Goal: Task Accomplishment & Management: Complete application form

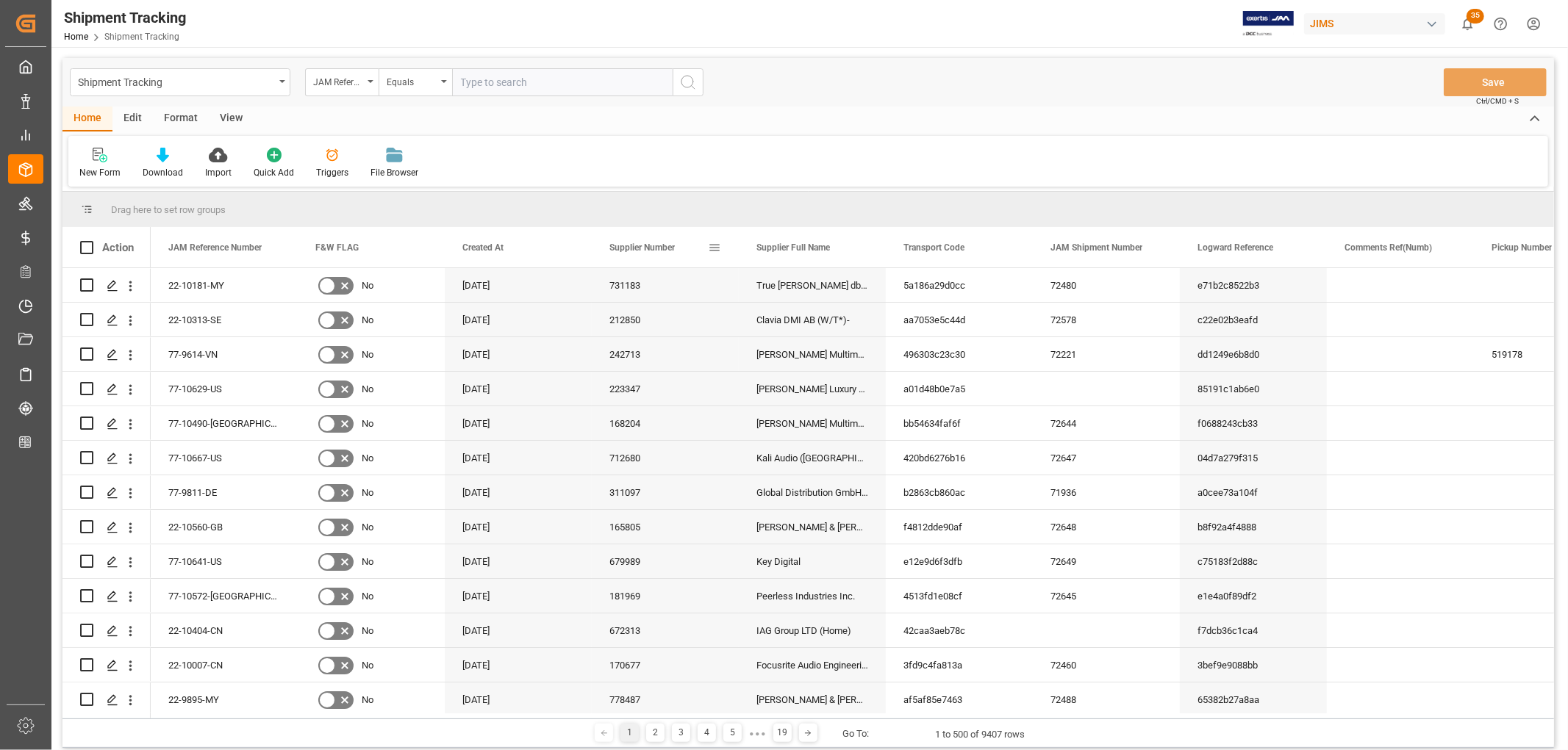
click at [710, 246] on span at bounding box center [715, 248] width 13 height 13
click at [839, 246] on span "columns" at bounding box center [836, 250] width 13 height 13
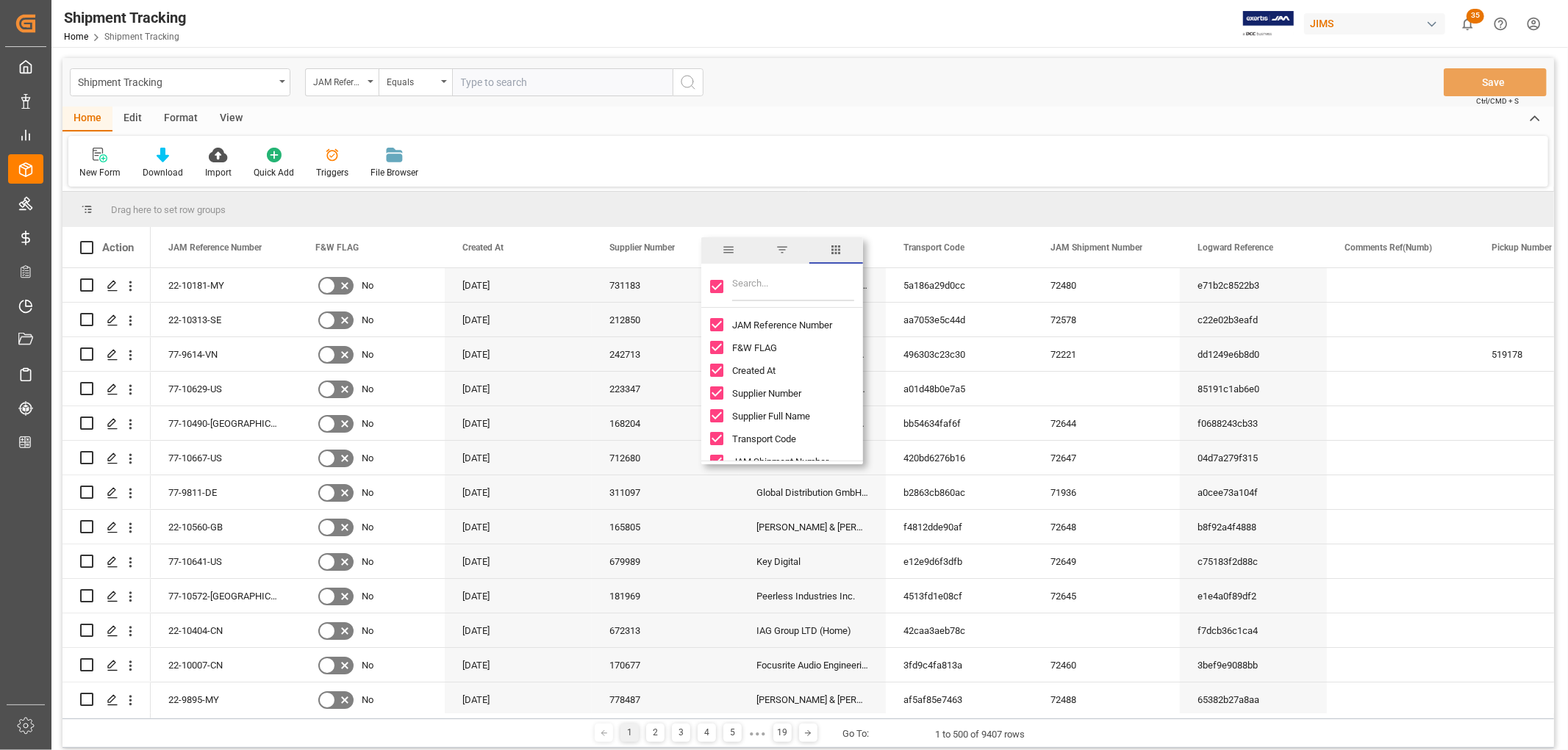
click at [718, 287] on input "Toggle Select All Columns" at bounding box center [717, 287] width 13 height 13
checkbox input "false"
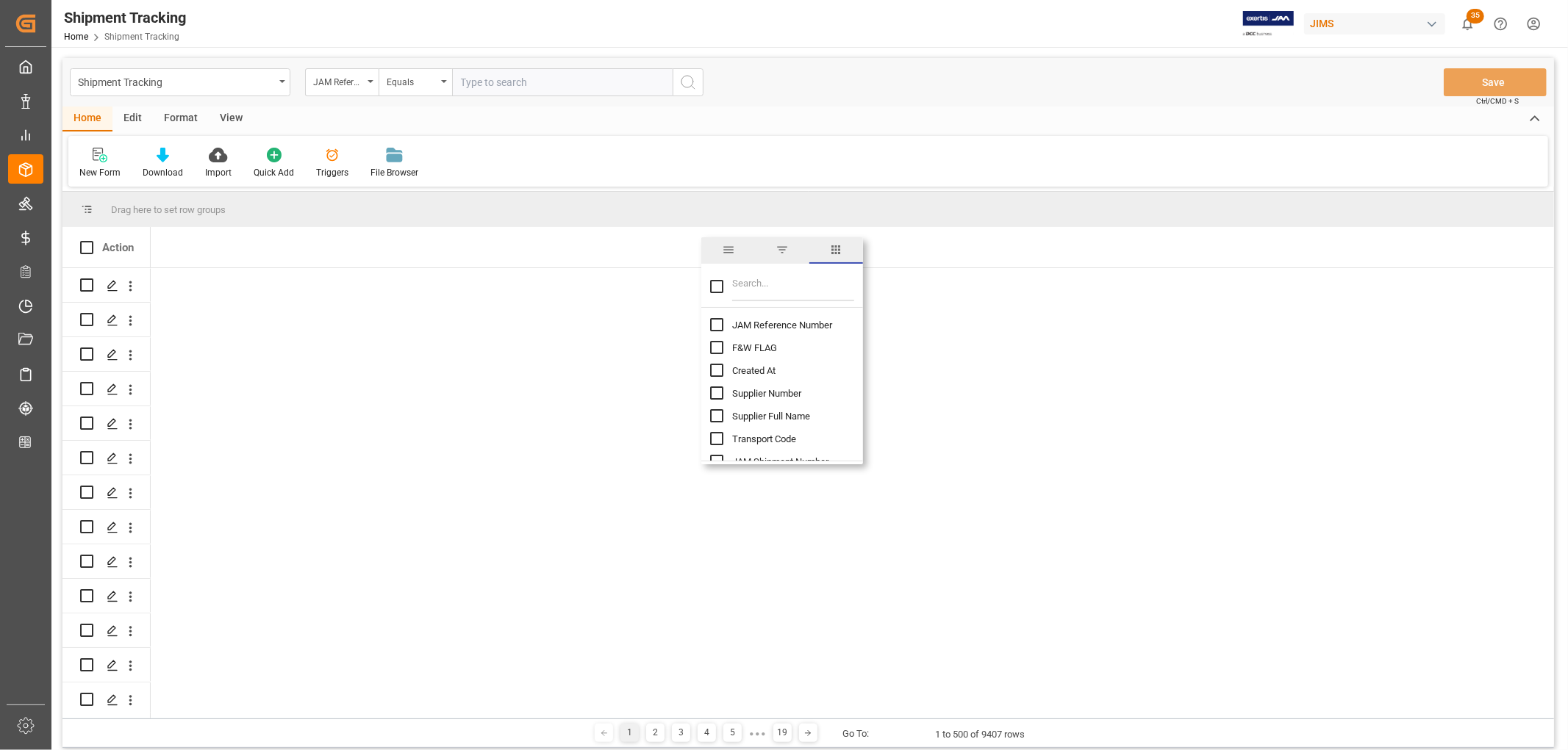
checkbox input "false"
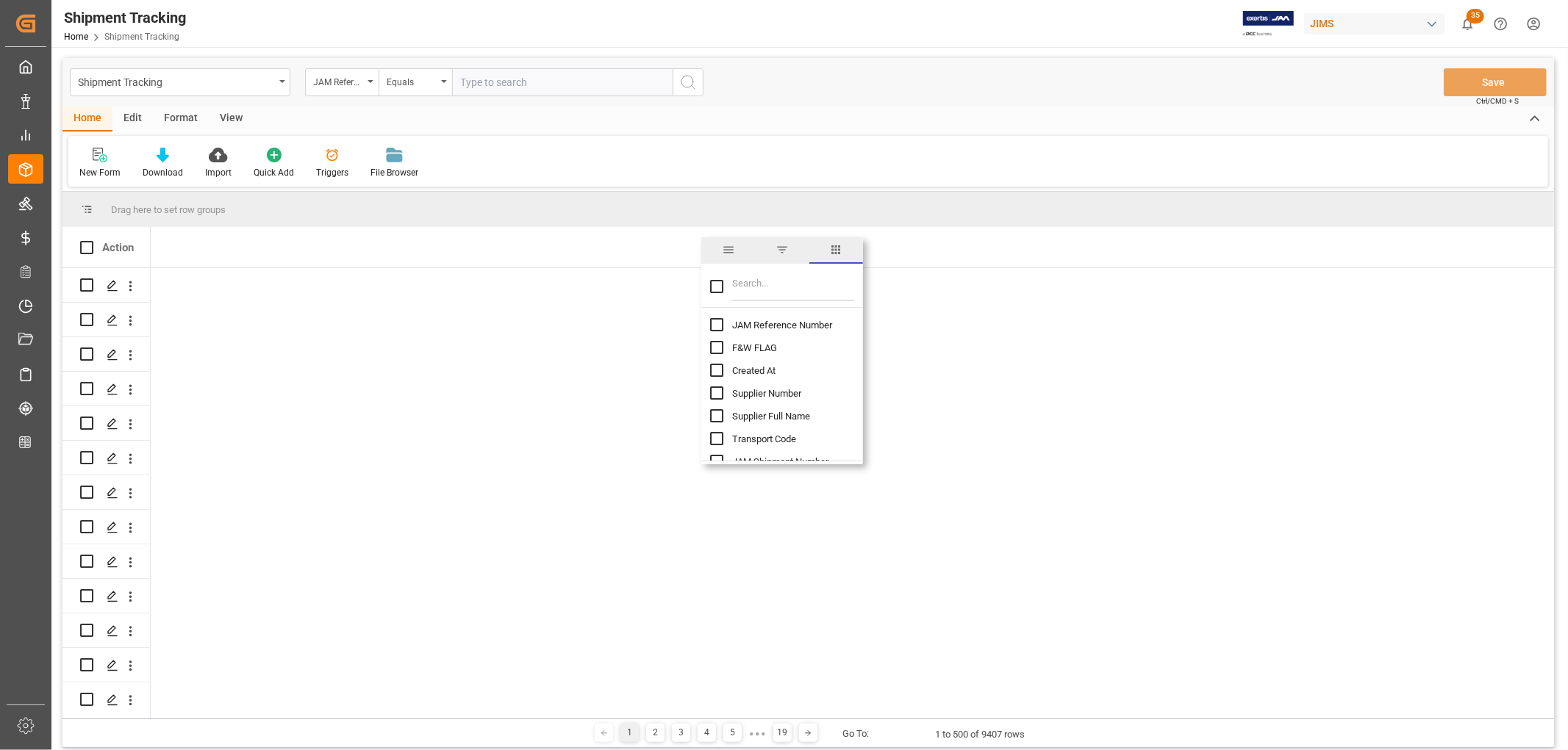
checkbox input "false"
click at [715, 324] on input "JAM Reference Number column toggle visibility (hidden)" at bounding box center [717, 325] width 13 height 13
checkbox input "true"
checkbox input "false"
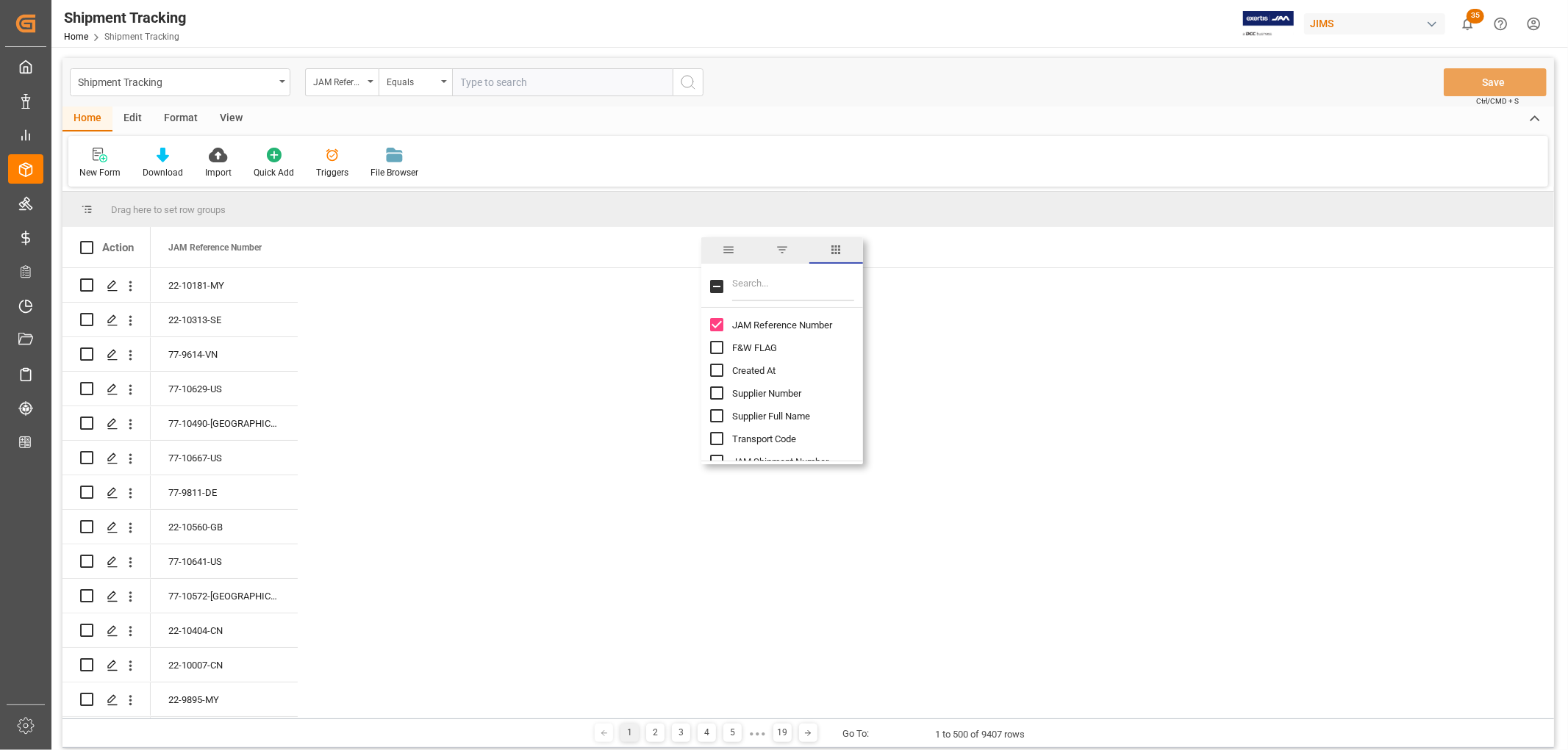
click at [795, 292] on input "Filter Columns Input" at bounding box center [794, 286] width 123 height 30
type input "cargo"
click at [718, 321] on input "Cargo Ready Date (Origin) column toggle visibility (hidden)" at bounding box center [717, 325] width 13 height 13
checkbox input "true"
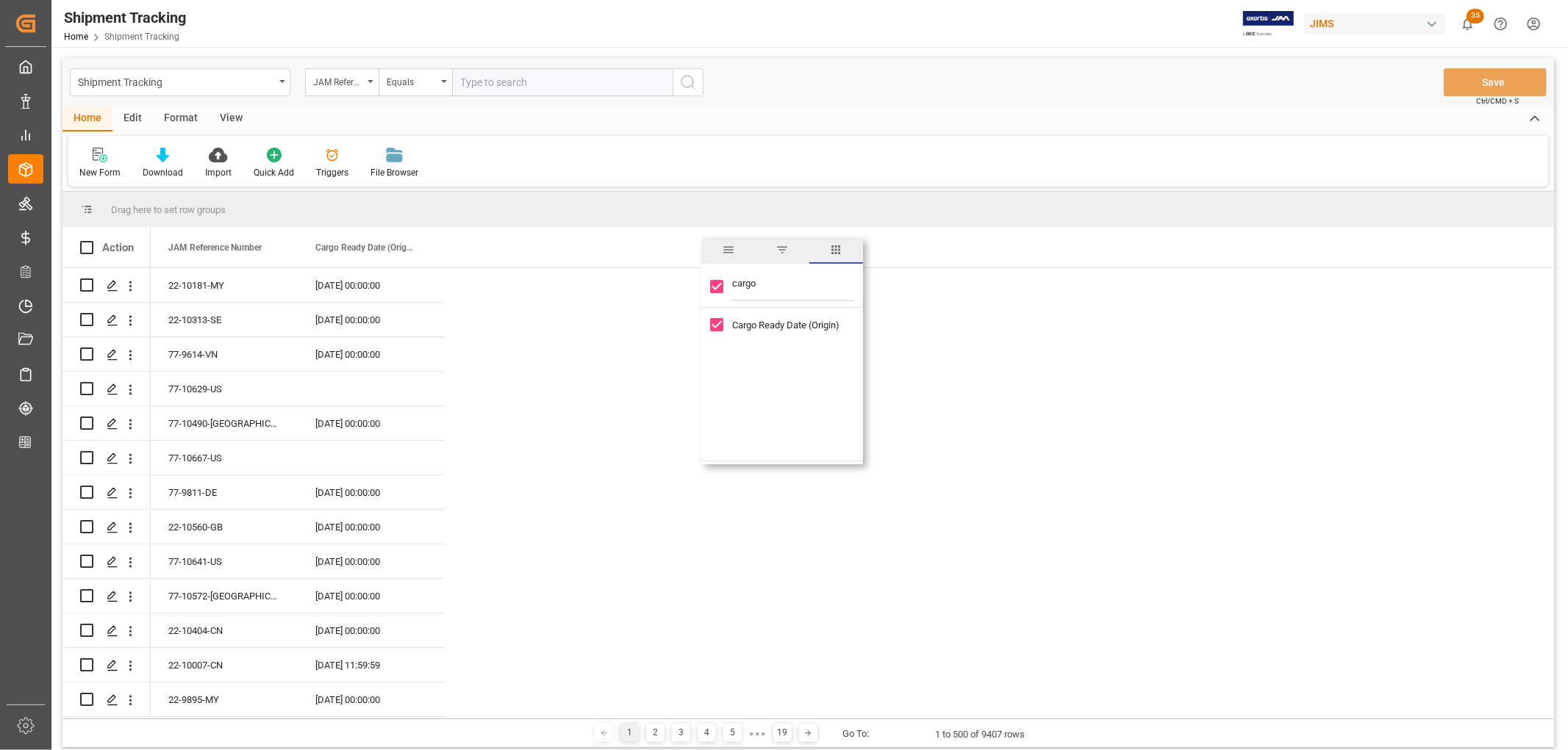
click at [740, 281] on input "cargo" at bounding box center [794, 286] width 123 height 30
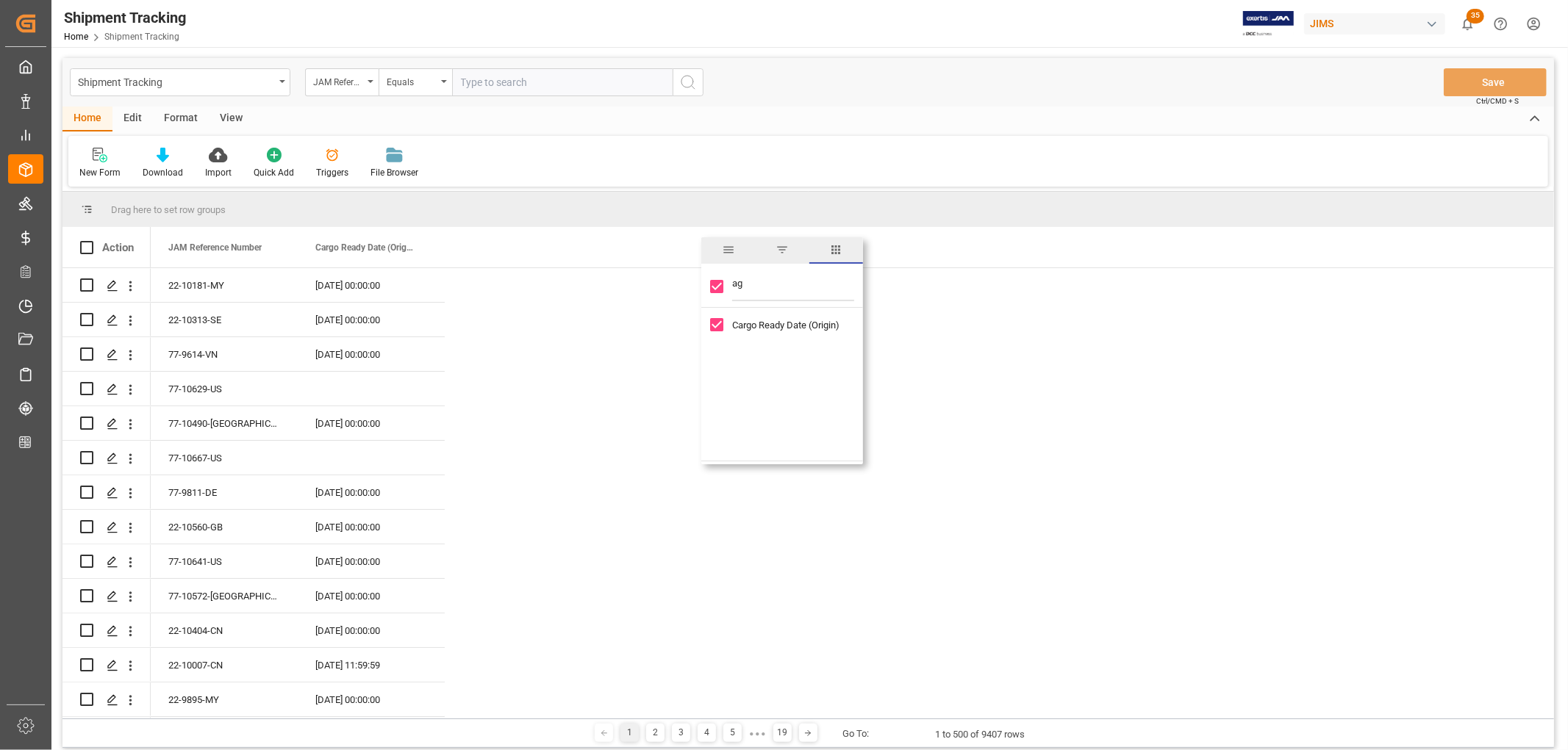
type input "age"
checkbox input "false"
type input "agent"
click at [712, 328] on input "Agent column toggle visibility (hidden)" at bounding box center [717, 325] width 13 height 13
checkbox input "true"
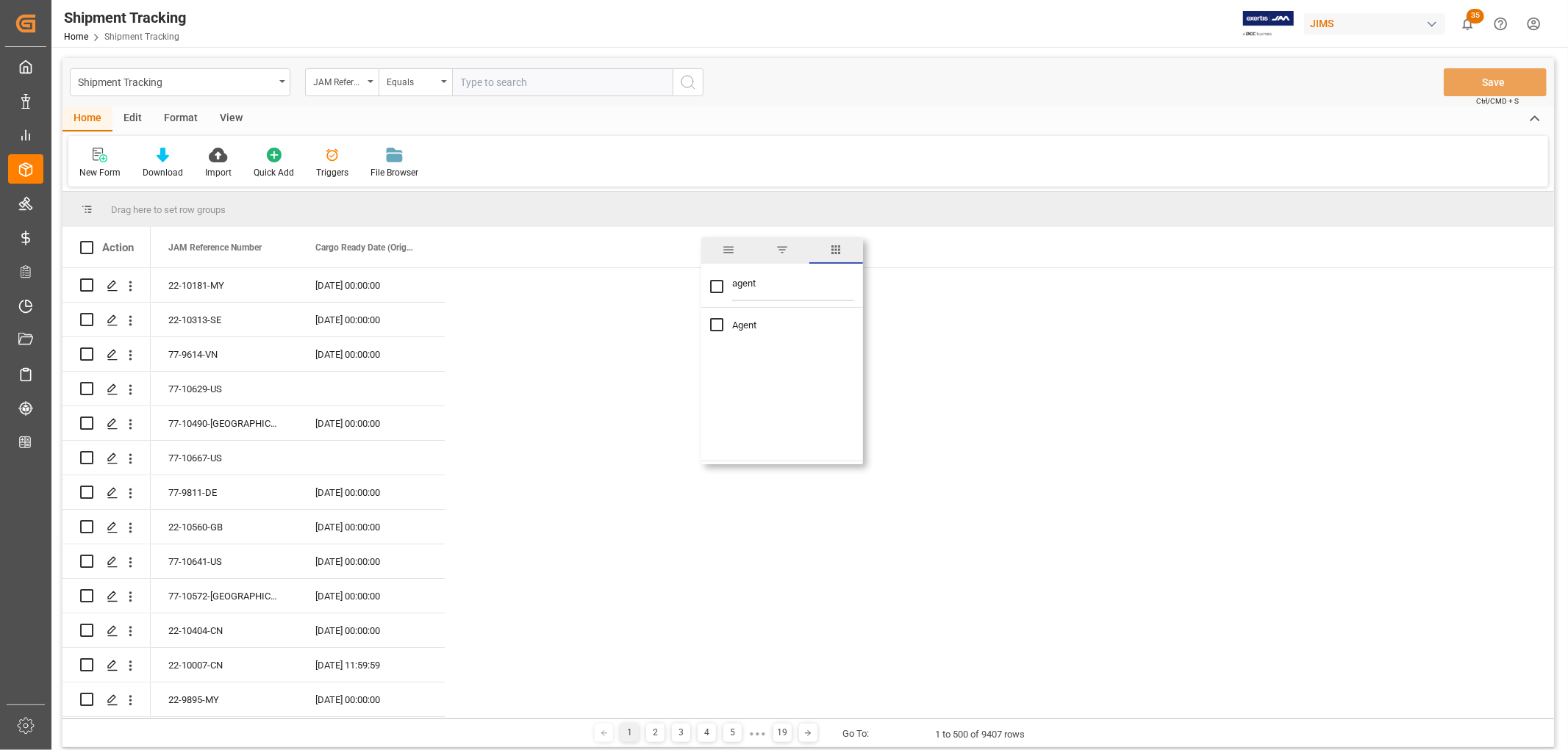
checkbox input "true"
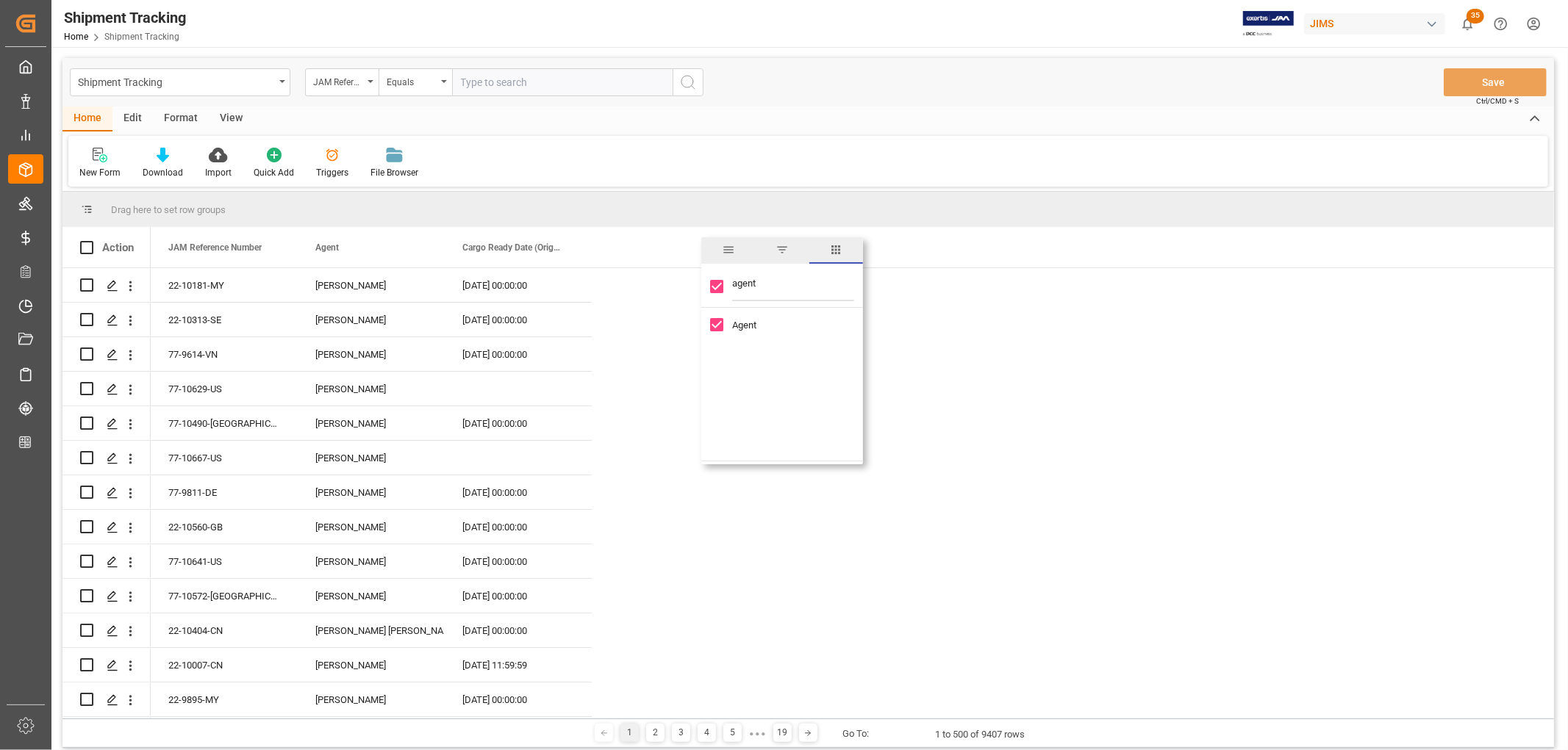
click at [888, 166] on div "New Form Download Import Quick Add Triggers File Browser" at bounding box center [808, 161] width 1480 height 51
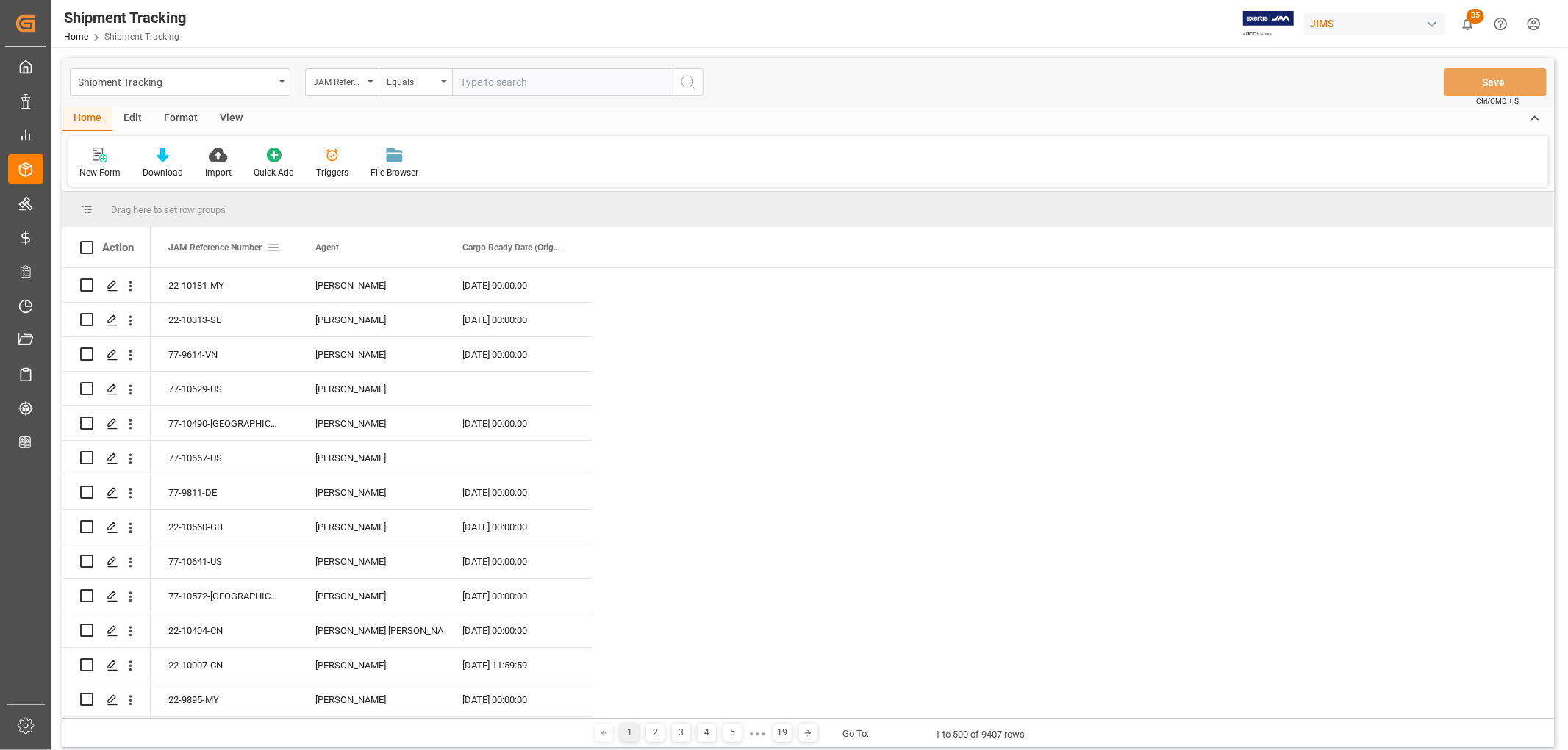
click at [274, 247] on span at bounding box center [274, 248] width 13 height 13
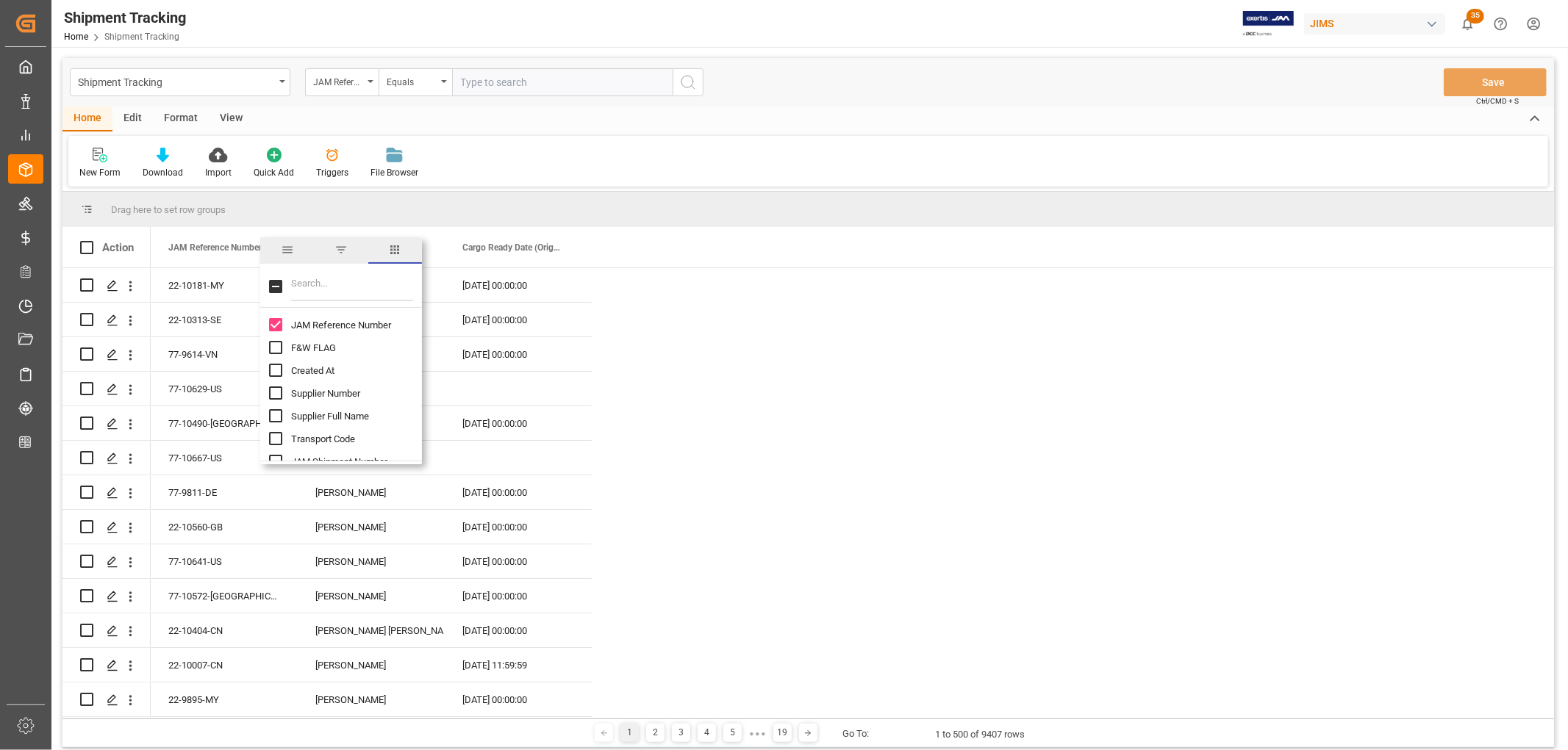
click at [504, 82] on input "text" at bounding box center [562, 81] width 220 height 28
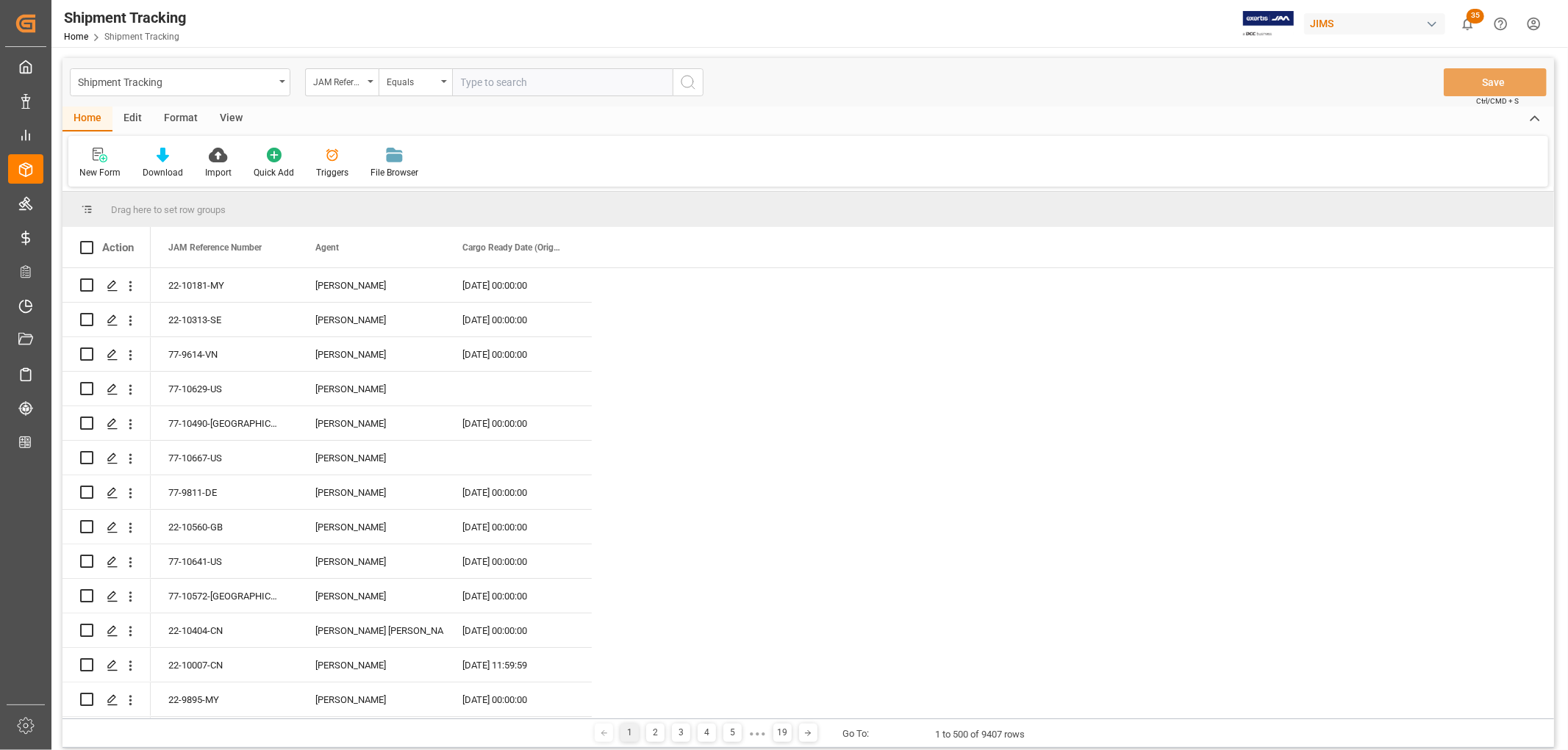
paste input "22-10228-ID"
type input "22-10228-ID"
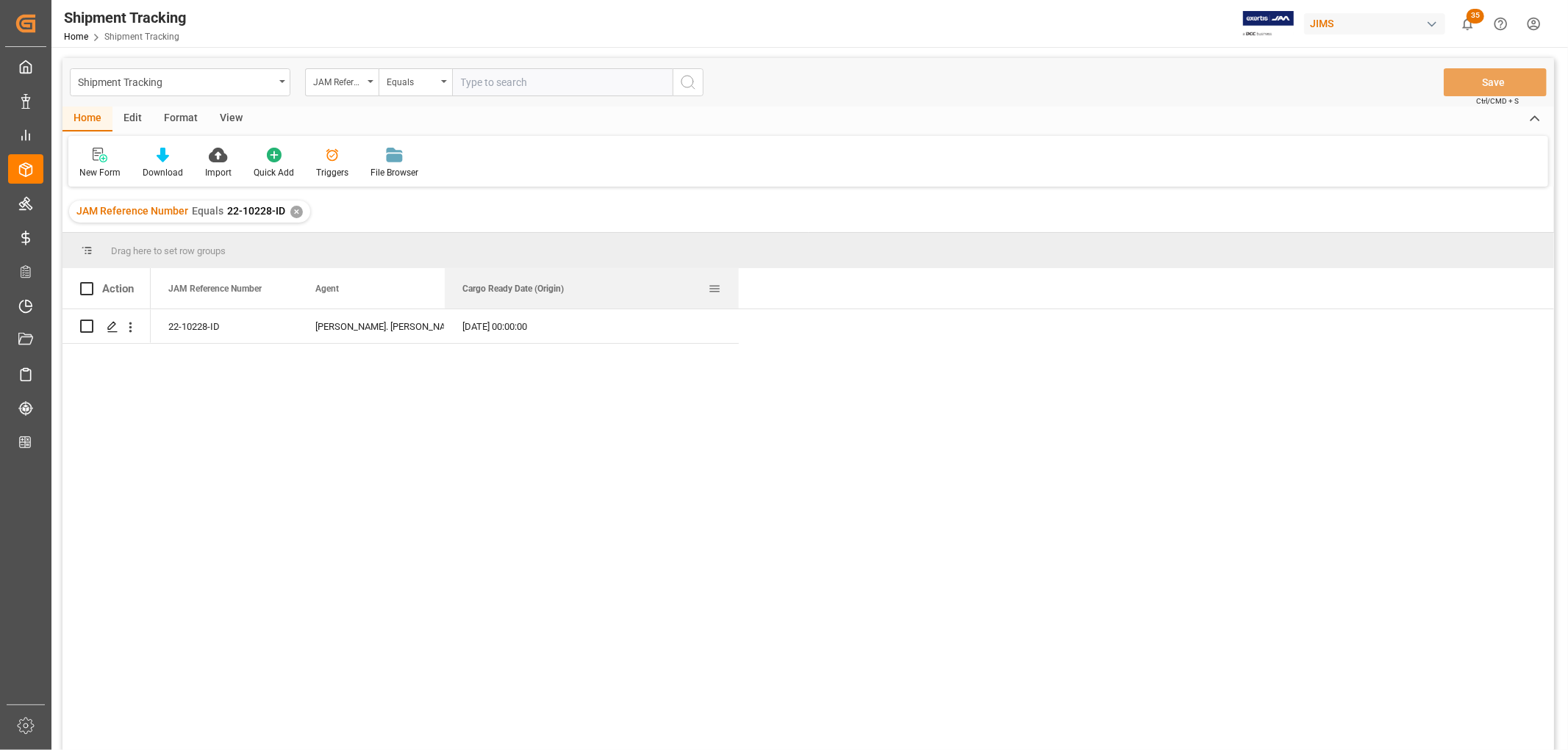
drag, startPoint x: 591, startPoint y: 289, endPoint x: 749, endPoint y: 281, distance: 158.2
click at [742, 281] on div at bounding box center [739, 288] width 6 height 40
click at [721, 285] on span at bounding box center [726, 289] width 13 height 13
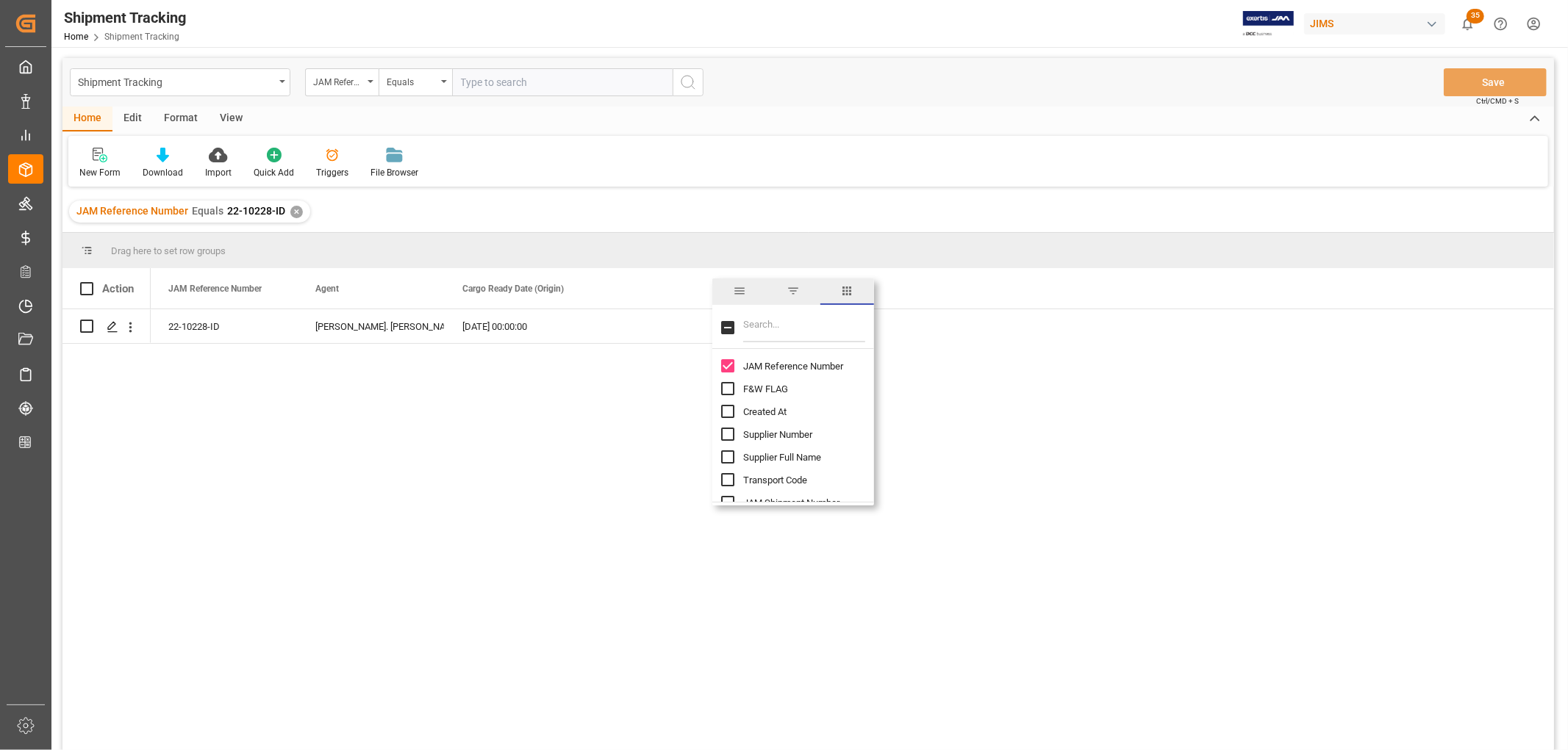
click at [758, 331] on input "Filter Columns Input" at bounding box center [805, 327] width 123 height 30
type input "status"
click at [728, 367] on input "Logward Status column toggle visibility (hidden)" at bounding box center [728, 366] width 13 height 13
checkbox input "true"
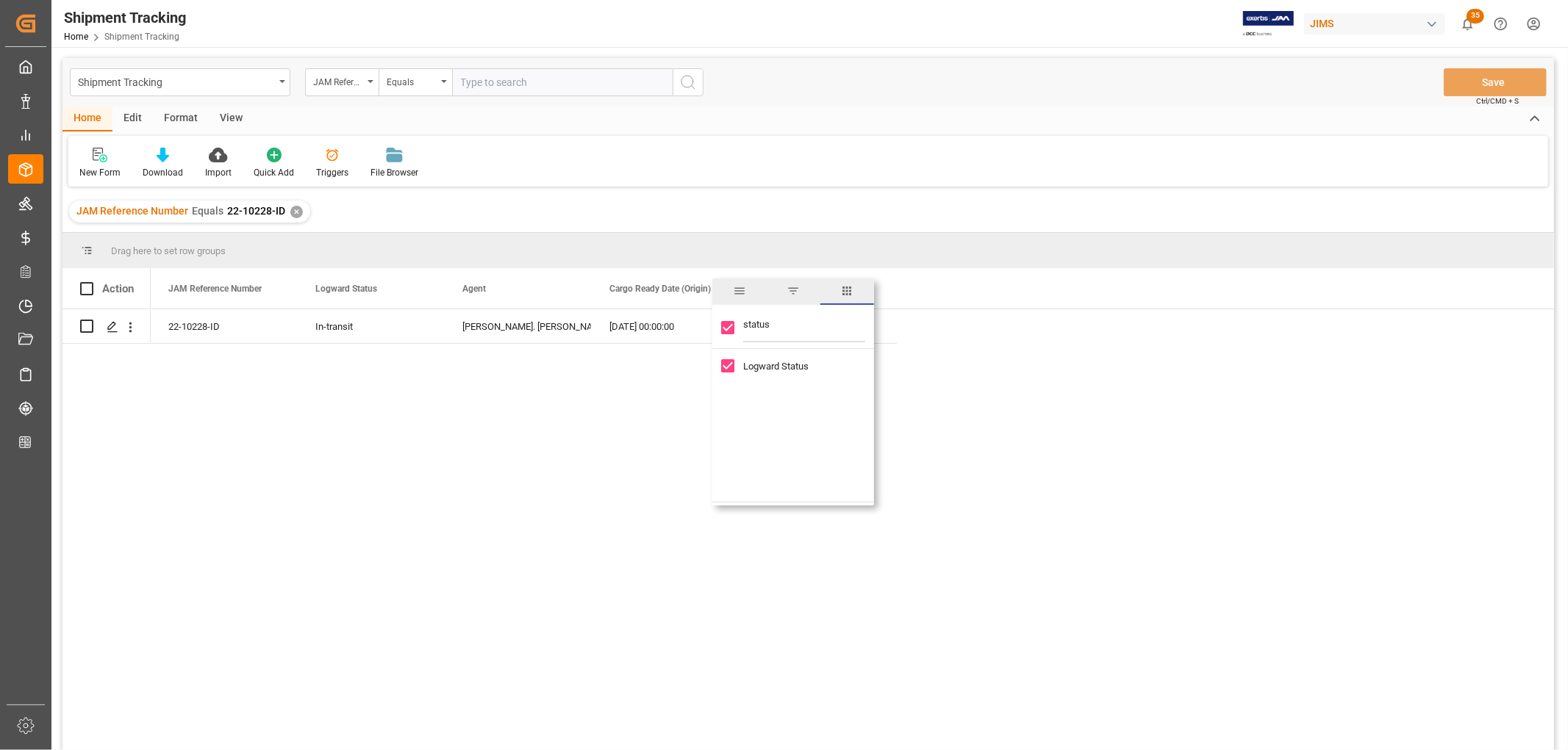
click at [876, 153] on div "New Form Download Import Quick Add Triggers File Browser" at bounding box center [808, 161] width 1480 height 51
click at [482, 77] on input "text" at bounding box center [562, 81] width 220 height 28
paste input "22-10171-KR"
type input "22-10171-KR"
click at [292, 210] on div "✕" at bounding box center [296, 211] width 12 height 12
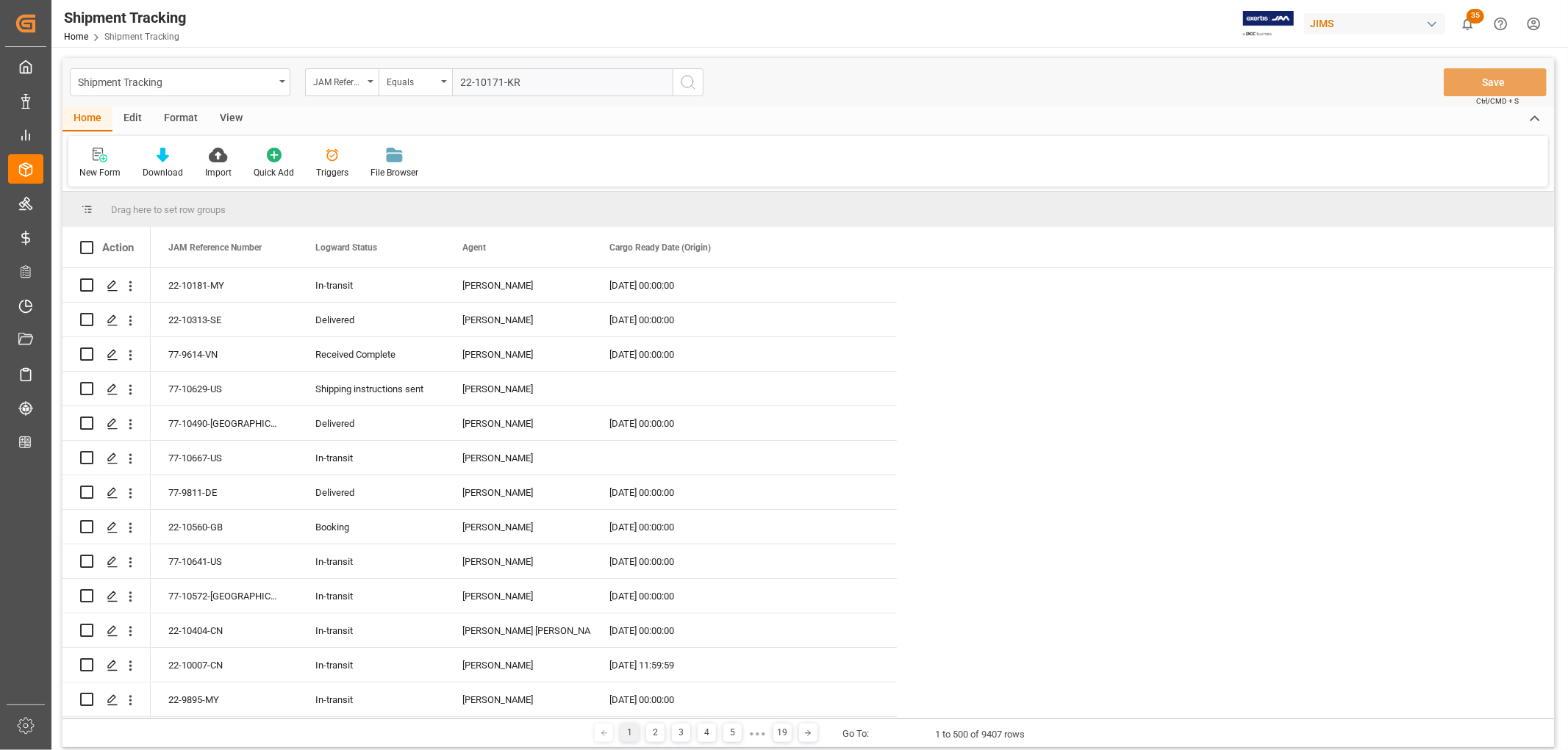
click at [689, 83] on icon "search button" at bounding box center [688, 82] width 17 height 17
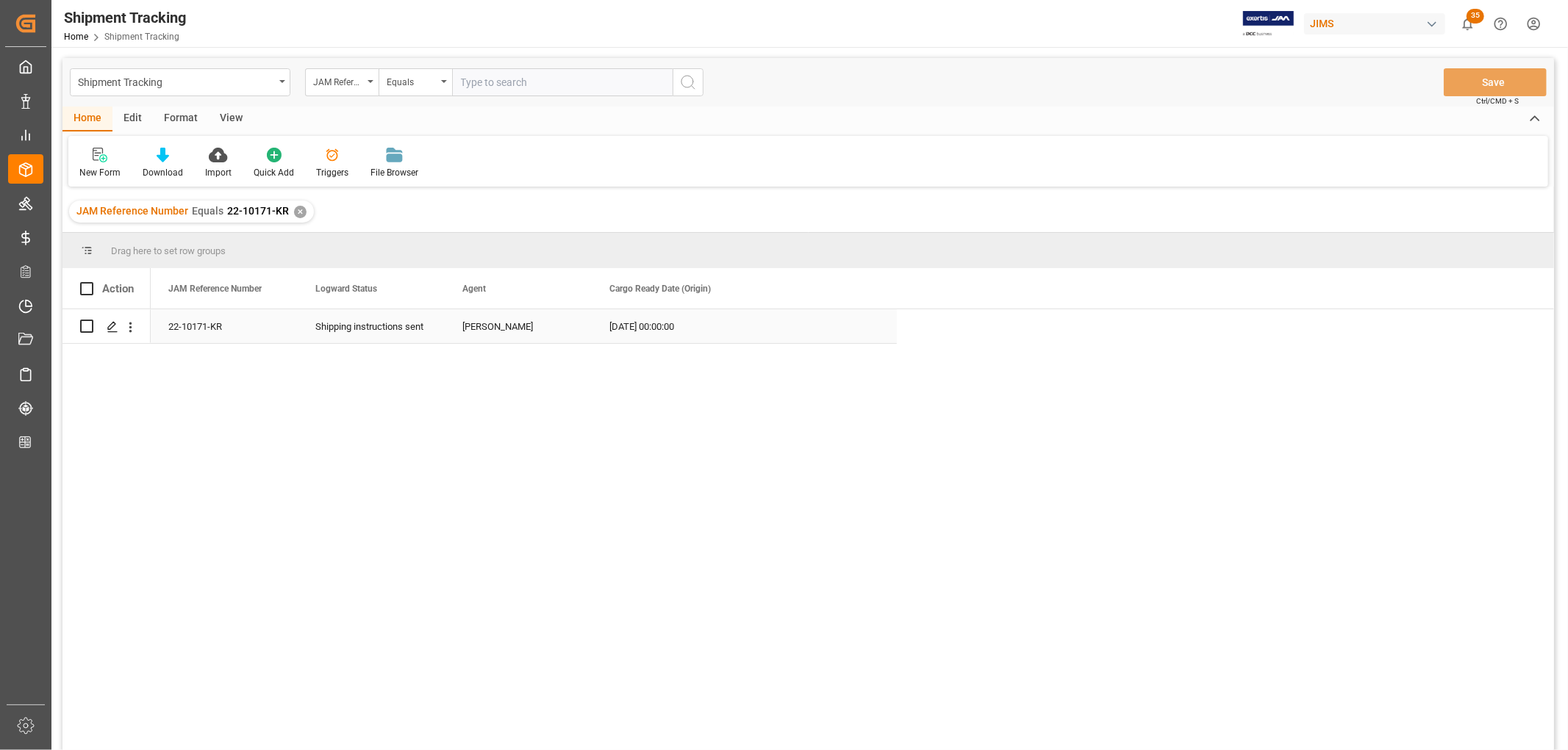
click at [661, 328] on div "05-08-2025 00:00:00" at bounding box center [744, 325] width 305 height 33
click at [298, 210] on div "✕" at bounding box center [300, 211] width 12 height 12
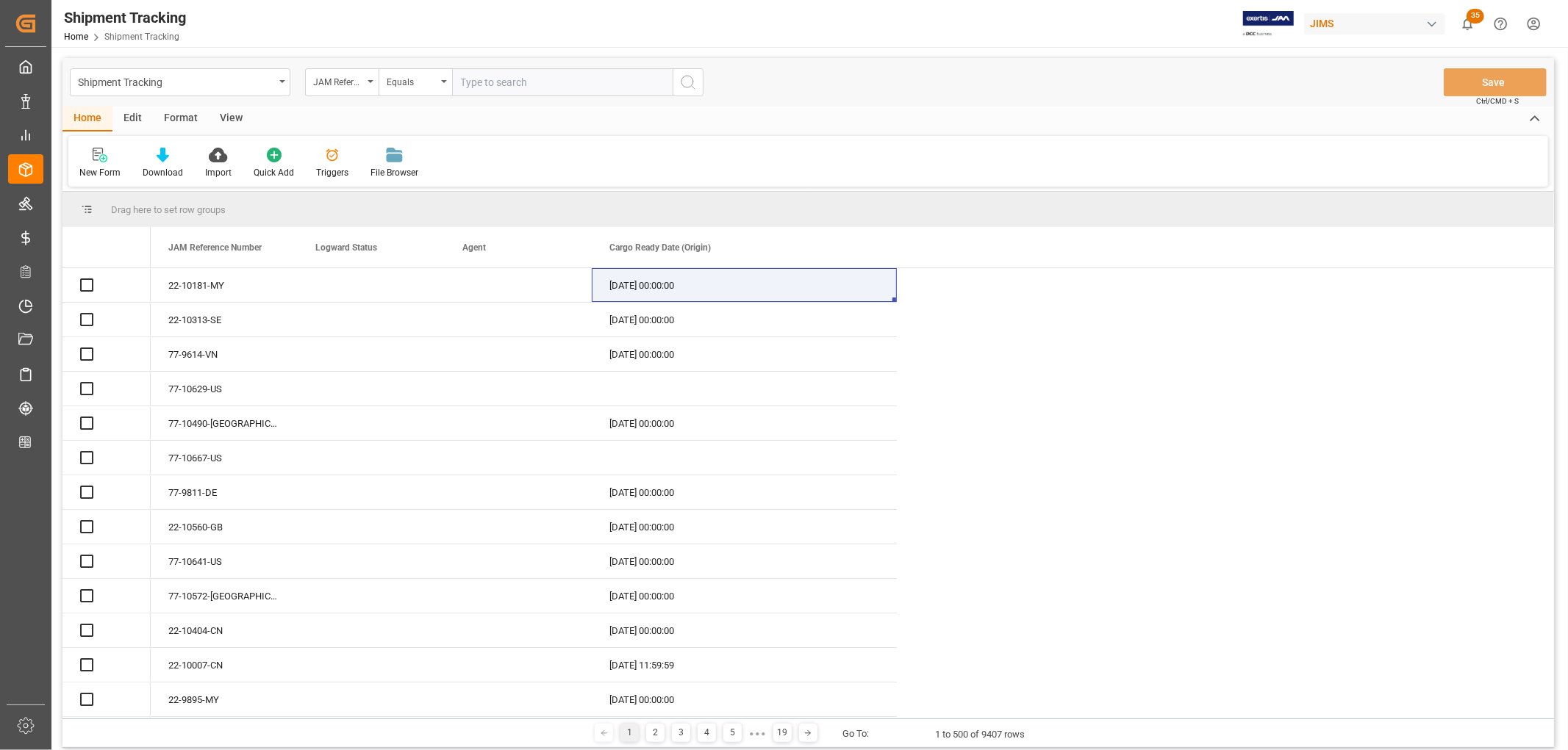
click at [523, 84] on input "text" at bounding box center [562, 81] width 220 height 28
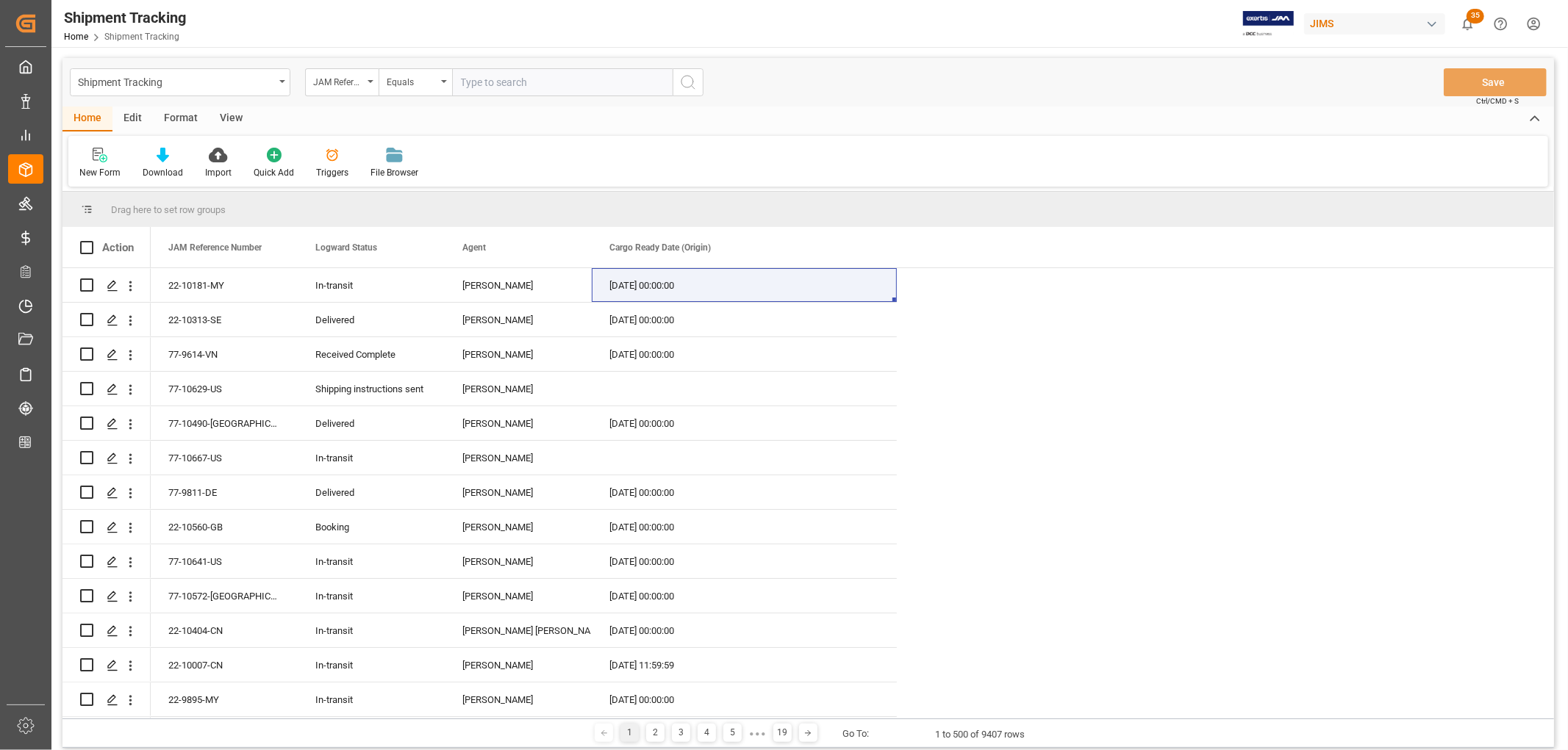
paste input "22-9844-IT"
type input "22-9844-IT"
click at [686, 79] on icon "search button" at bounding box center [688, 82] width 17 height 17
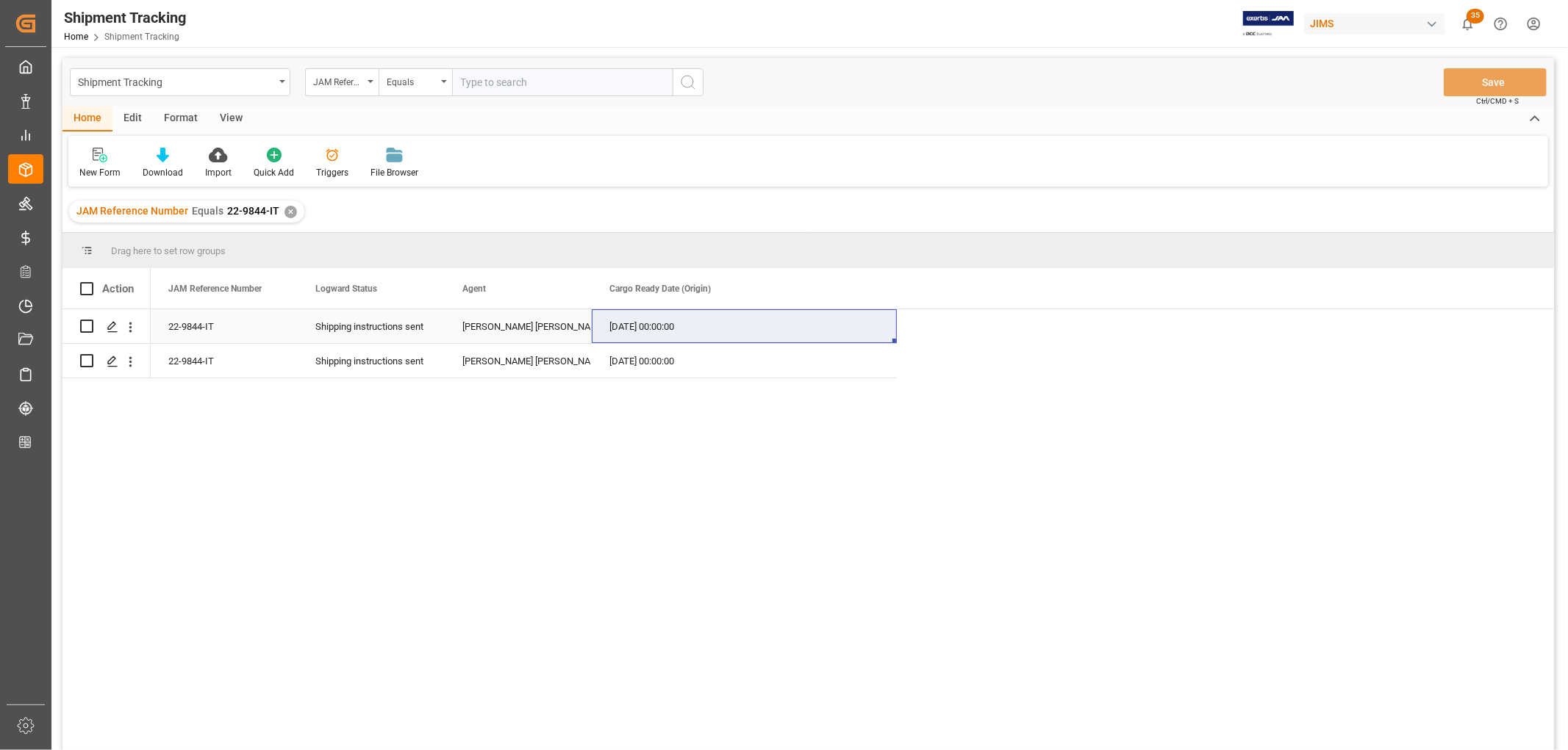
click at [619, 335] on div "28-08-2025 00:00:00" at bounding box center [744, 325] width 305 height 33
click at [617, 363] on div "28-08-2025 00:00:00" at bounding box center [744, 360] width 305 height 33
click at [508, 81] on input "text" at bounding box center [562, 81] width 220 height 28
paste input "22-10500-JP"
type input "22-10500-JP"
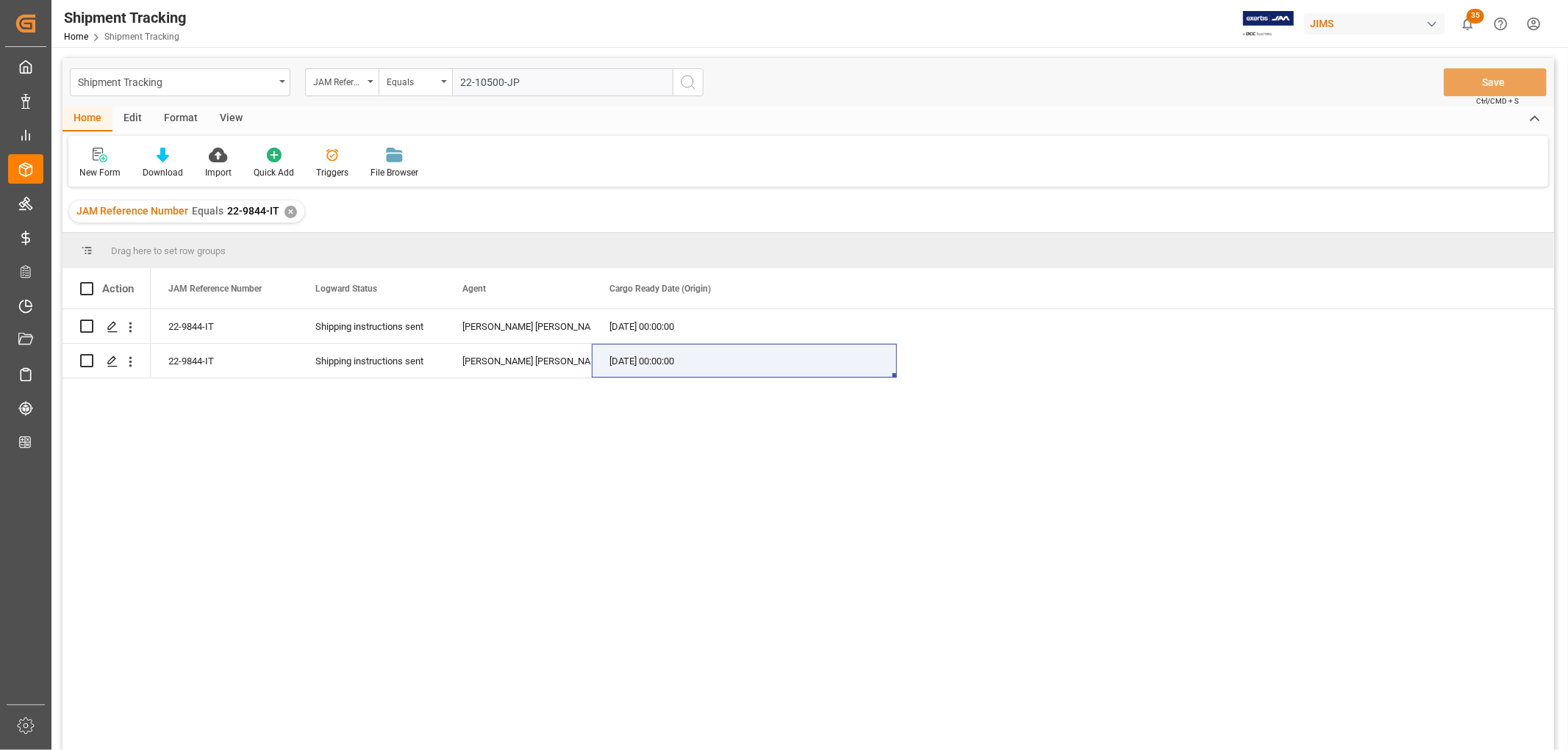
click at [287, 208] on div "✕" at bounding box center [290, 211] width 12 height 12
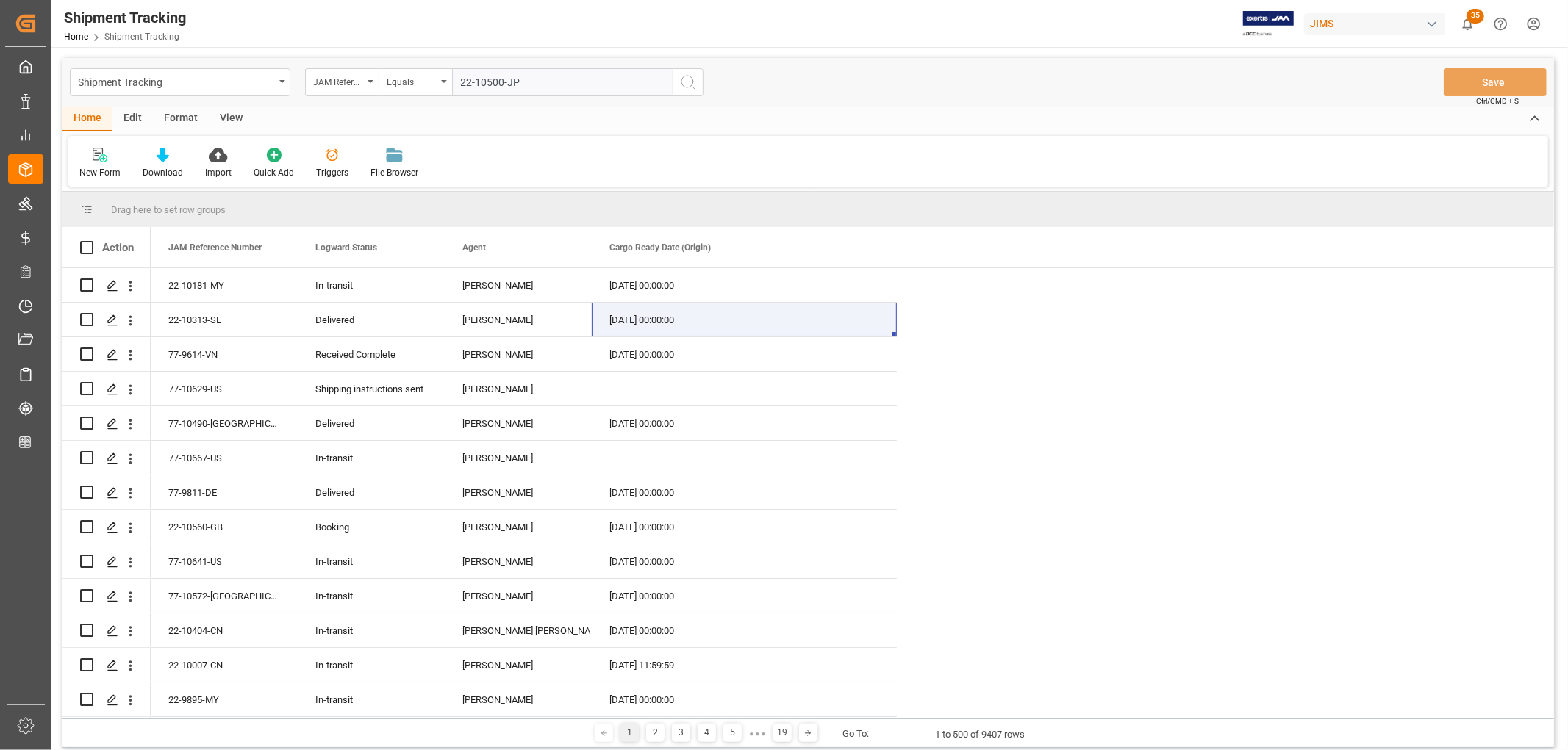
click at [688, 79] on icon "search button" at bounding box center [688, 82] width 17 height 17
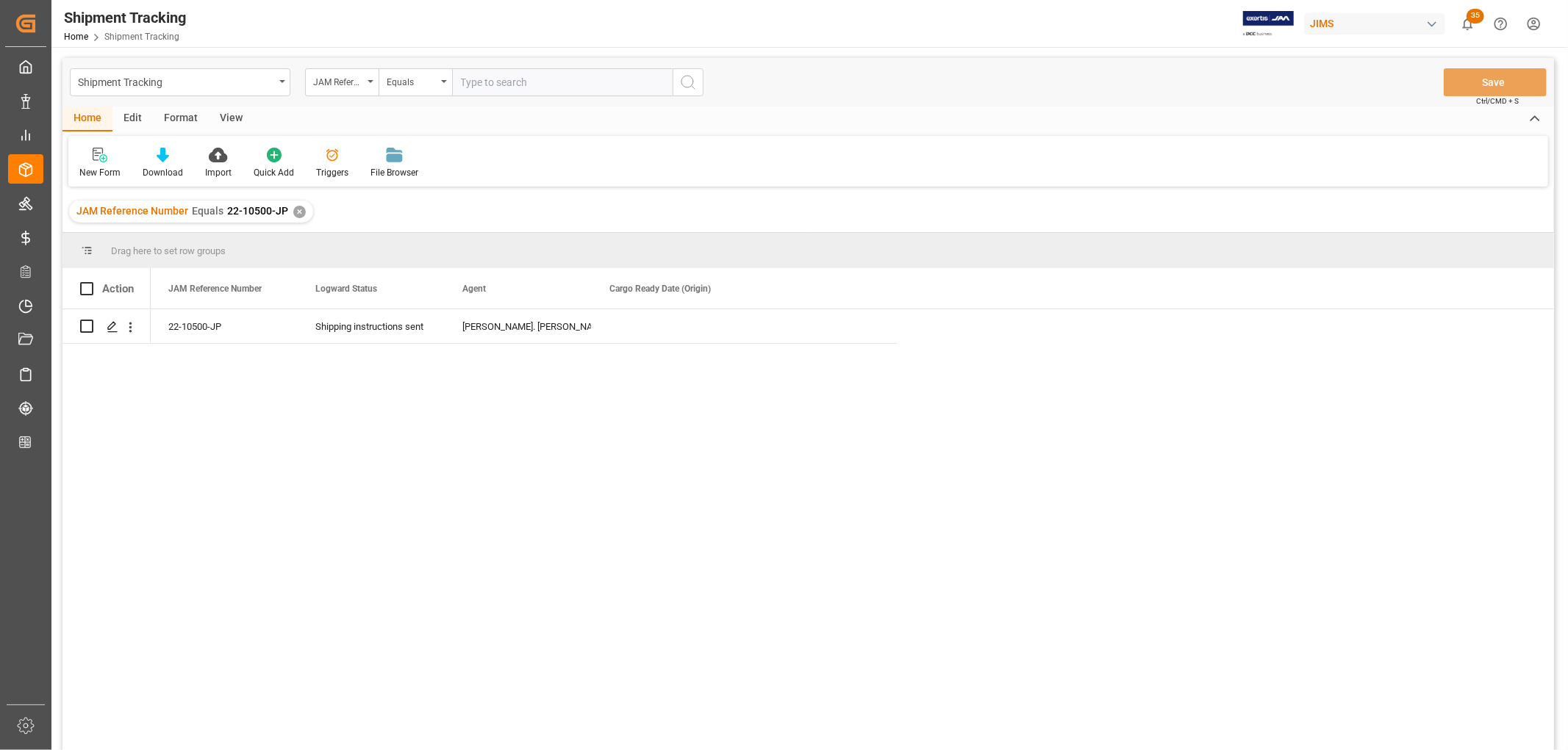
click at [302, 209] on div "JAM Reference Number Equals 22-10500-JP ✕" at bounding box center [190, 211] width 244 height 22
click at [299, 210] on div "✕" at bounding box center [299, 211] width 12 height 12
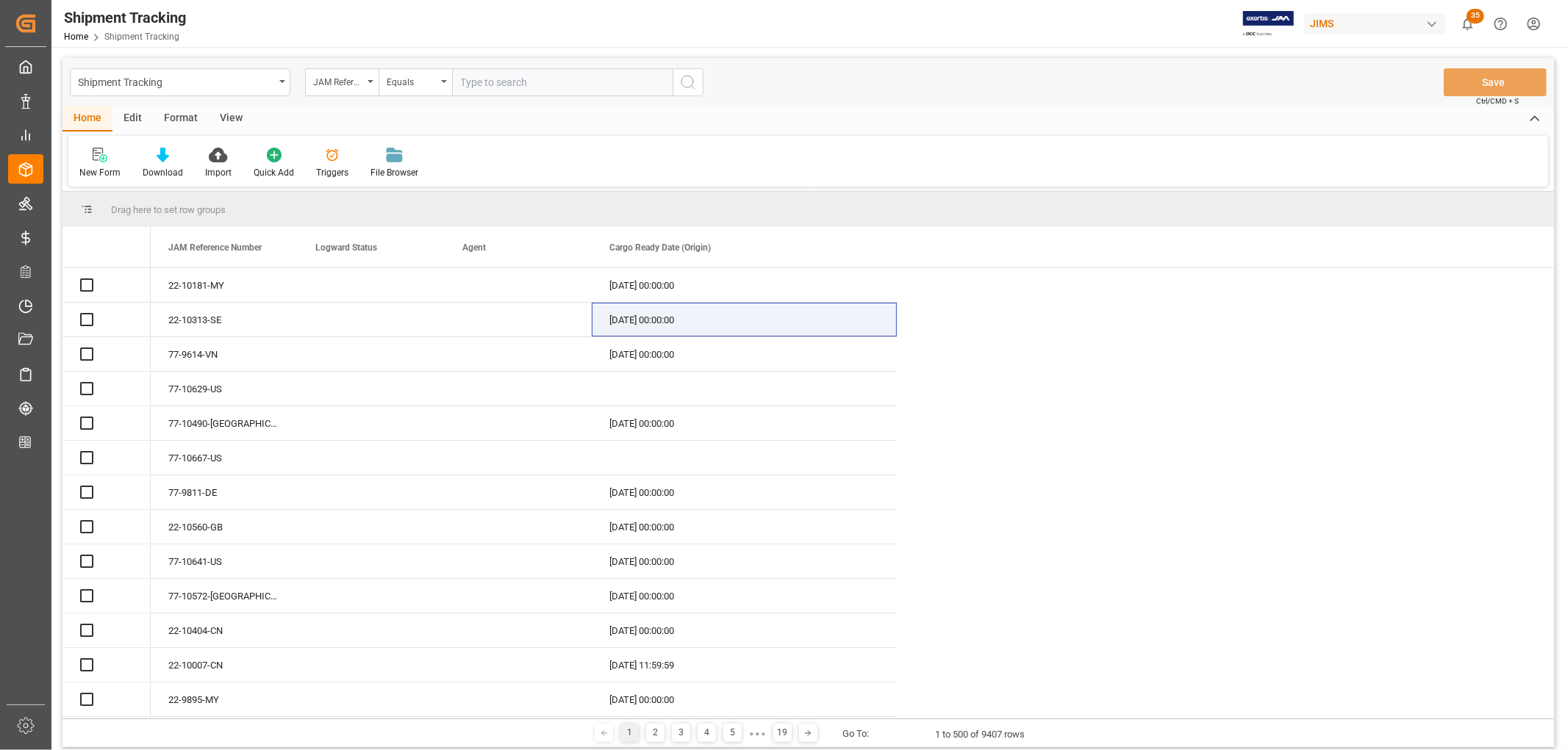
click at [505, 81] on input "text" at bounding box center [562, 81] width 220 height 28
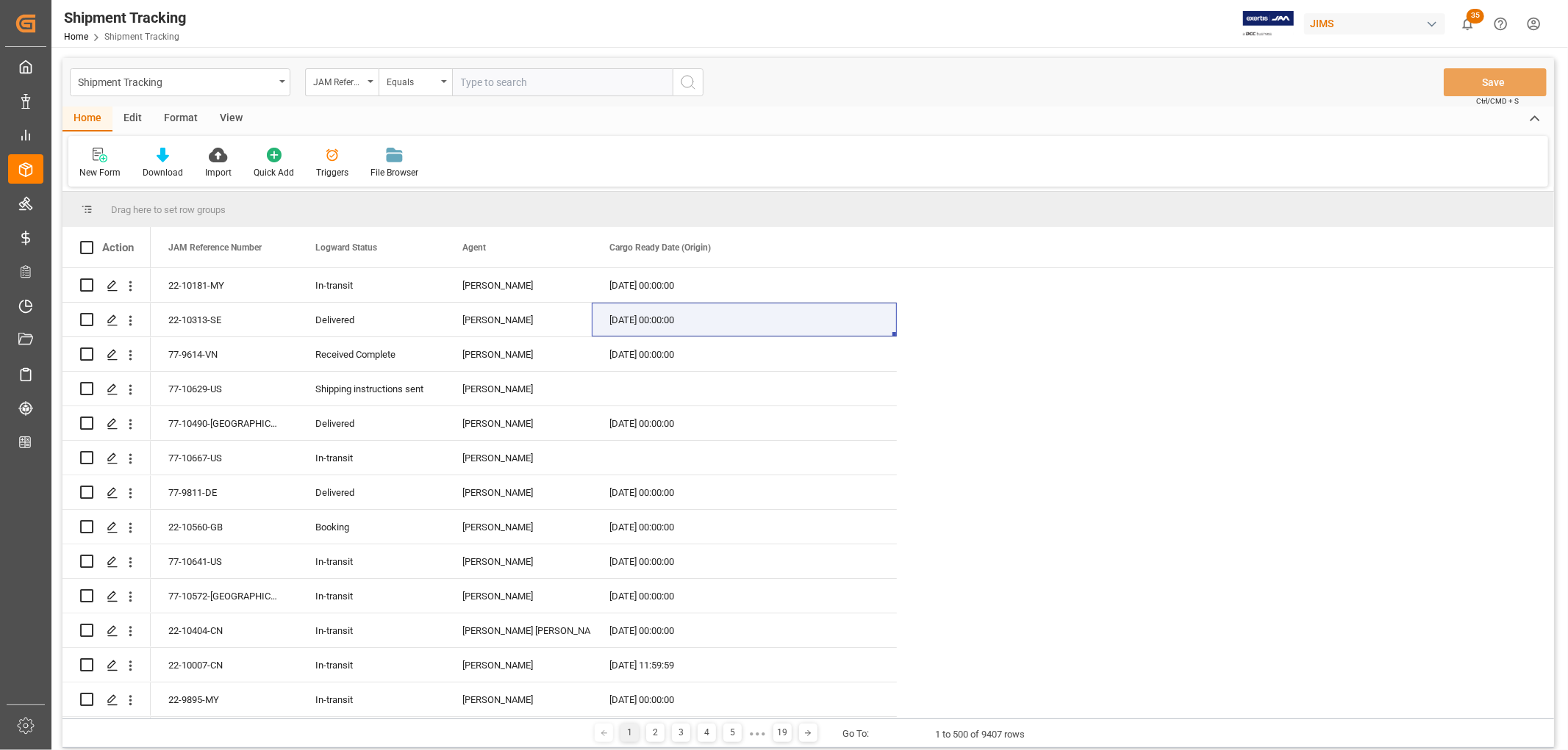
paste input "22-10267-JP"
type input "22-10267-JP"
click at [686, 76] on circle "search button" at bounding box center [687, 81] width 11 height 11
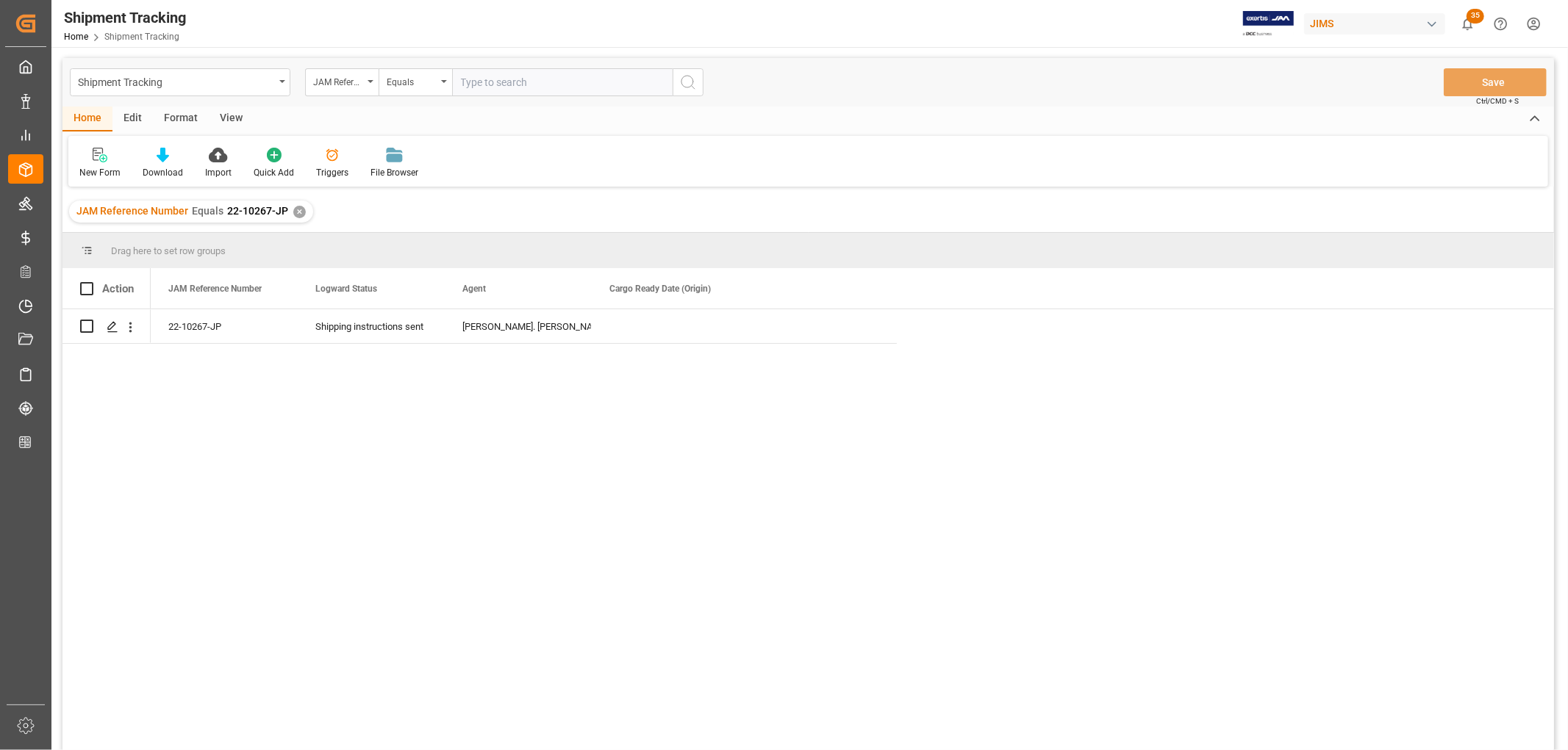
click at [493, 79] on input "text" at bounding box center [562, 81] width 220 height 28
paste input "22-10471-JP"
type input "22-10471-JP"
click at [297, 213] on div "✕" at bounding box center [299, 211] width 12 height 12
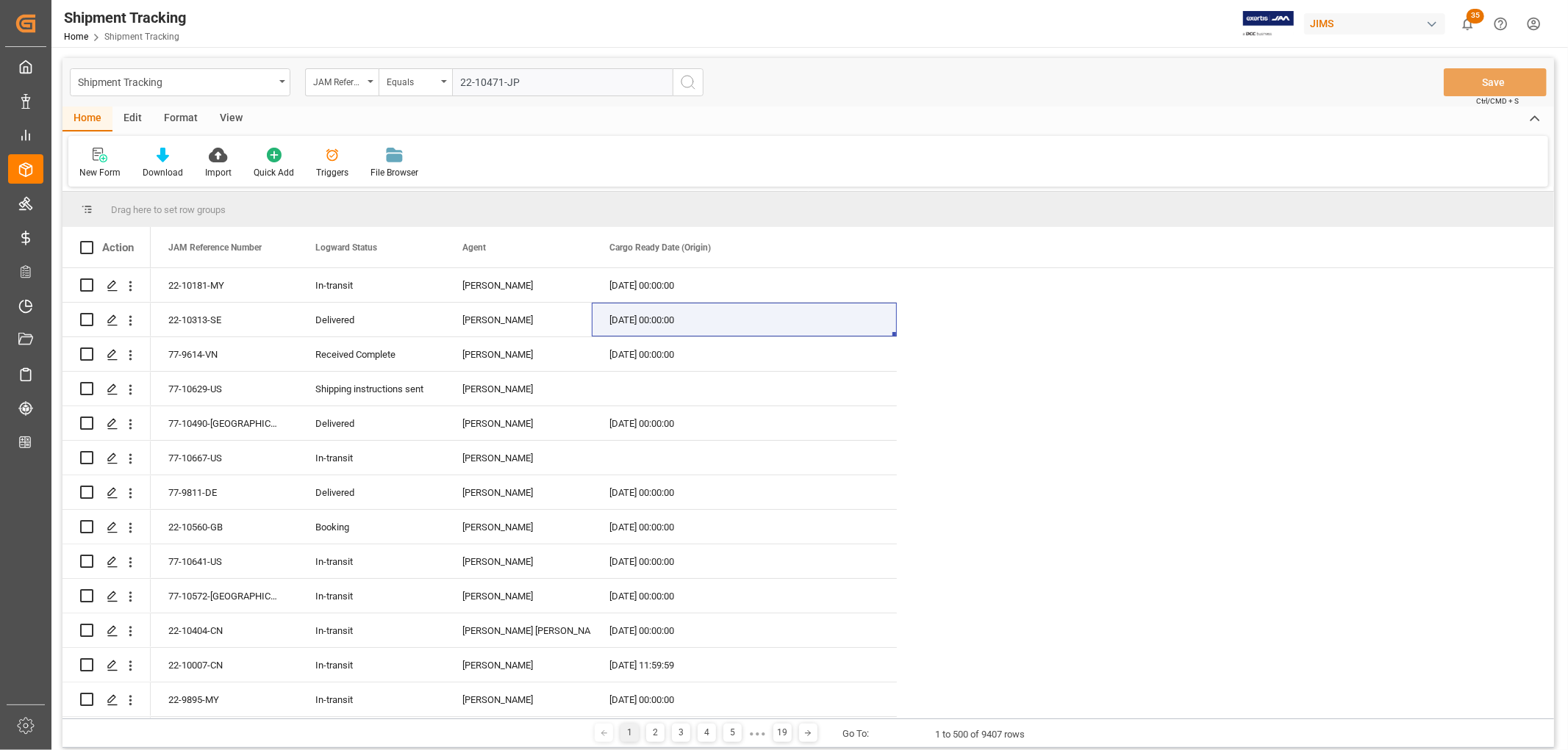
click at [685, 82] on icon "search button" at bounding box center [688, 82] width 17 height 17
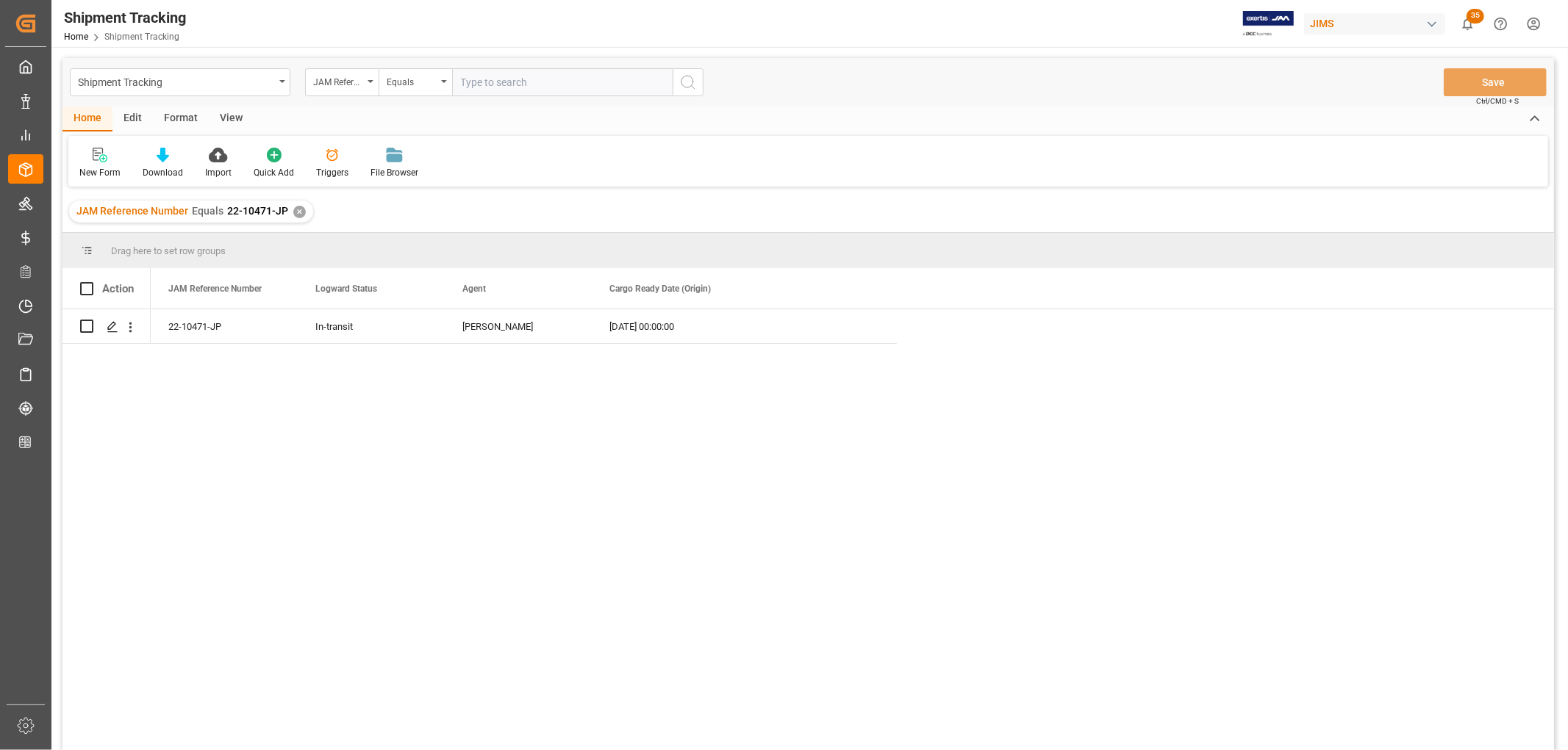
click at [300, 210] on div "✕" at bounding box center [299, 211] width 12 height 12
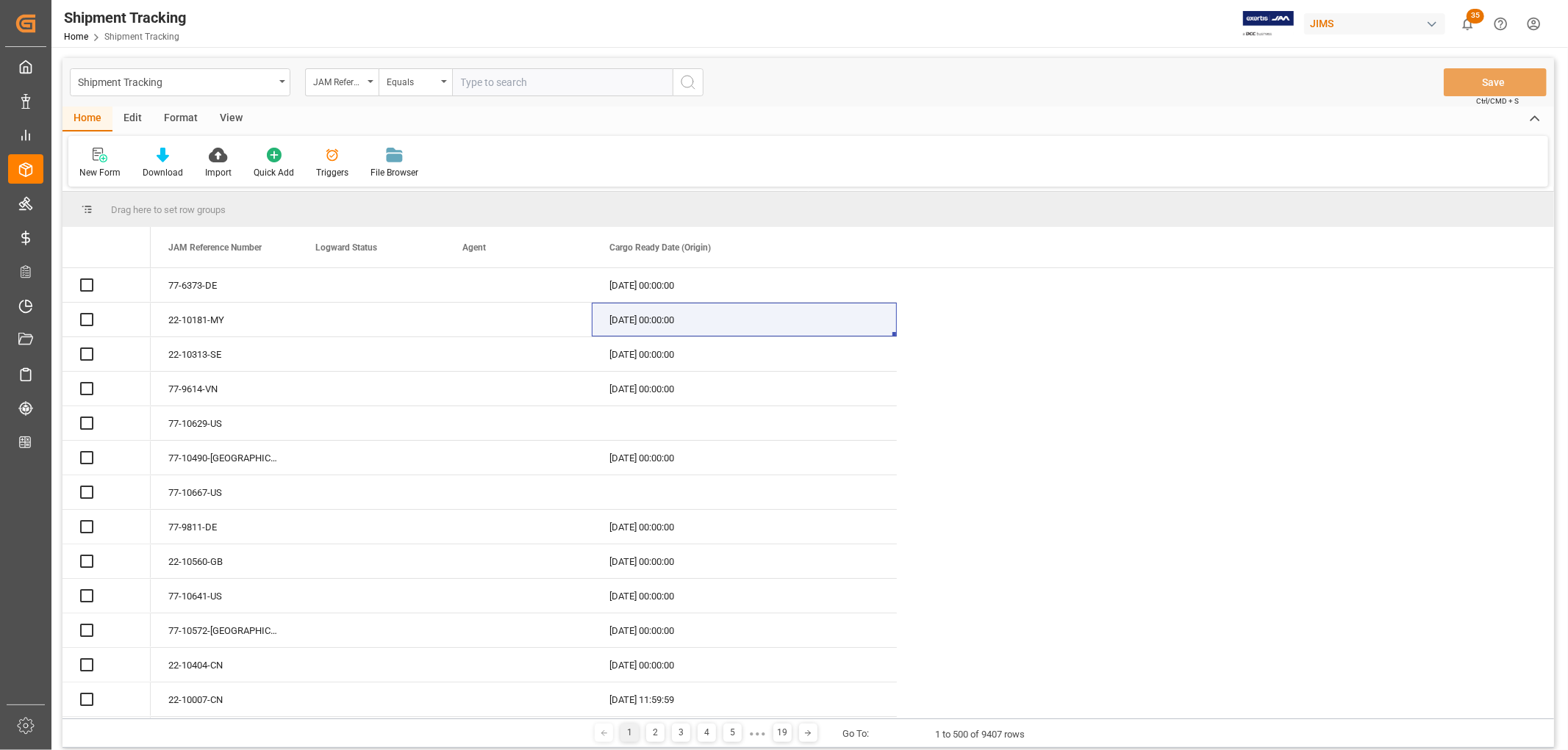
click at [486, 84] on input "text" at bounding box center [562, 81] width 220 height 28
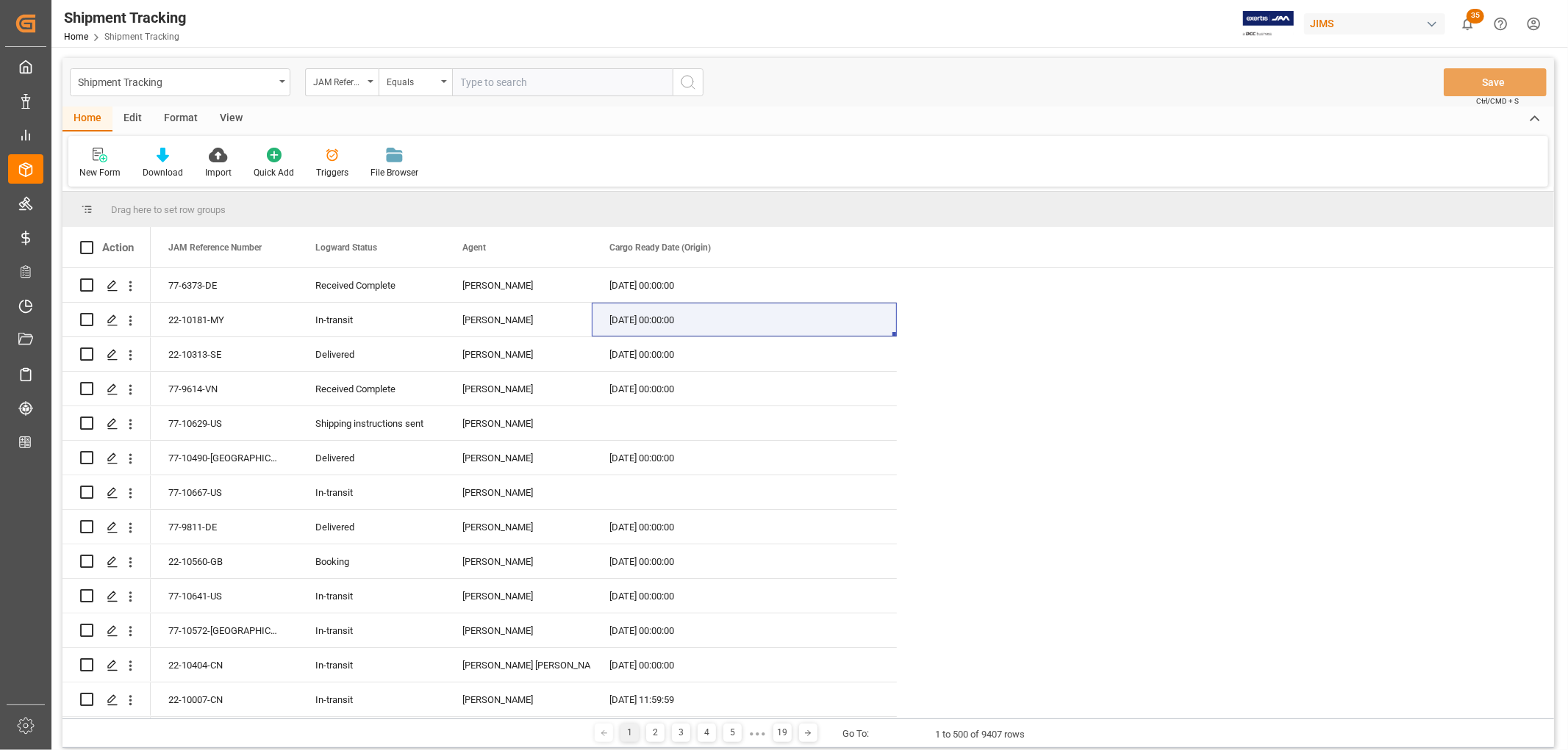
paste input "22-10159-JP"
type input "22-10159-JP"
click at [688, 79] on icon "search button" at bounding box center [688, 82] width 17 height 17
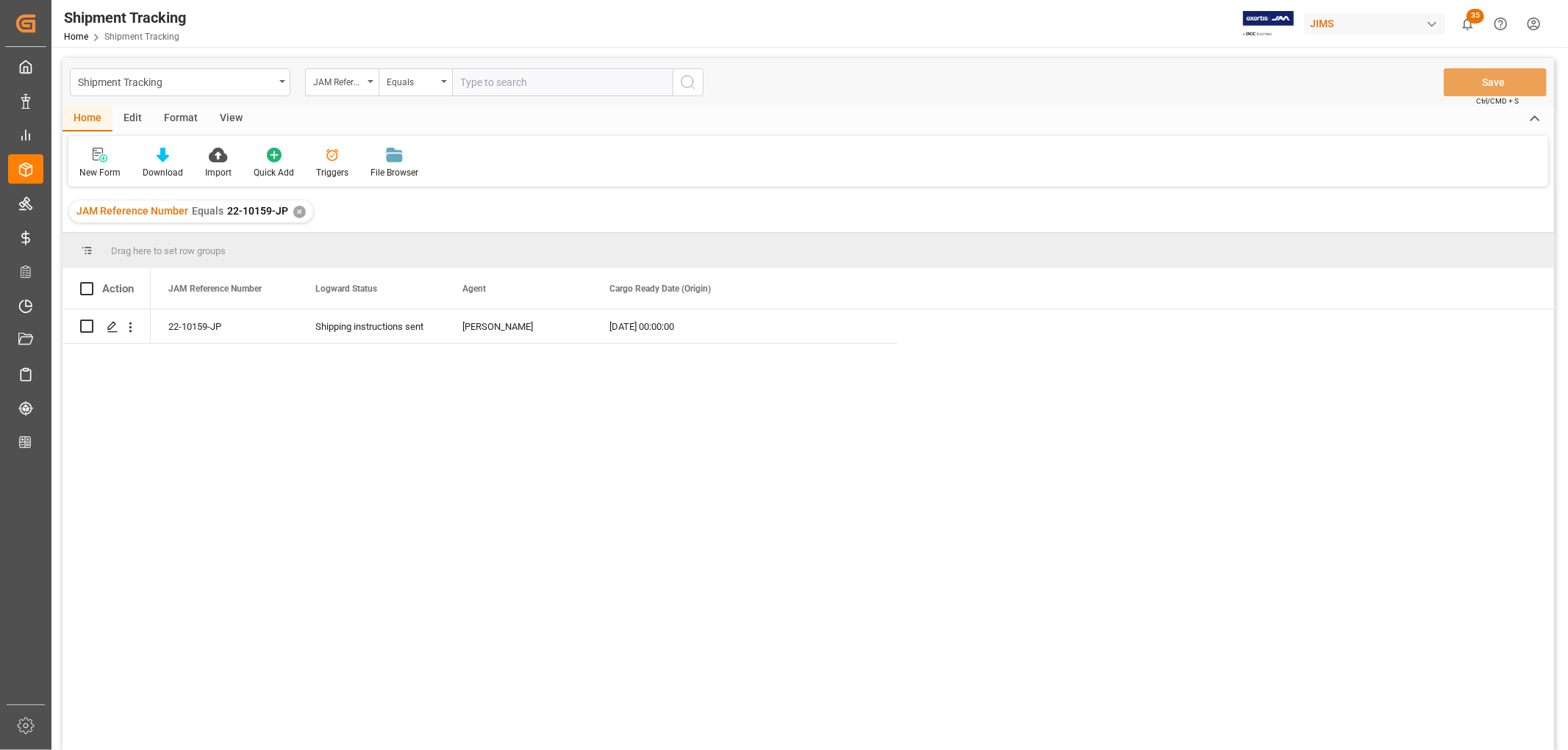
click at [298, 210] on div "✕" at bounding box center [299, 211] width 12 height 12
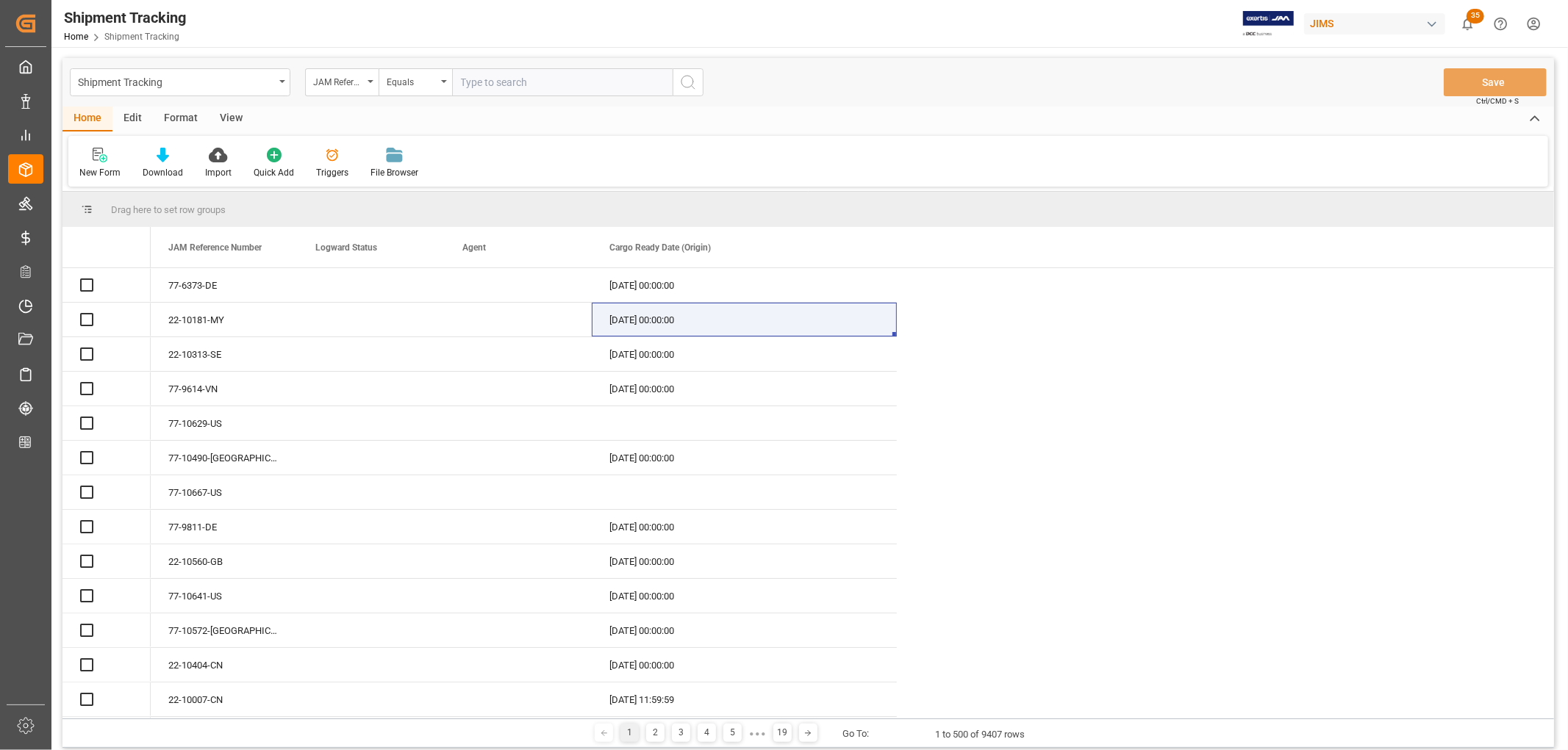
click at [497, 82] on input "text" at bounding box center [562, 81] width 220 height 28
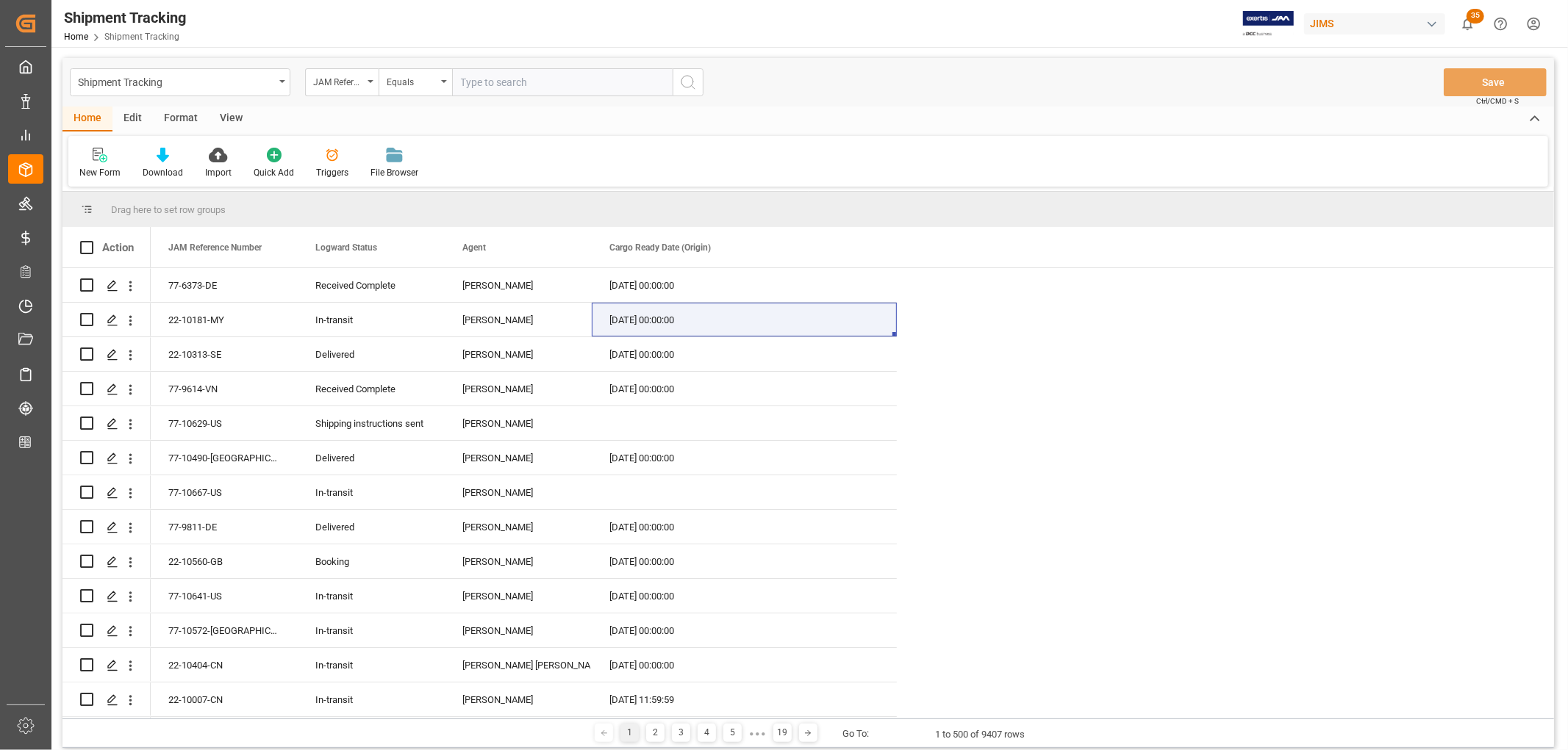
paste input "22-9299-ID"
type input "22-9299-ID"
click at [689, 78] on icon "search button" at bounding box center [688, 82] width 17 height 17
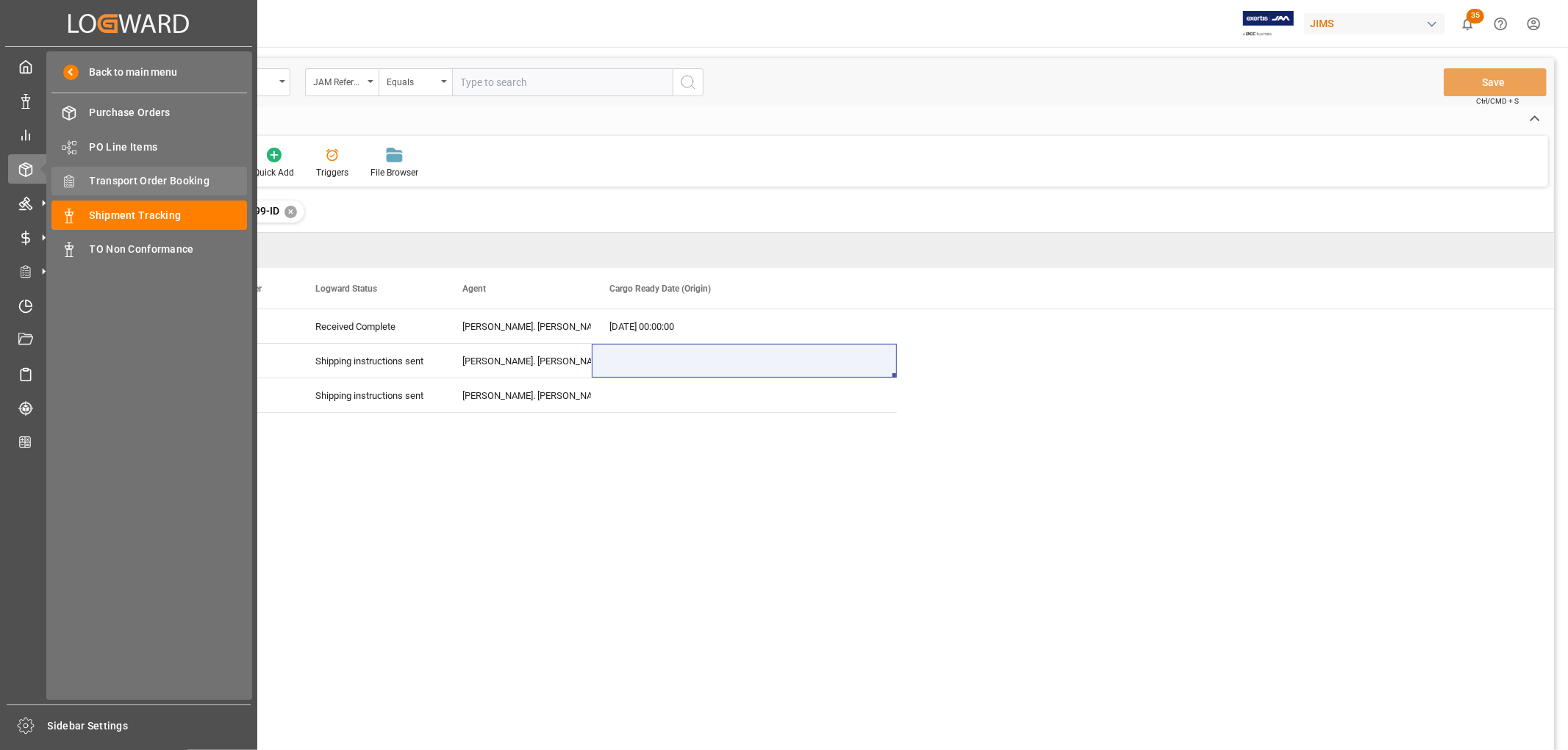
click at [141, 182] on span "Transport Order Booking" at bounding box center [168, 181] width 158 height 15
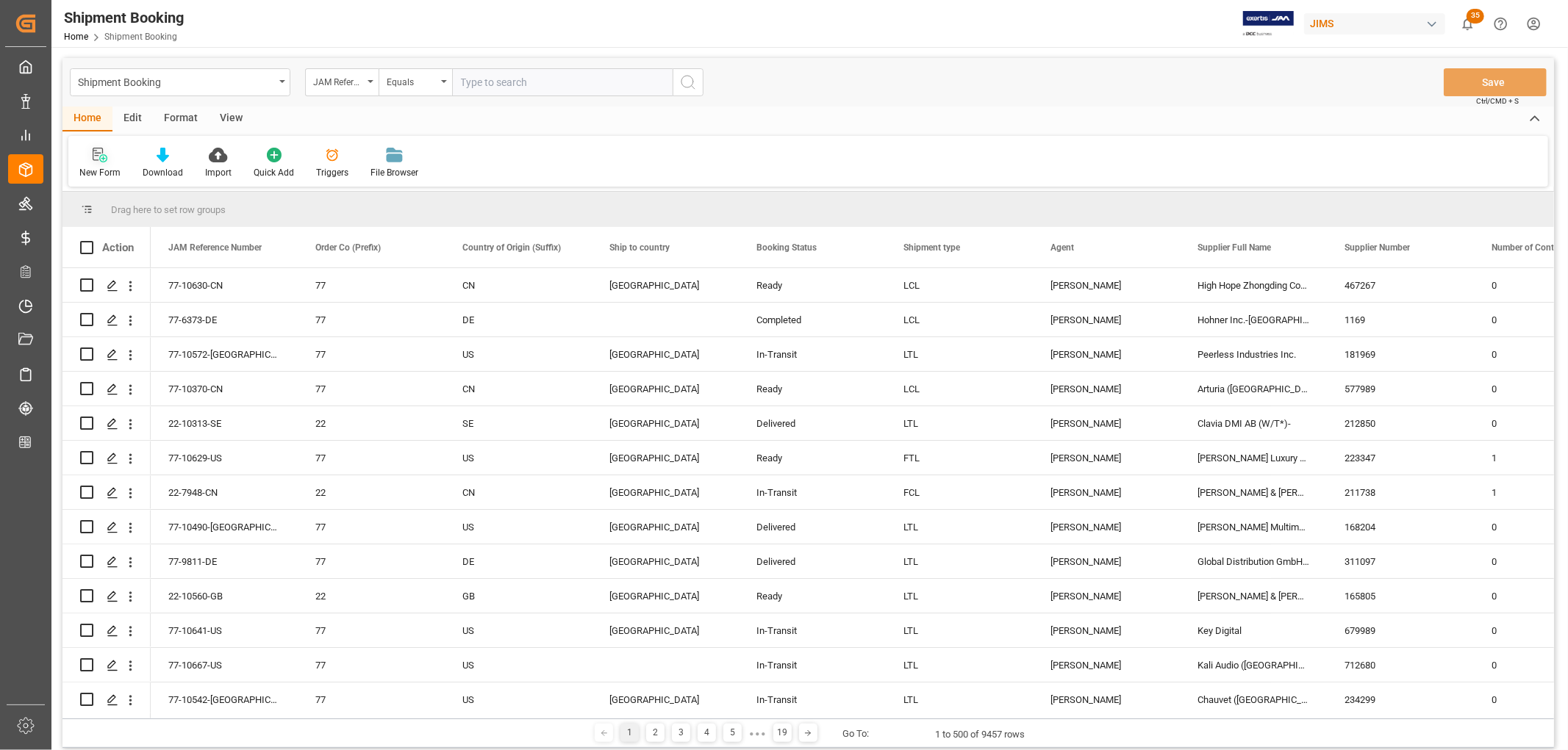
click at [106, 160] on icon at bounding box center [103, 158] width 8 height 8
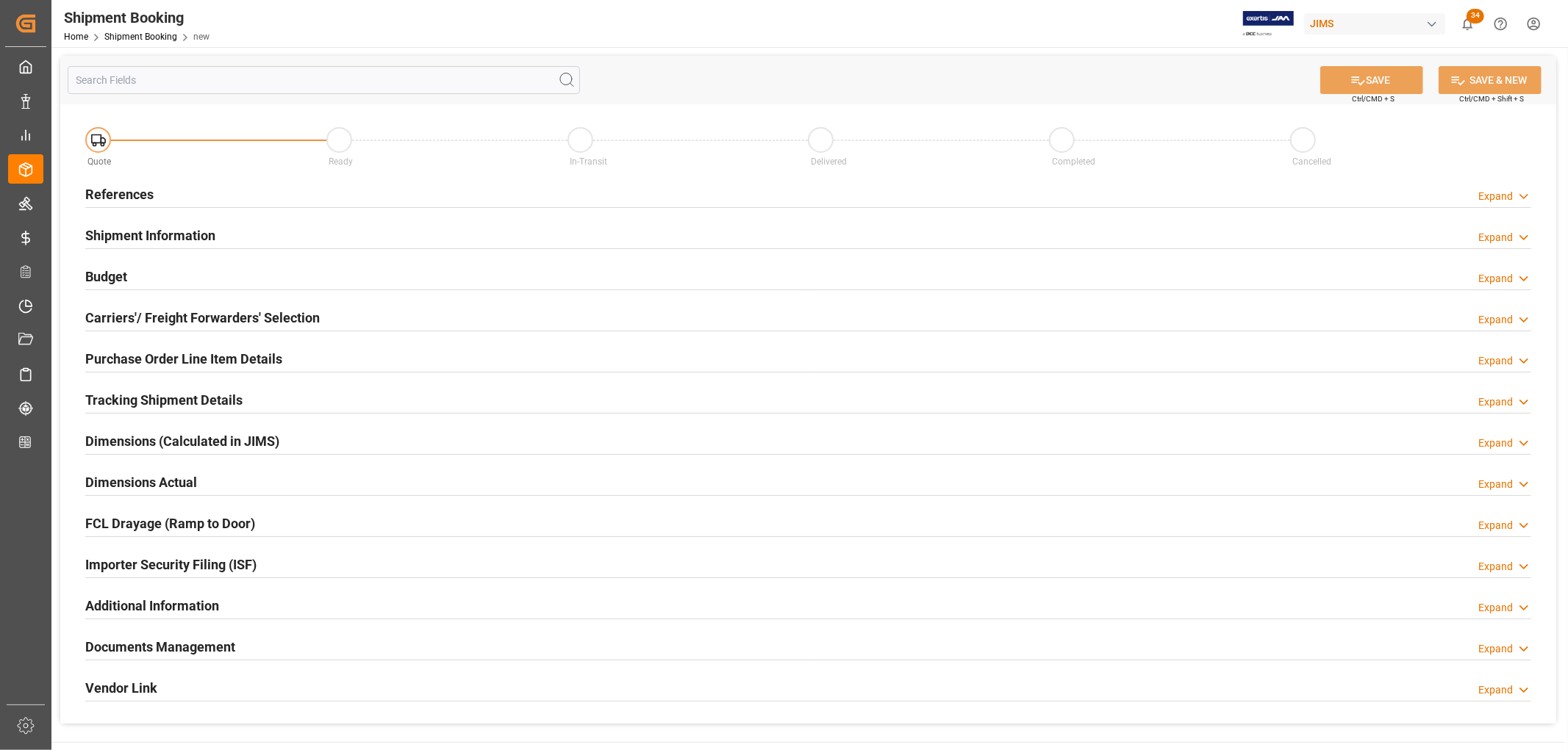
click at [120, 204] on h2 "References" at bounding box center [119, 194] width 68 height 20
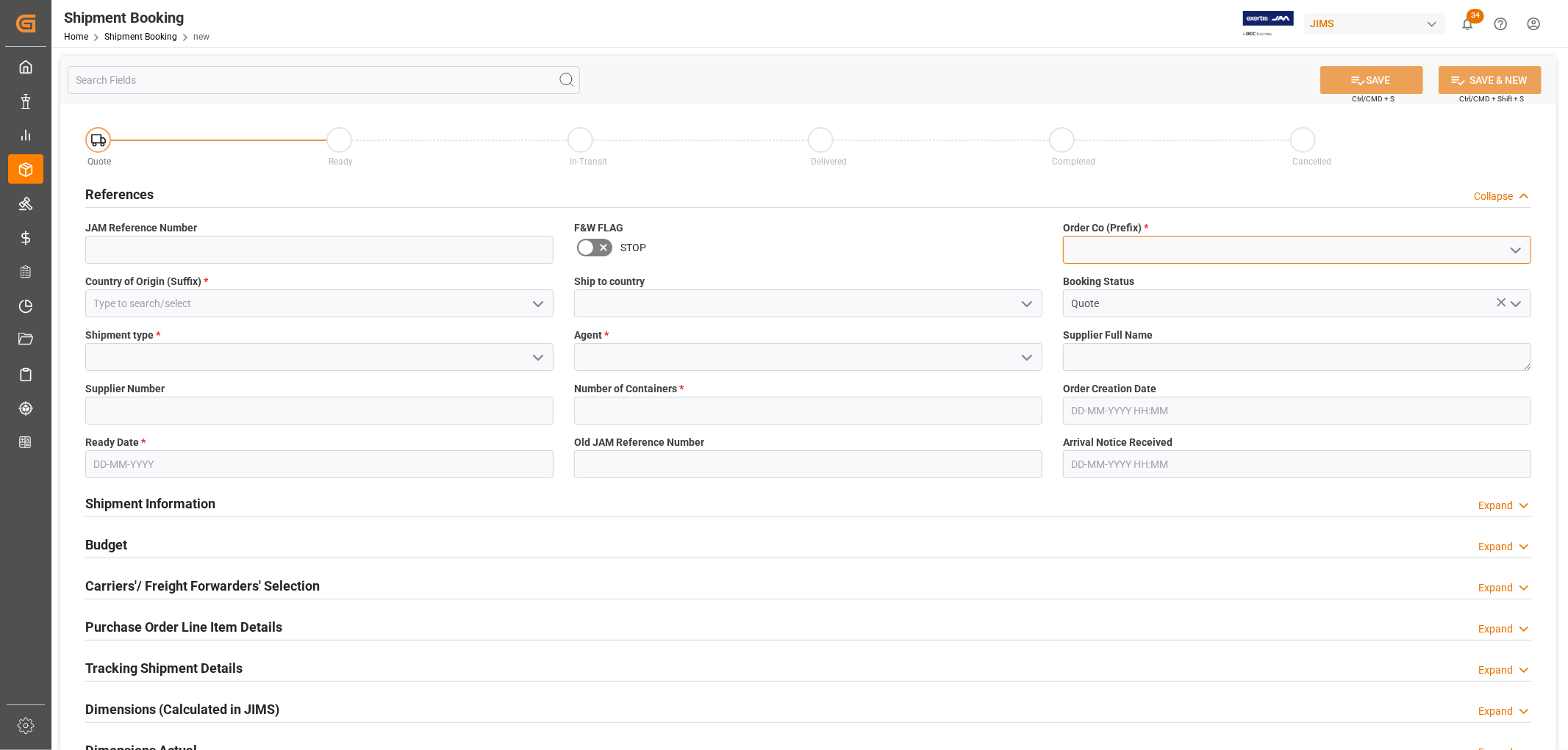
click at [1140, 250] on input at bounding box center [1297, 250] width 468 height 28
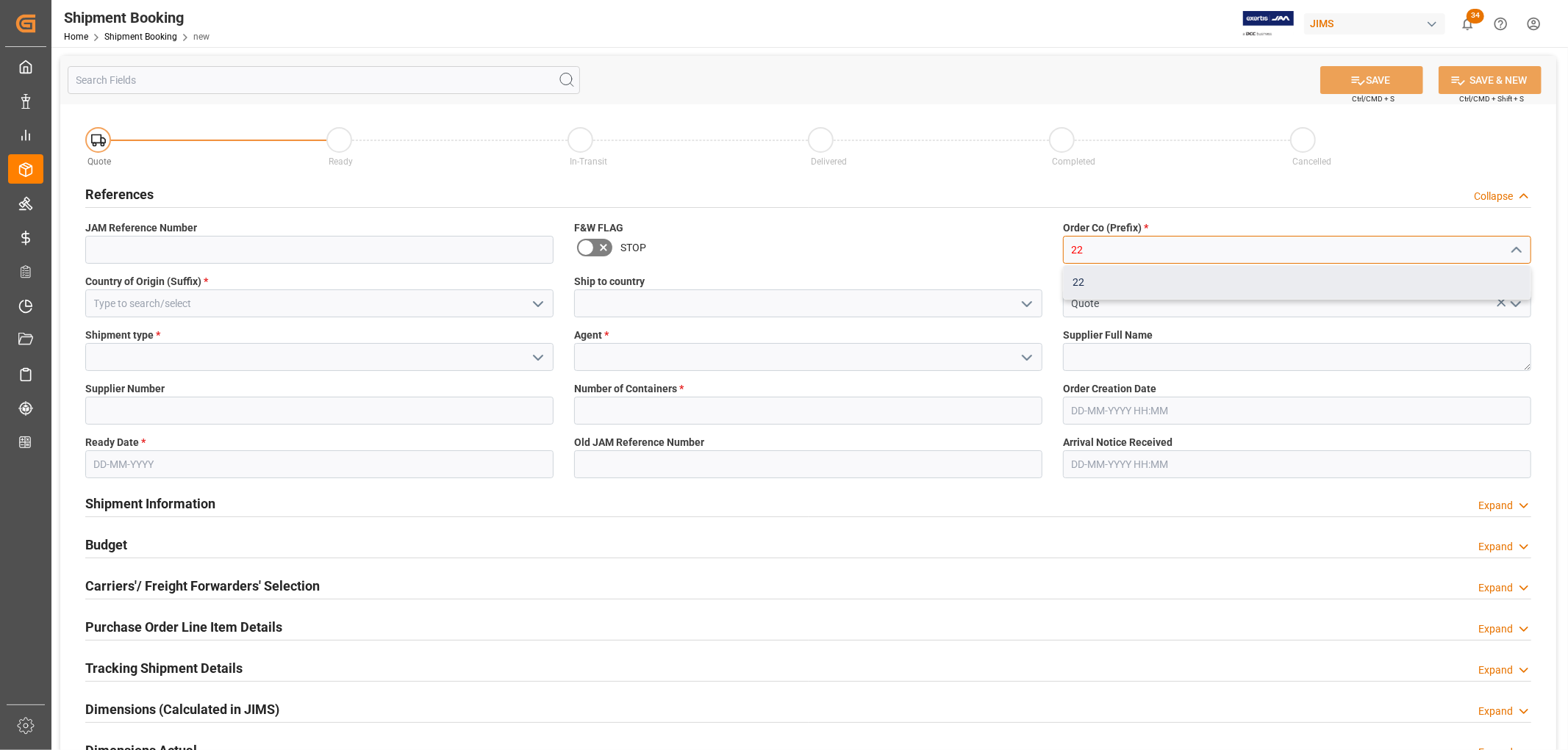
click at [1097, 287] on div "22" at bounding box center [1297, 282] width 467 height 33
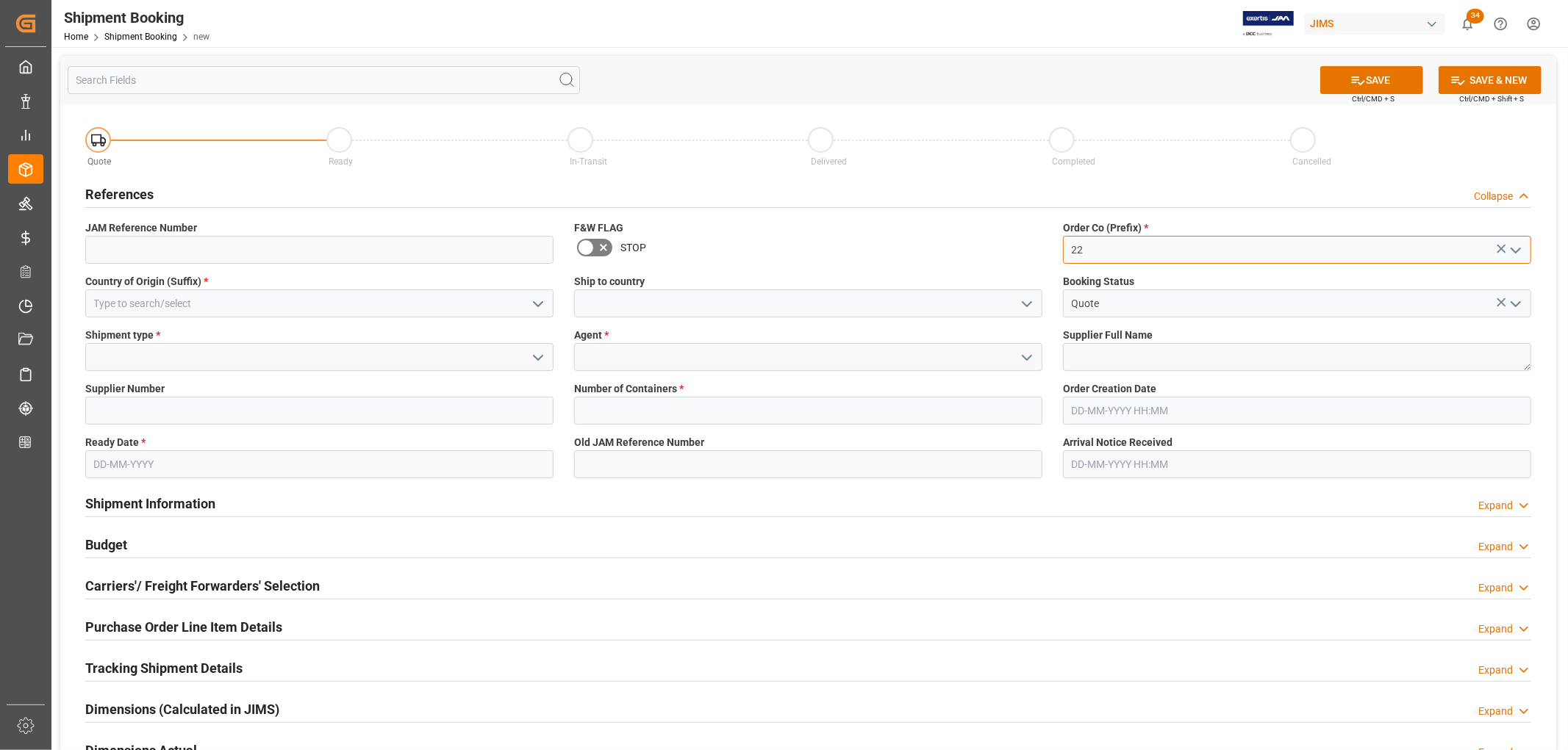
type input "22"
click at [283, 298] on input at bounding box center [319, 303] width 468 height 28
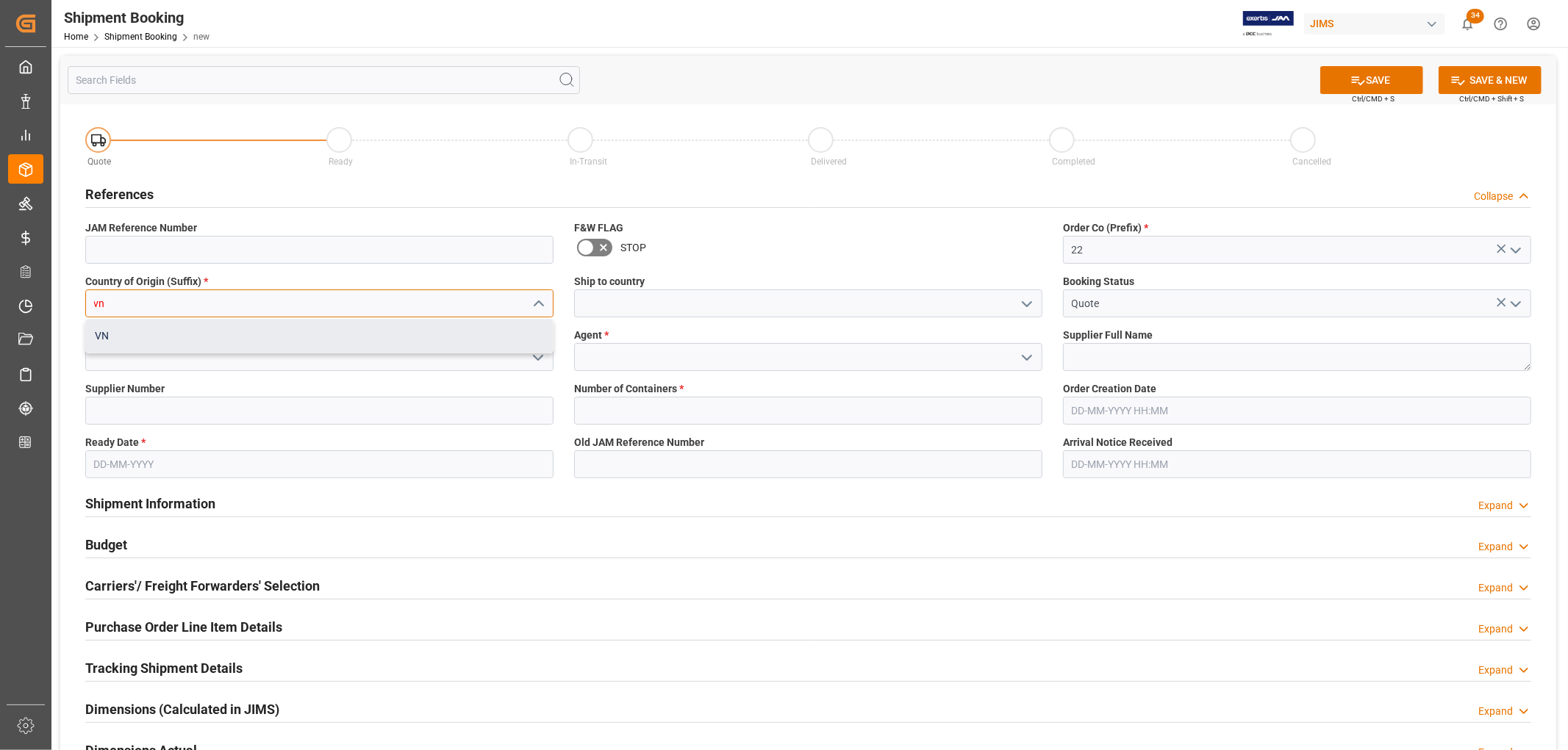
click at [137, 343] on div "VN" at bounding box center [320, 336] width 467 height 33
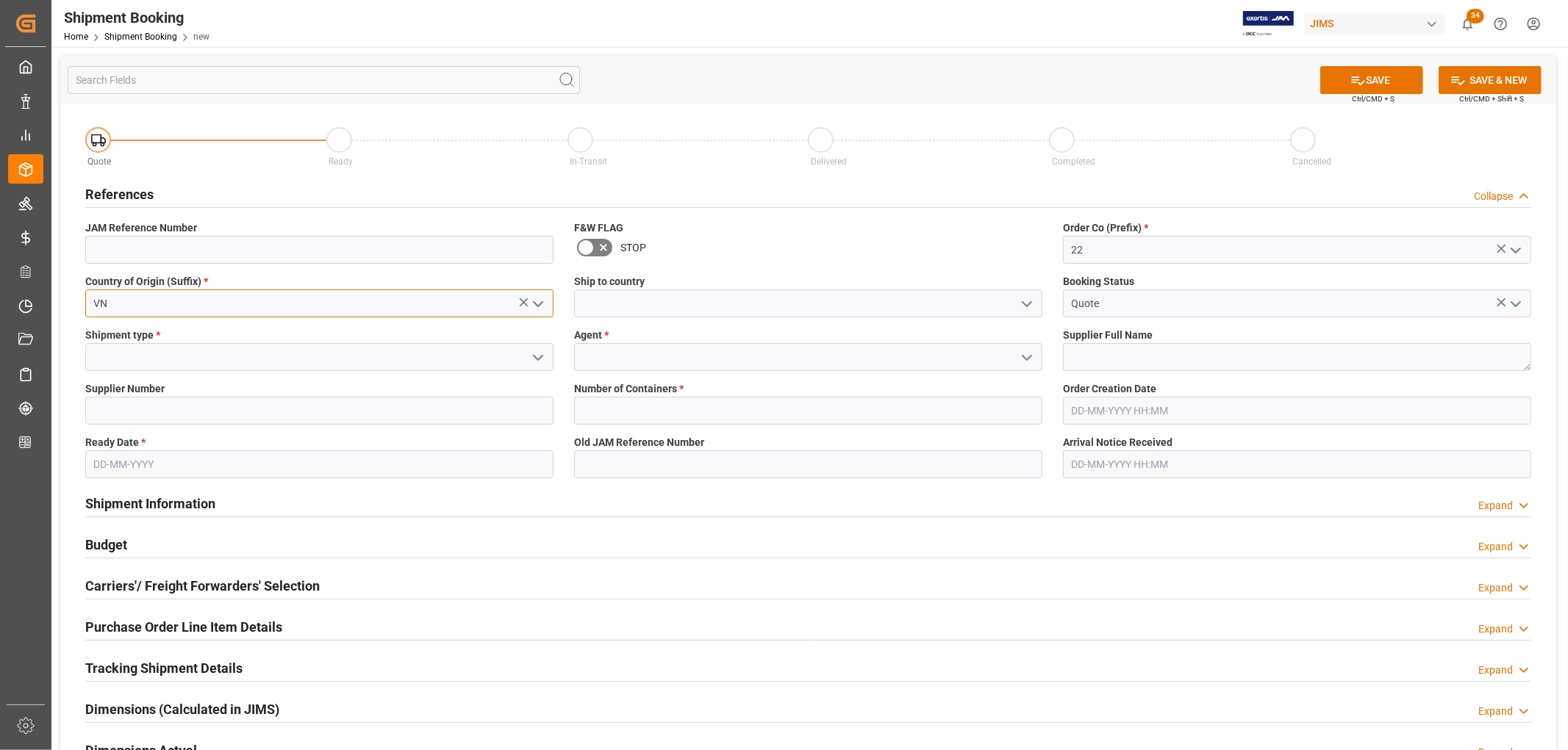
type input "VN"
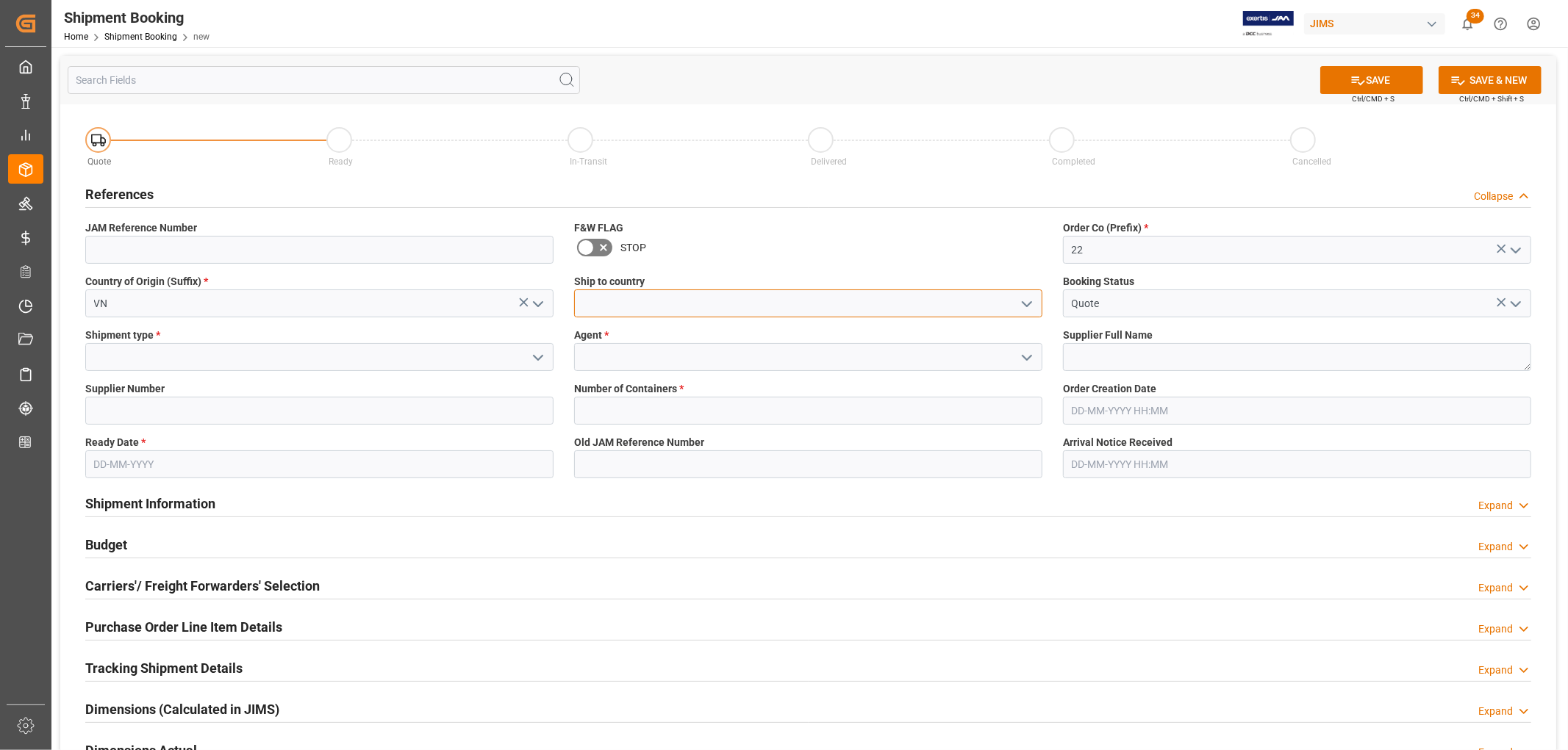
click at [614, 298] on input at bounding box center [808, 303] width 468 height 28
type input "United States"
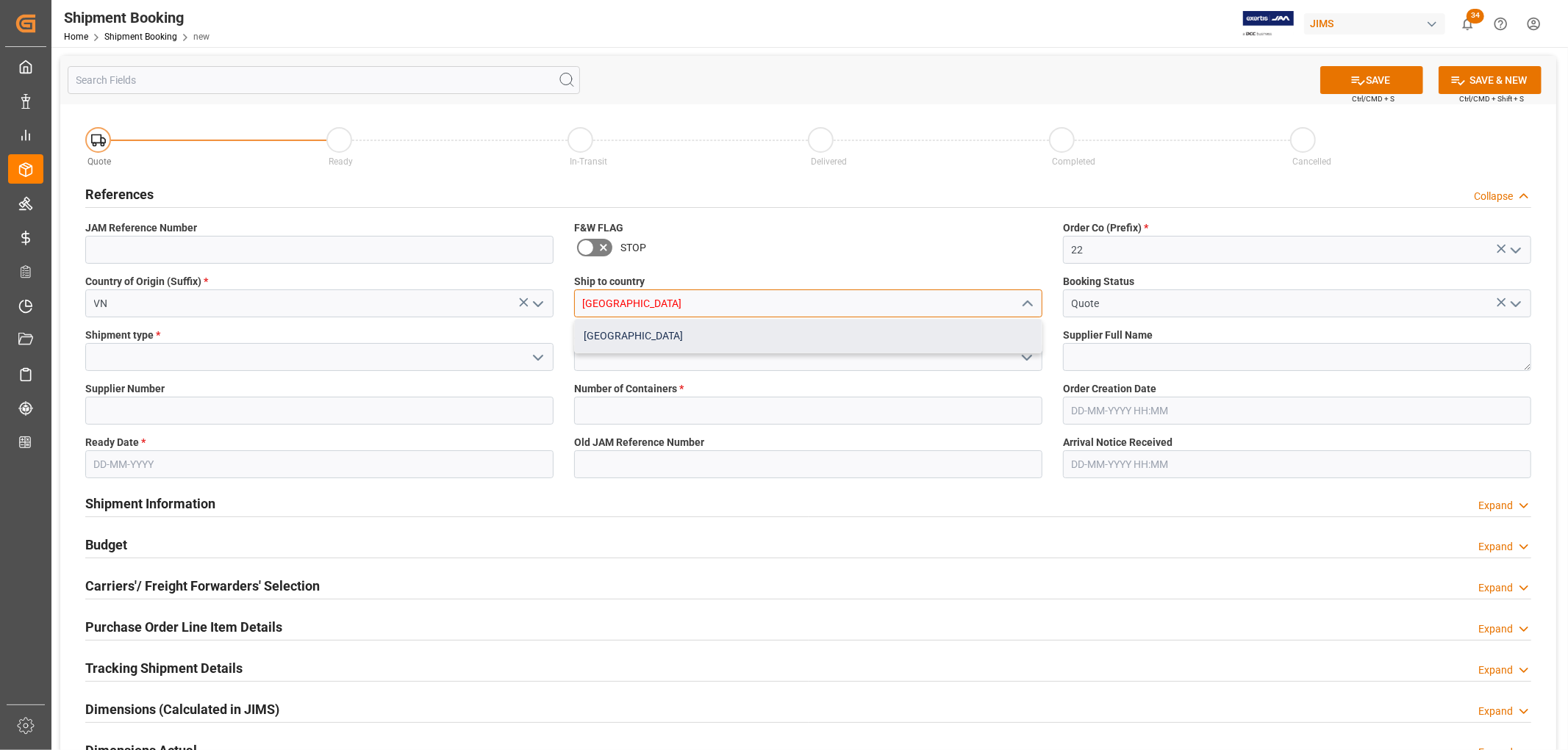
click at [608, 331] on div "United States" at bounding box center [809, 336] width 467 height 33
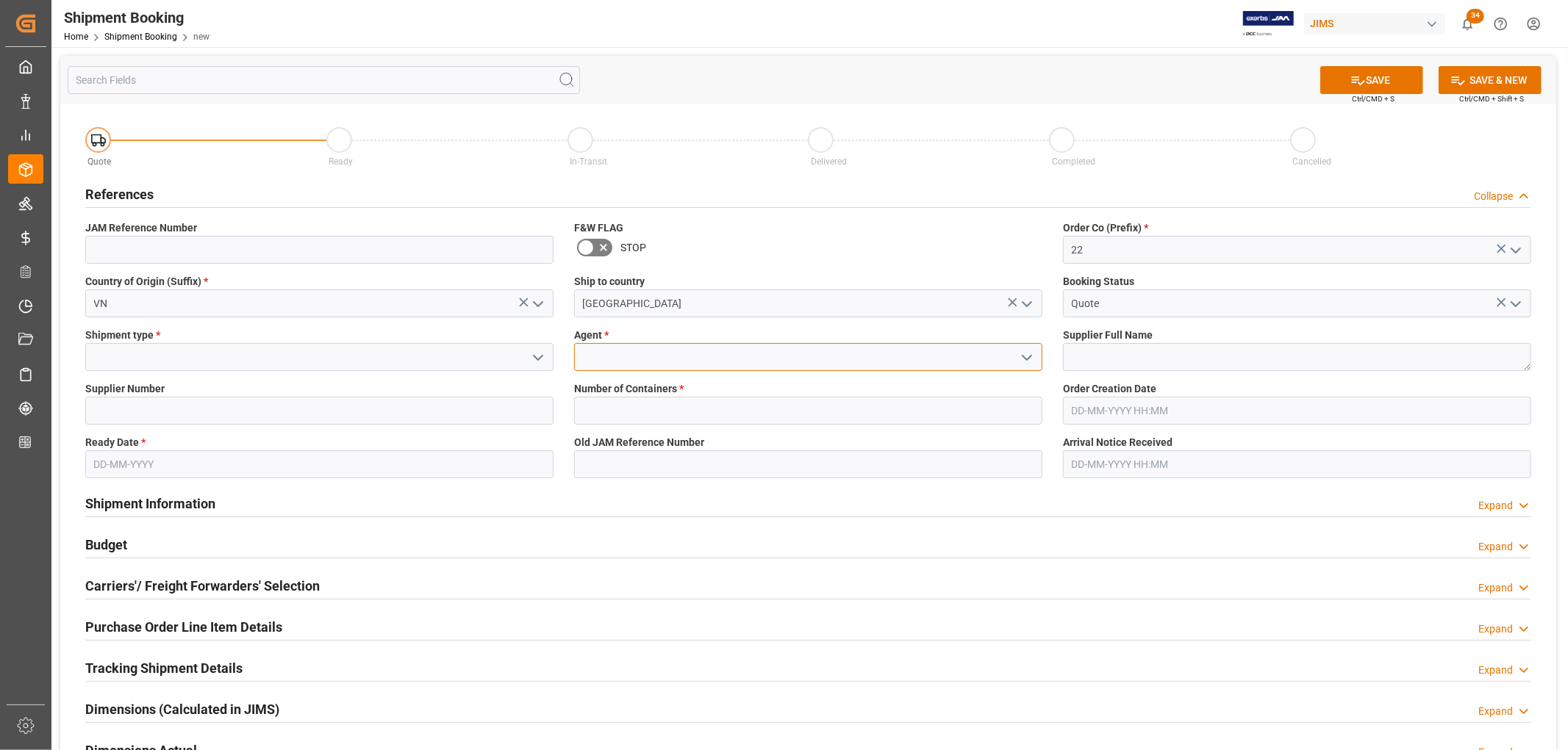
click at [615, 357] on input at bounding box center [808, 357] width 468 height 28
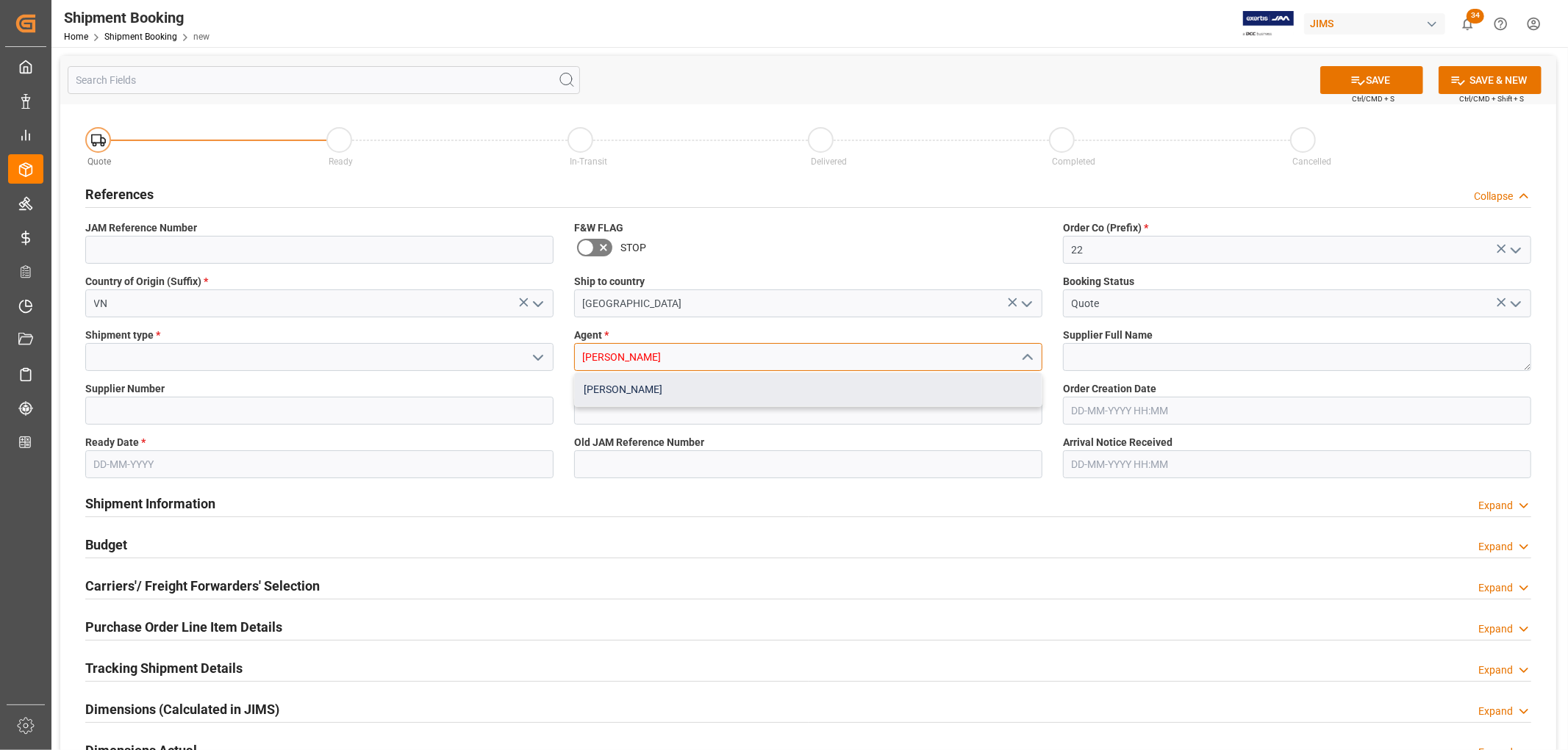
click at [600, 391] on div "[PERSON_NAME]" at bounding box center [809, 389] width 467 height 33
type input "[PERSON_NAME]"
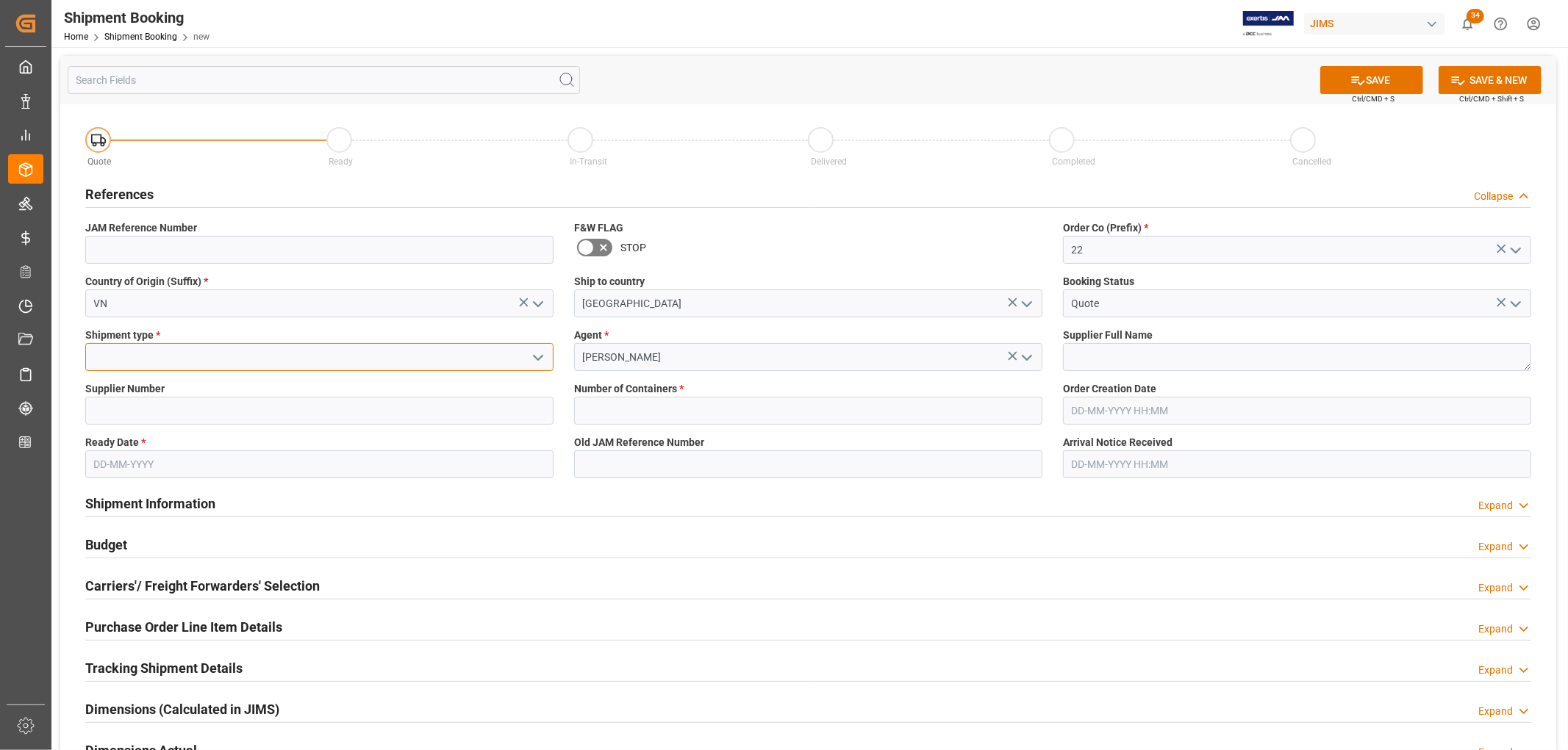
click at [158, 350] on input at bounding box center [319, 357] width 468 height 28
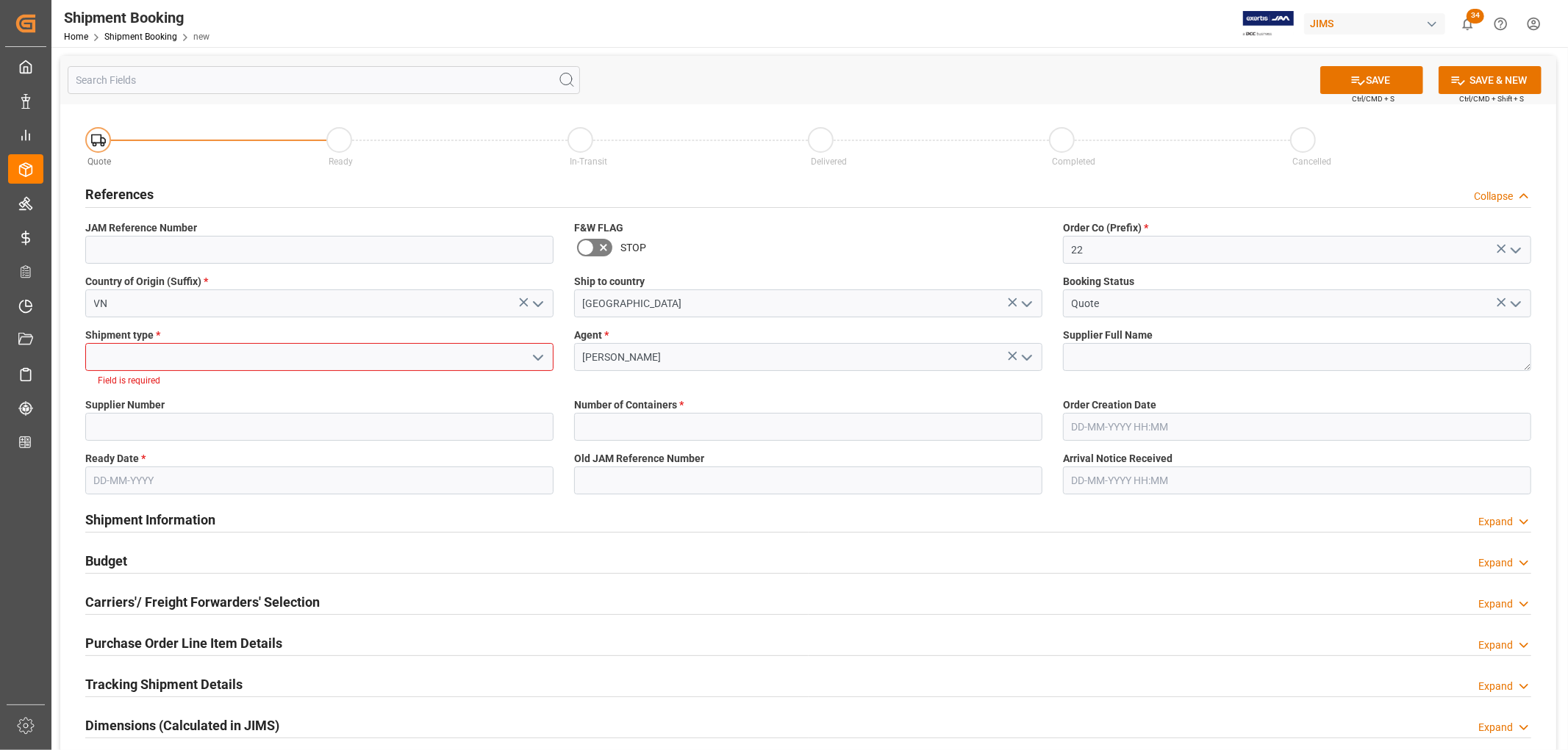
click at [540, 353] on icon "open menu" at bounding box center [538, 358] width 17 height 17
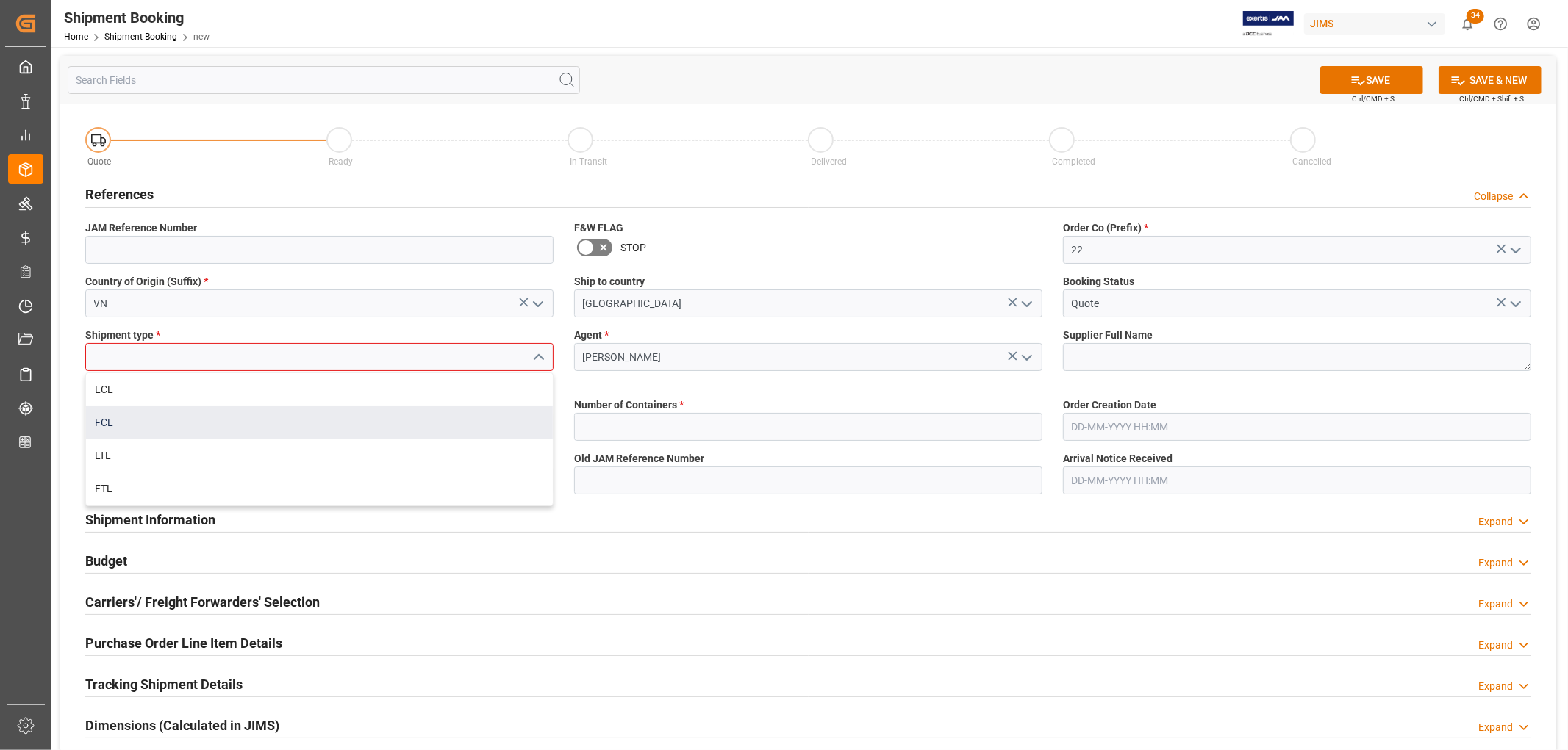
click at [133, 425] on div "FCL" at bounding box center [320, 423] width 467 height 33
type input "FCL"
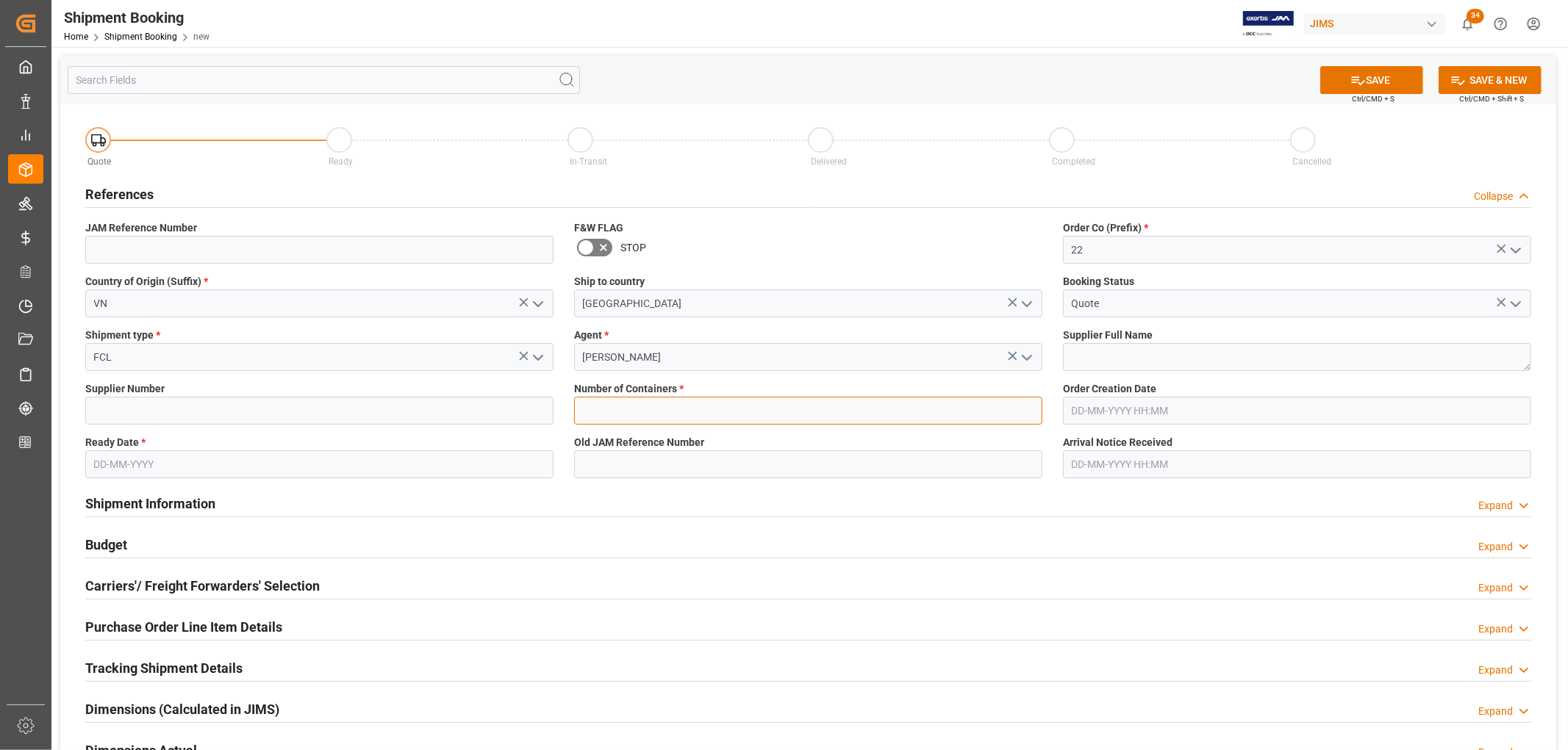
click at [618, 409] on input "text" at bounding box center [808, 410] width 468 height 28
type input "1"
click at [199, 464] on input "text" at bounding box center [319, 464] width 468 height 28
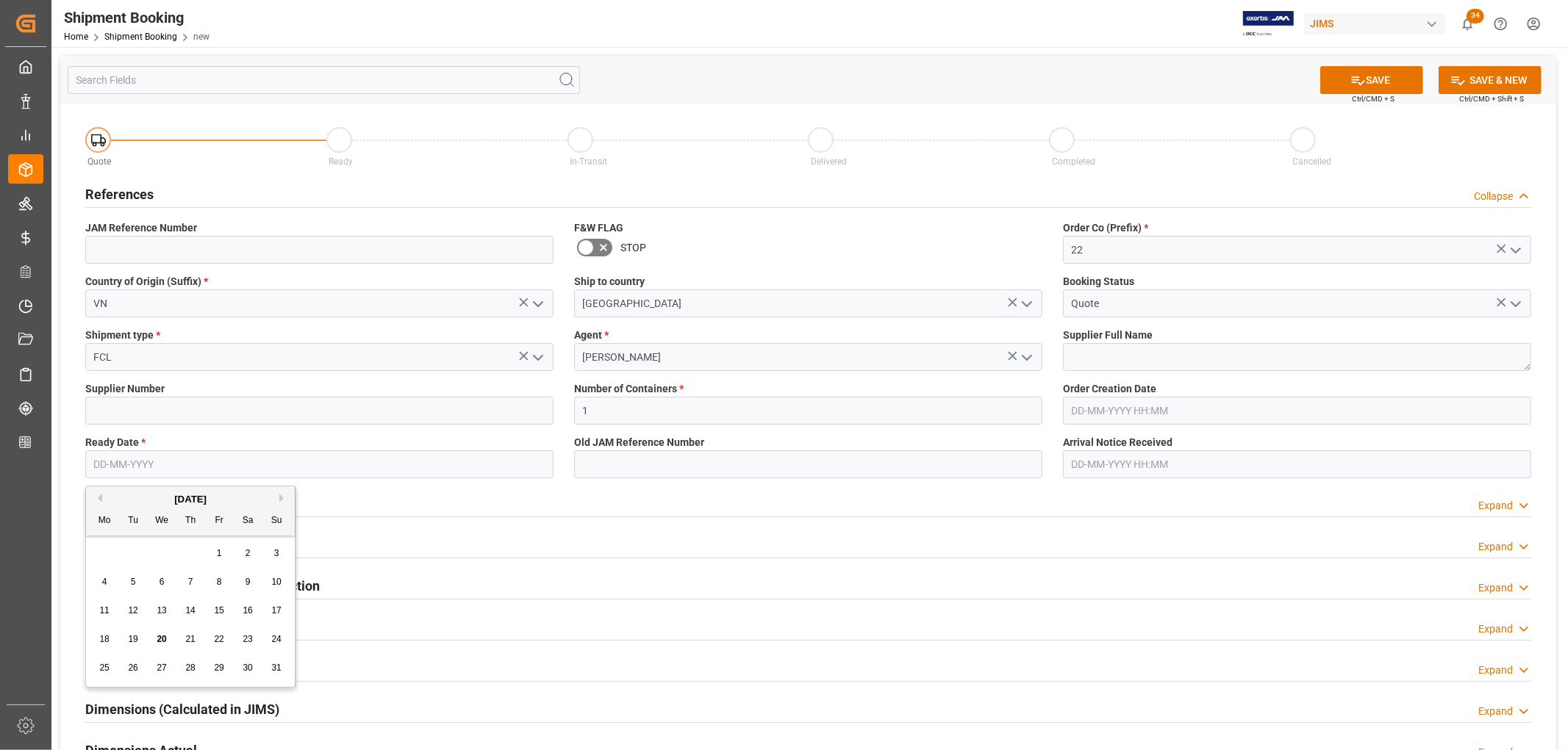
click at [284, 496] on button "Next Month" at bounding box center [283, 497] width 9 height 9
click at [102, 553] on span "1" at bounding box center [104, 553] width 5 height 11
type input "01-09-2025"
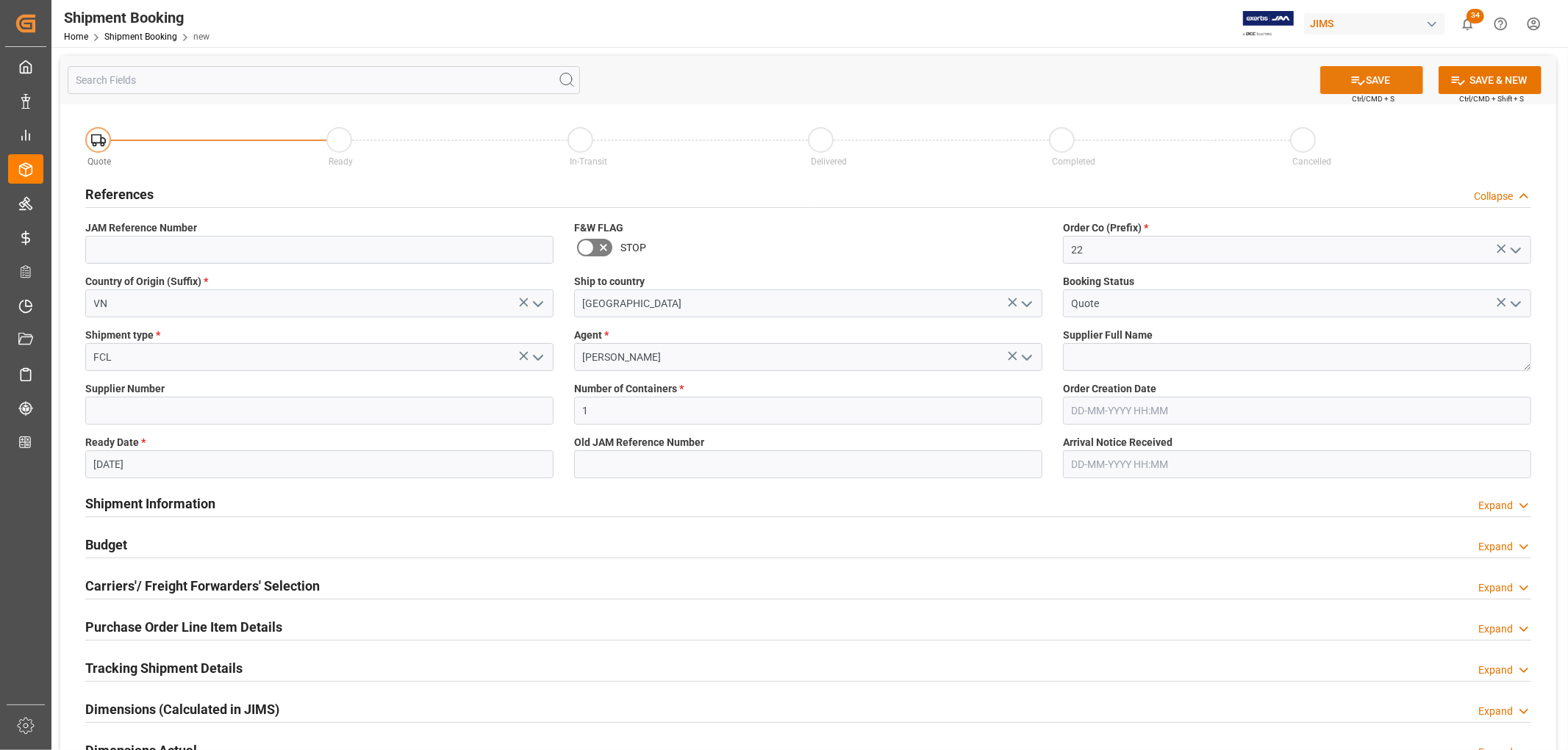
click at [1406, 82] on button "SAVE" at bounding box center [1372, 79] width 103 height 28
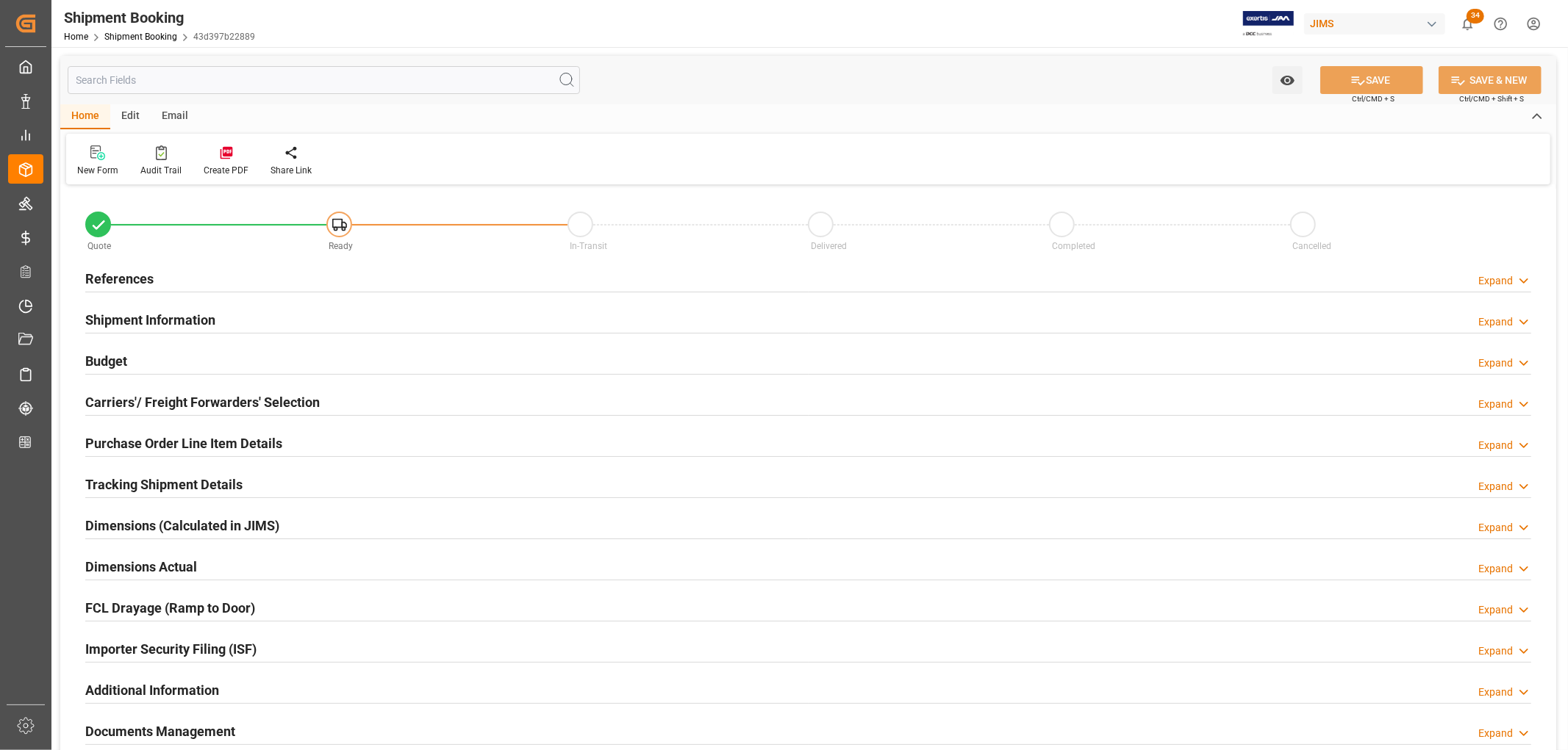
type input "1"
type input "[DATE]"
click at [109, 276] on h2 "References" at bounding box center [119, 278] width 68 height 20
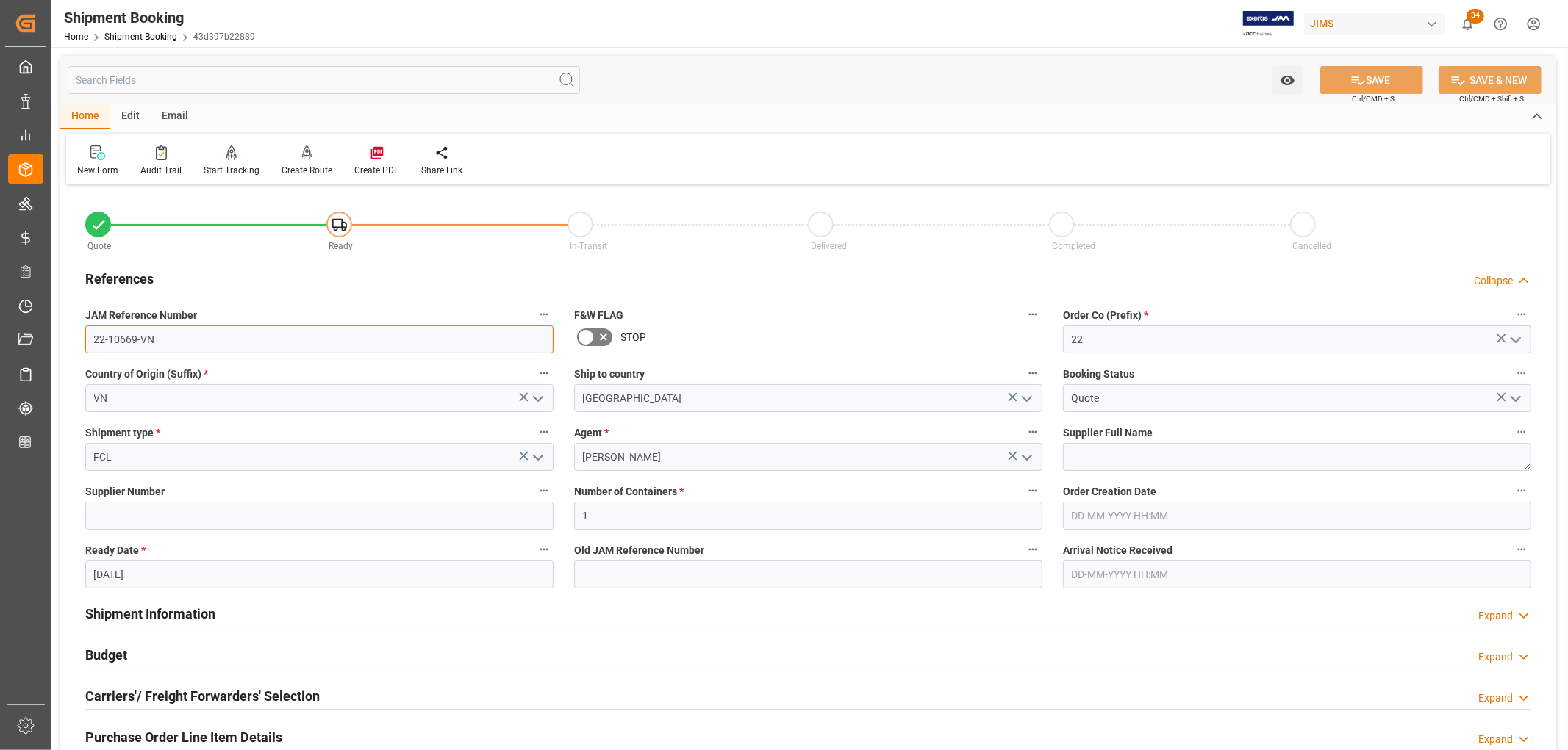
drag, startPoint x: 178, startPoint y: 340, endPoint x: 49, endPoint y: 346, distance: 129.1
click at [49, 346] on div "Created by potrace 1.15, written by Peter Selinger 2001-2017 Created by potrace…" at bounding box center [784, 375] width 1568 height 750
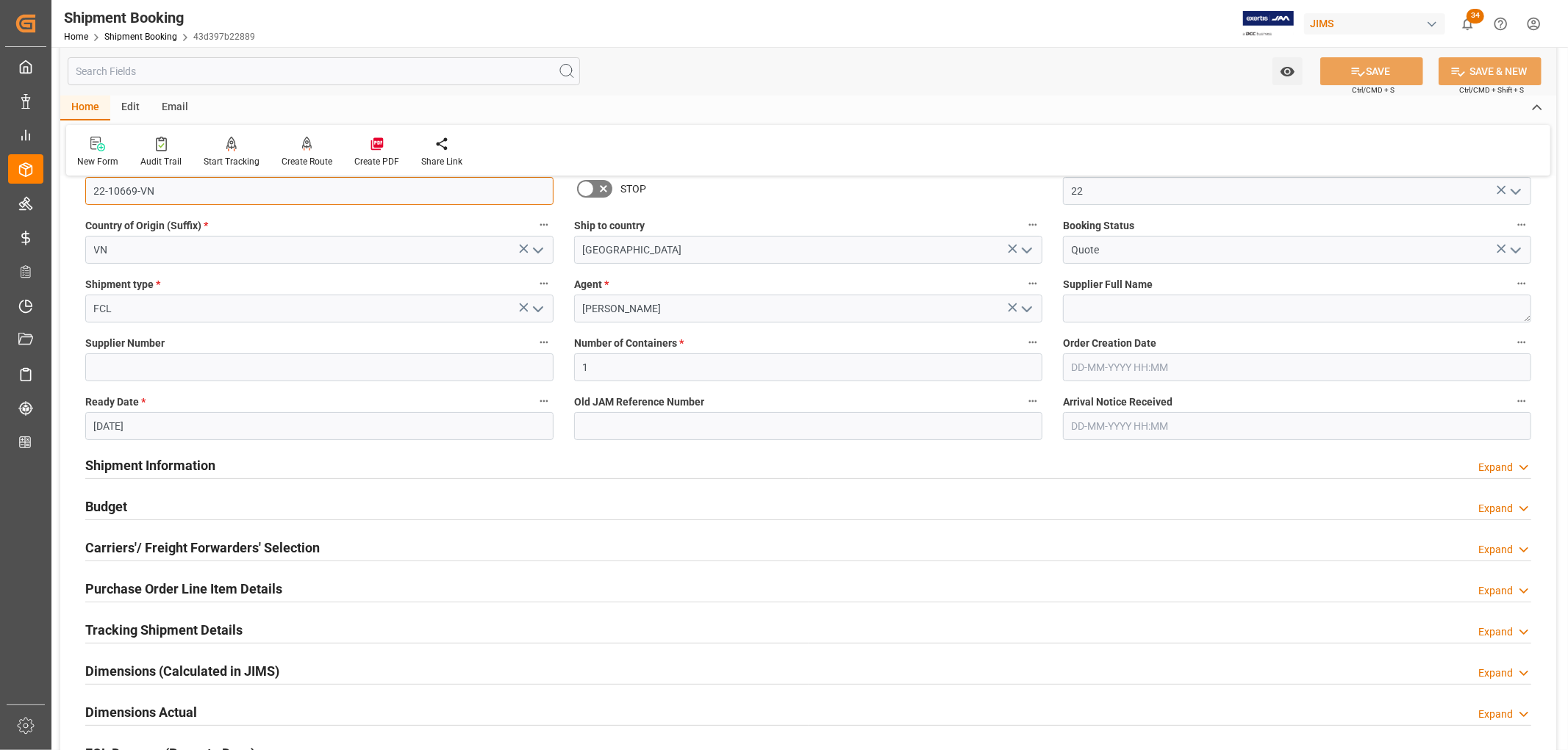
scroll to position [245, 0]
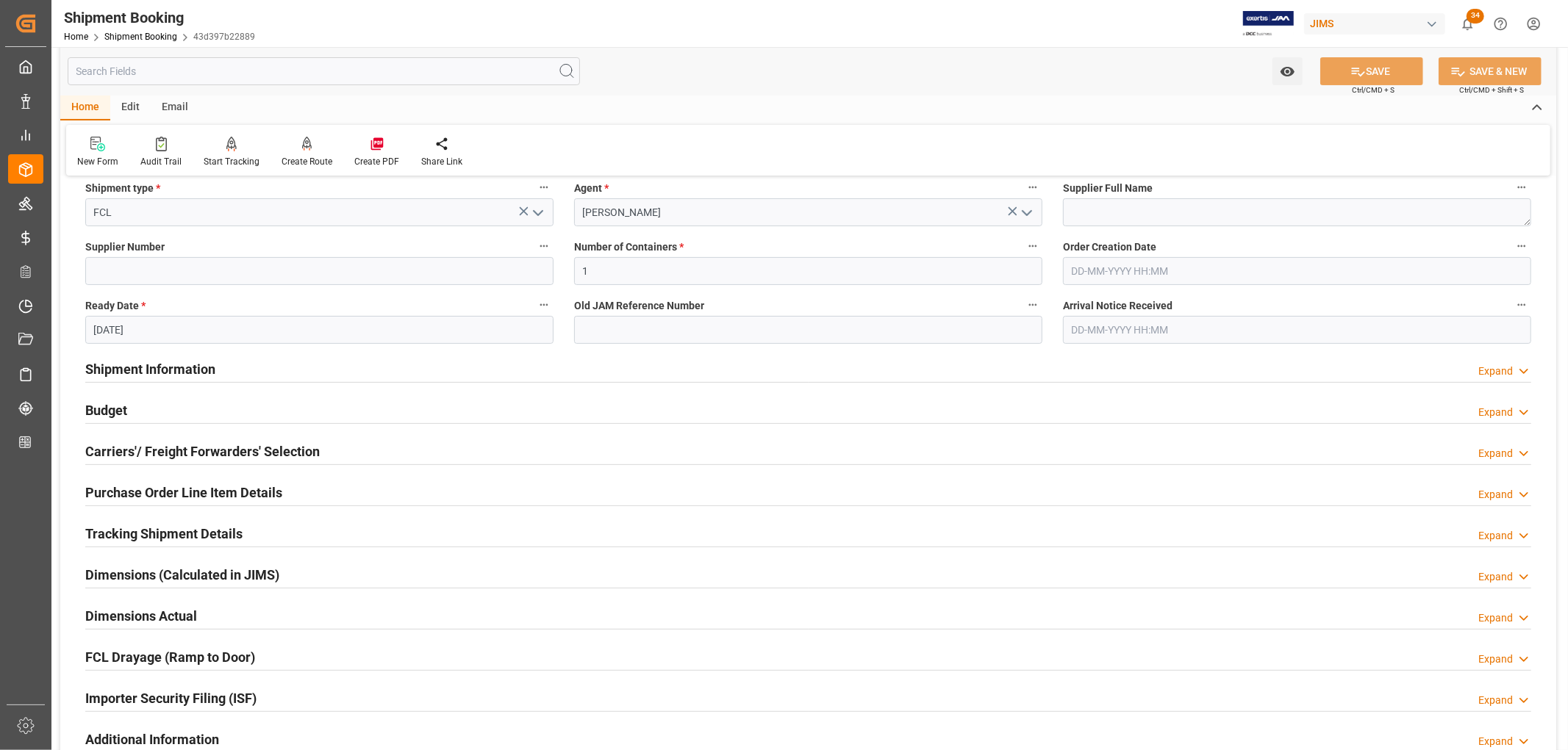
click at [169, 366] on h2 "Shipment Information" at bounding box center [150, 369] width 130 height 20
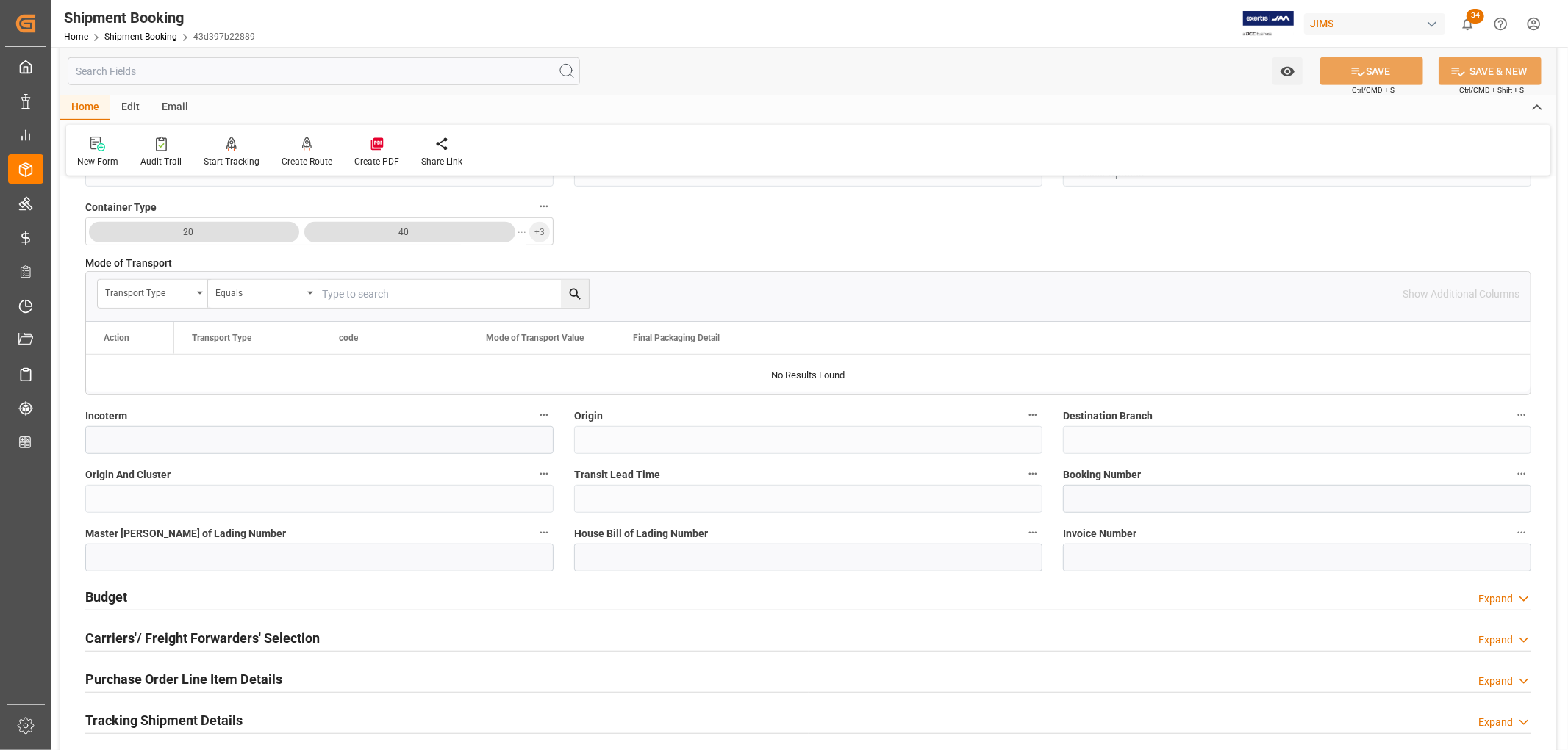
scroll to position [652, 0]
click at [1089, 496] on input at bounding box center [1297, 497] width 468 height 28
paste input "236500449401"
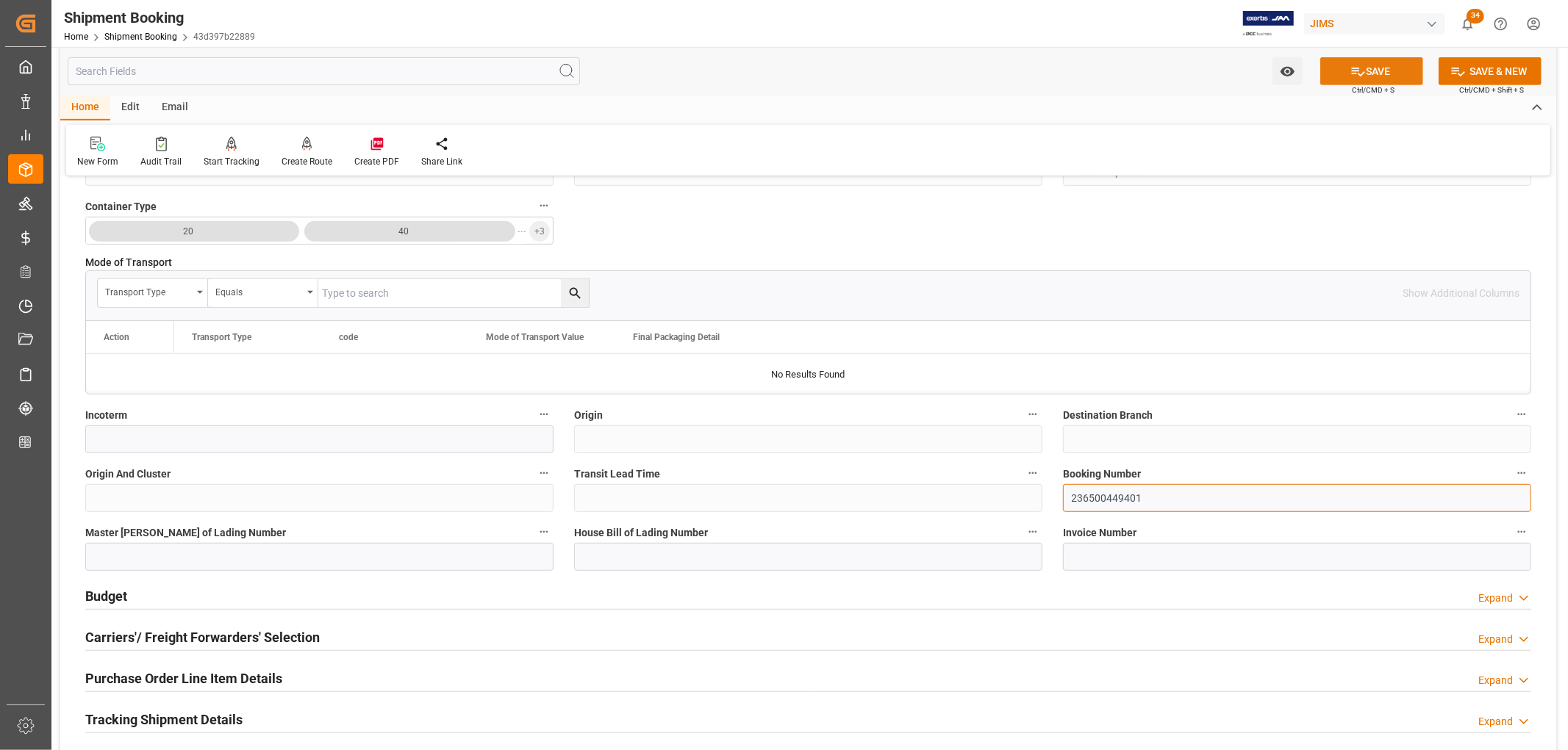
type input "236500449401"
click at [1357, 65] on icon at bounding box center [1358, 72] width 15 height 15
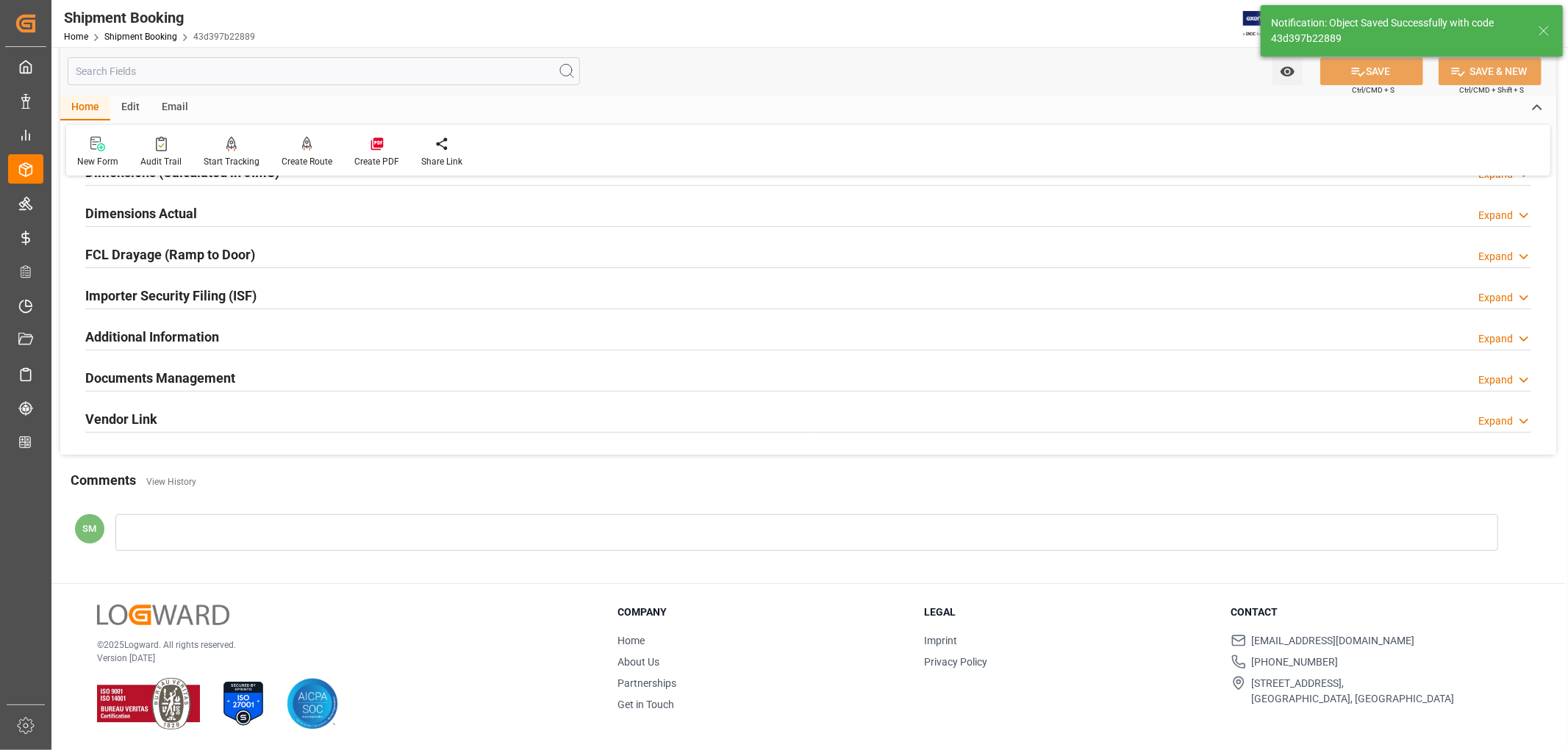
scroll to position [0, 0]
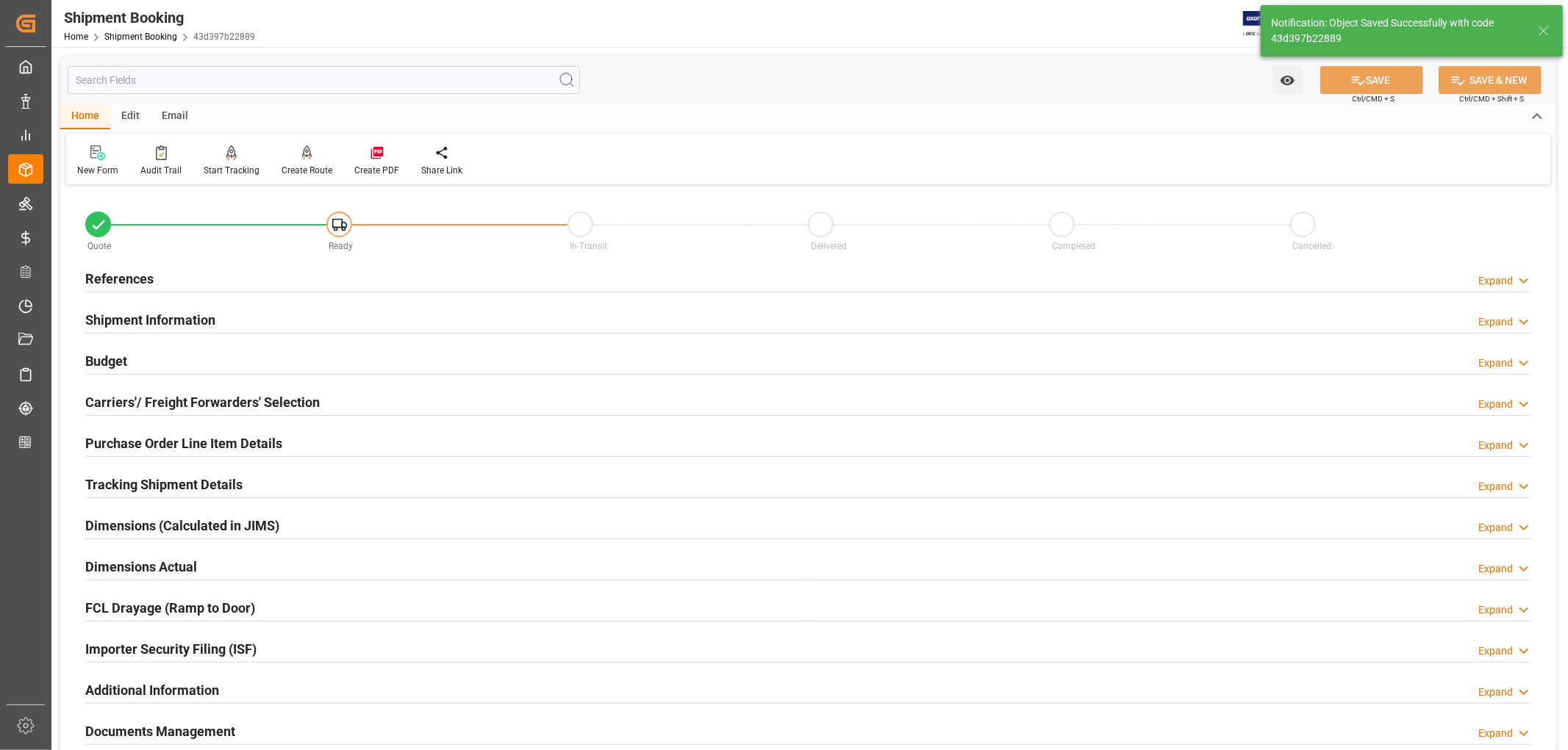
click at [149, 408] on h2 "Carriers'/ Freight Forwarders' Selection" at bounding box center [202, 402] width 235 height 20
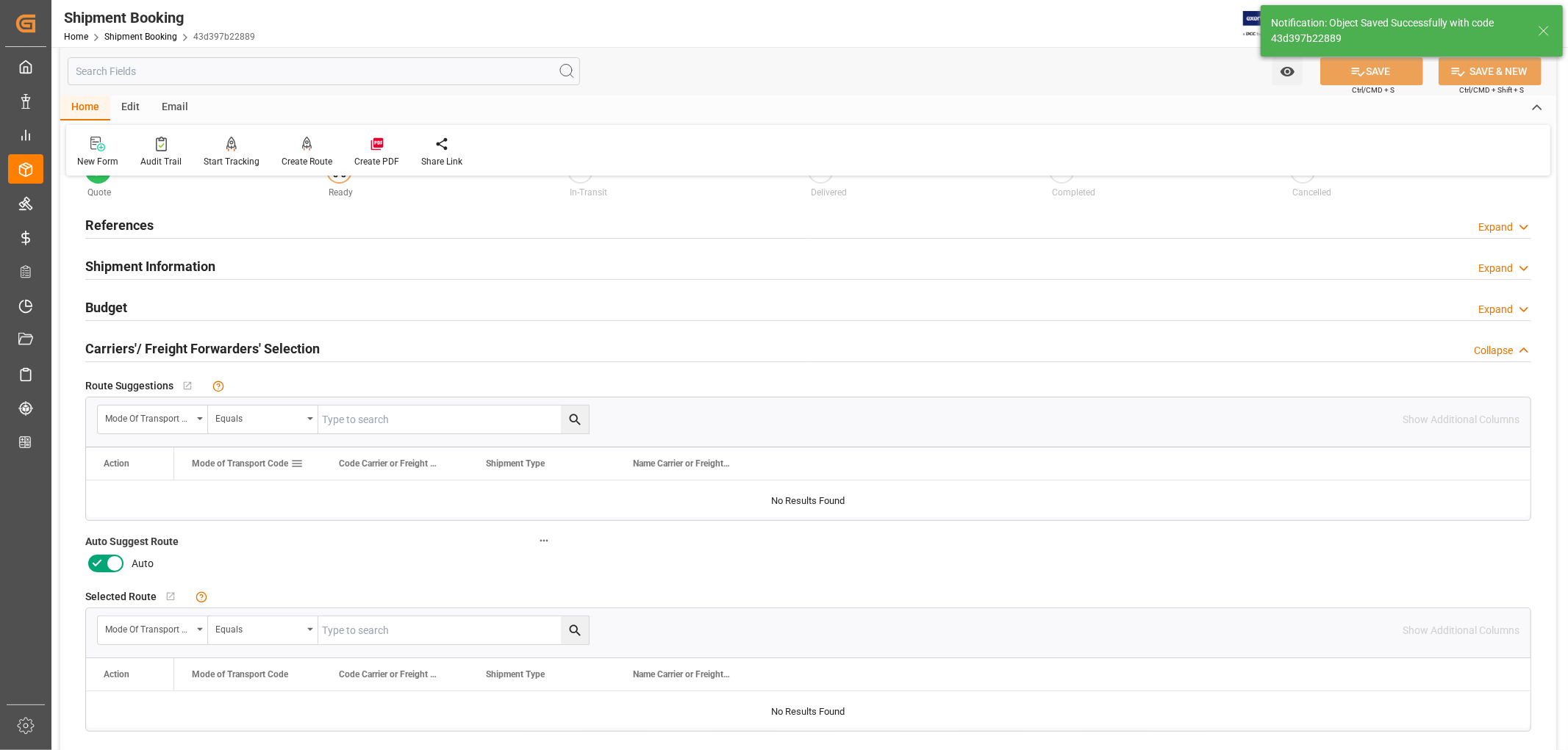
scroll to position [81, 0]
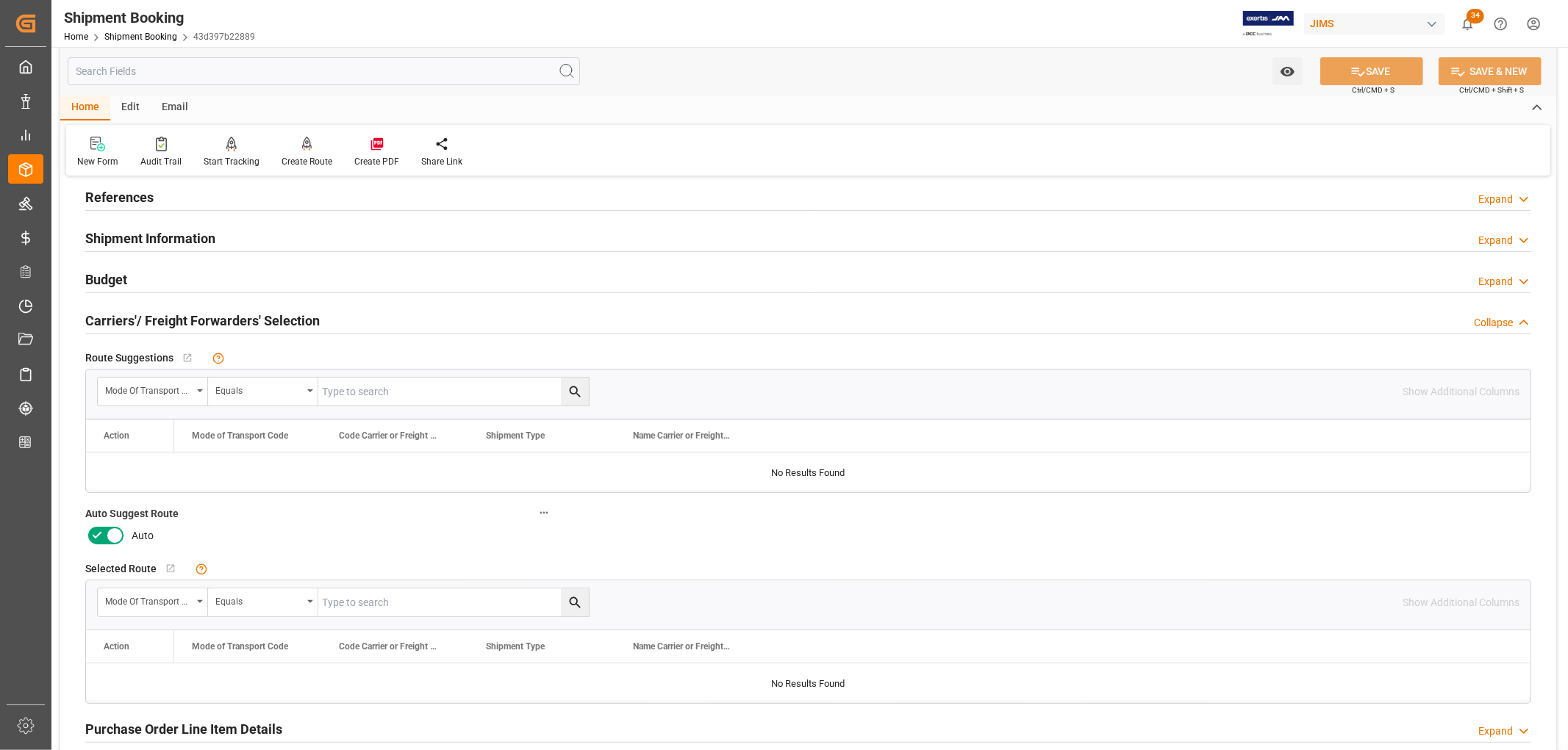
click at [100, 534] on icon at bounding box center [97, 536] width 17 height 17
click at [0, 0] on input "checkbox" at bounding box center [0, 0] width 0 height 0
click at [1395, 75] on button "SAVE" at bounding box center [1372, 71] width 103 height 28
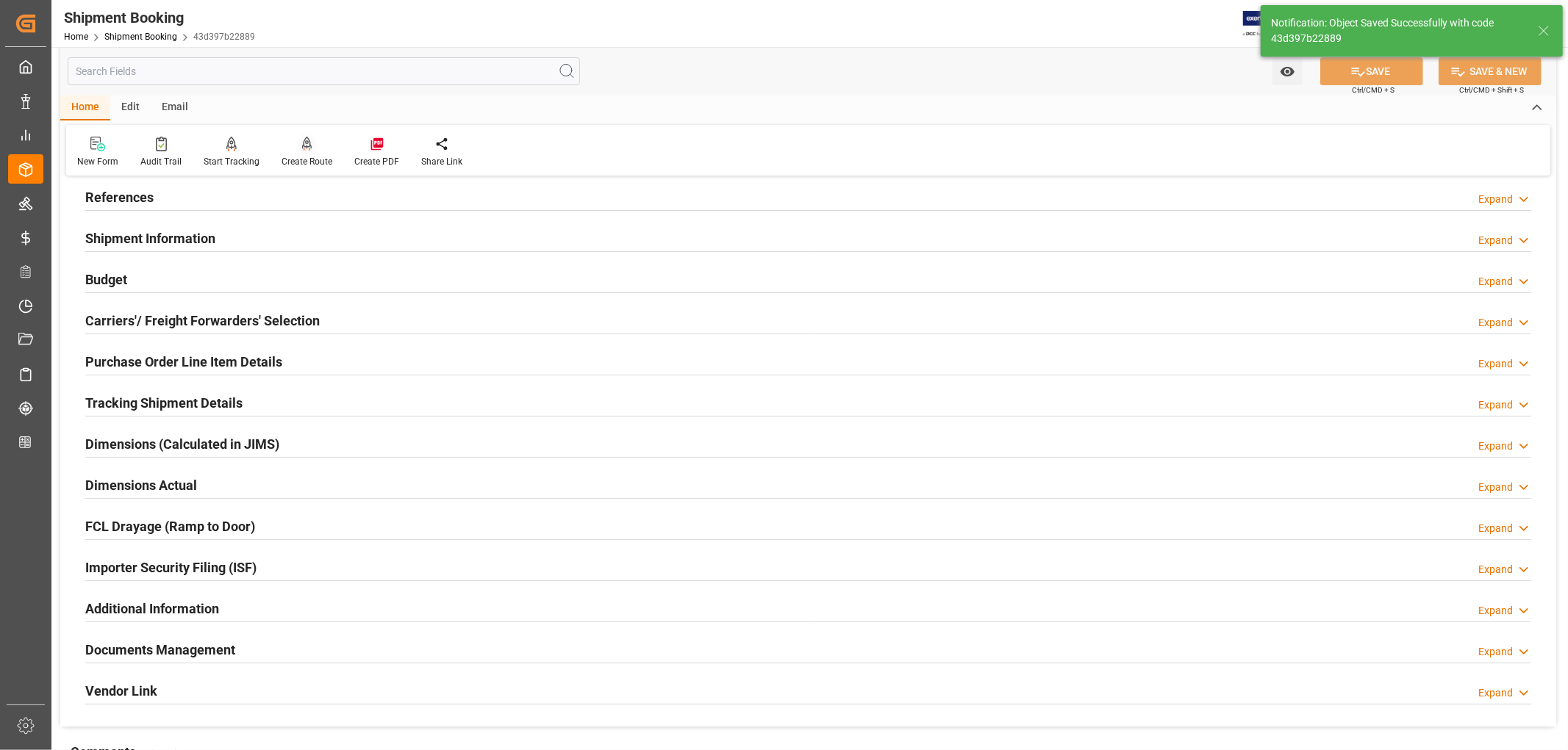
click at [290, 153] on div "Create Route" at bounding box center [307, 152] width 73 height 33
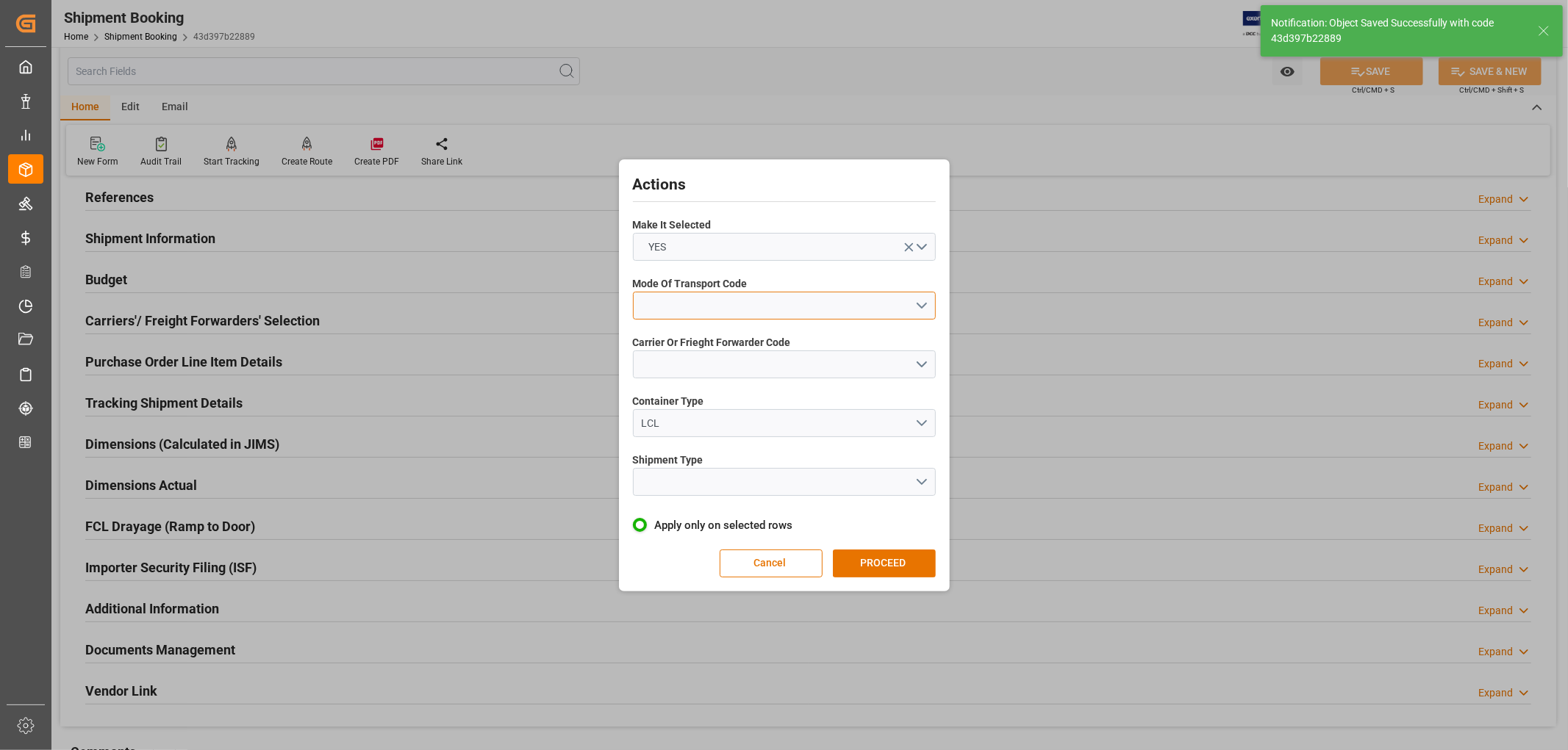
click at [696, 302] on button "open menu" at bounding box center [784, 305] width 302 height 28
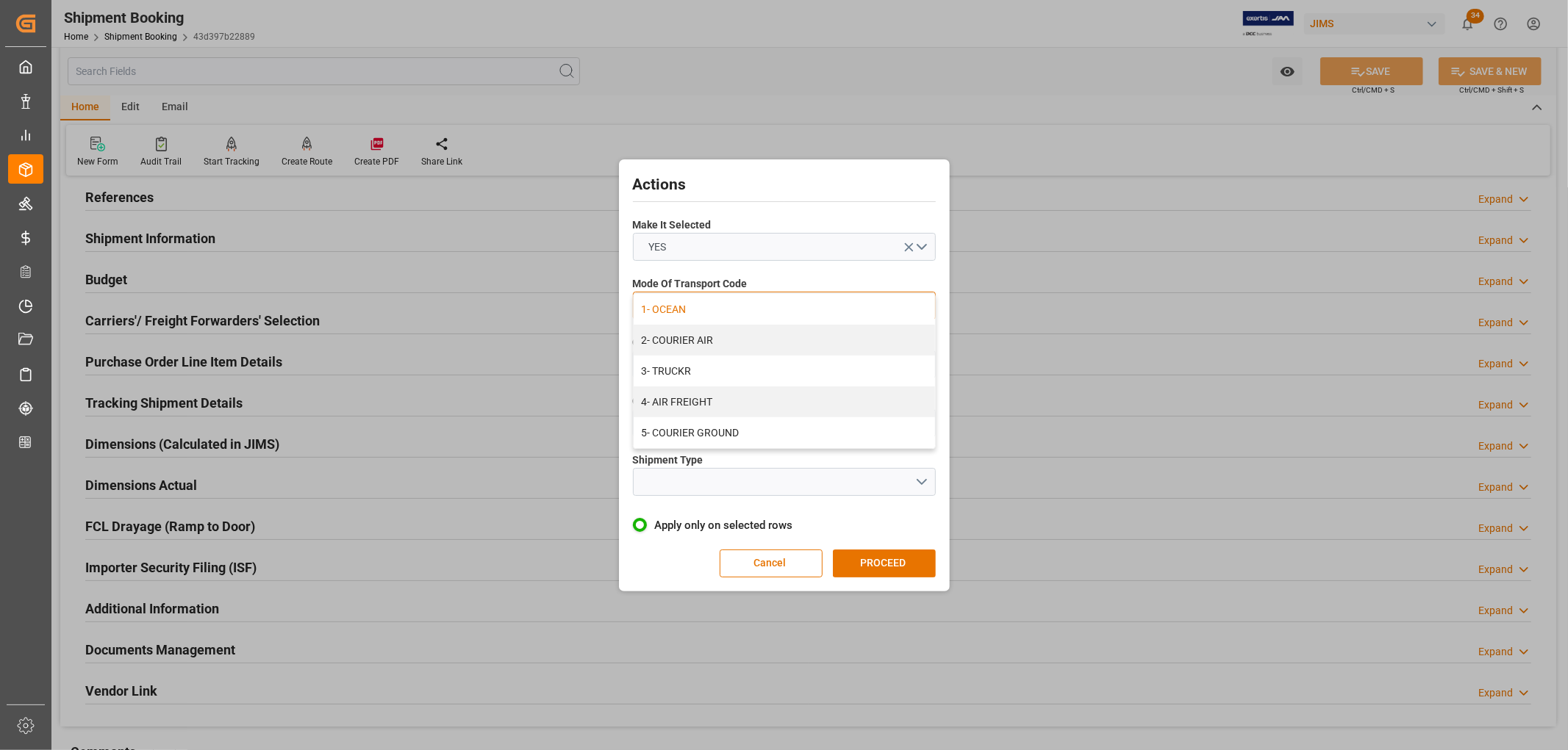
click at [683, 312] on div "1- OCEAN" at bounding box center [784, 309] width 302 height 31
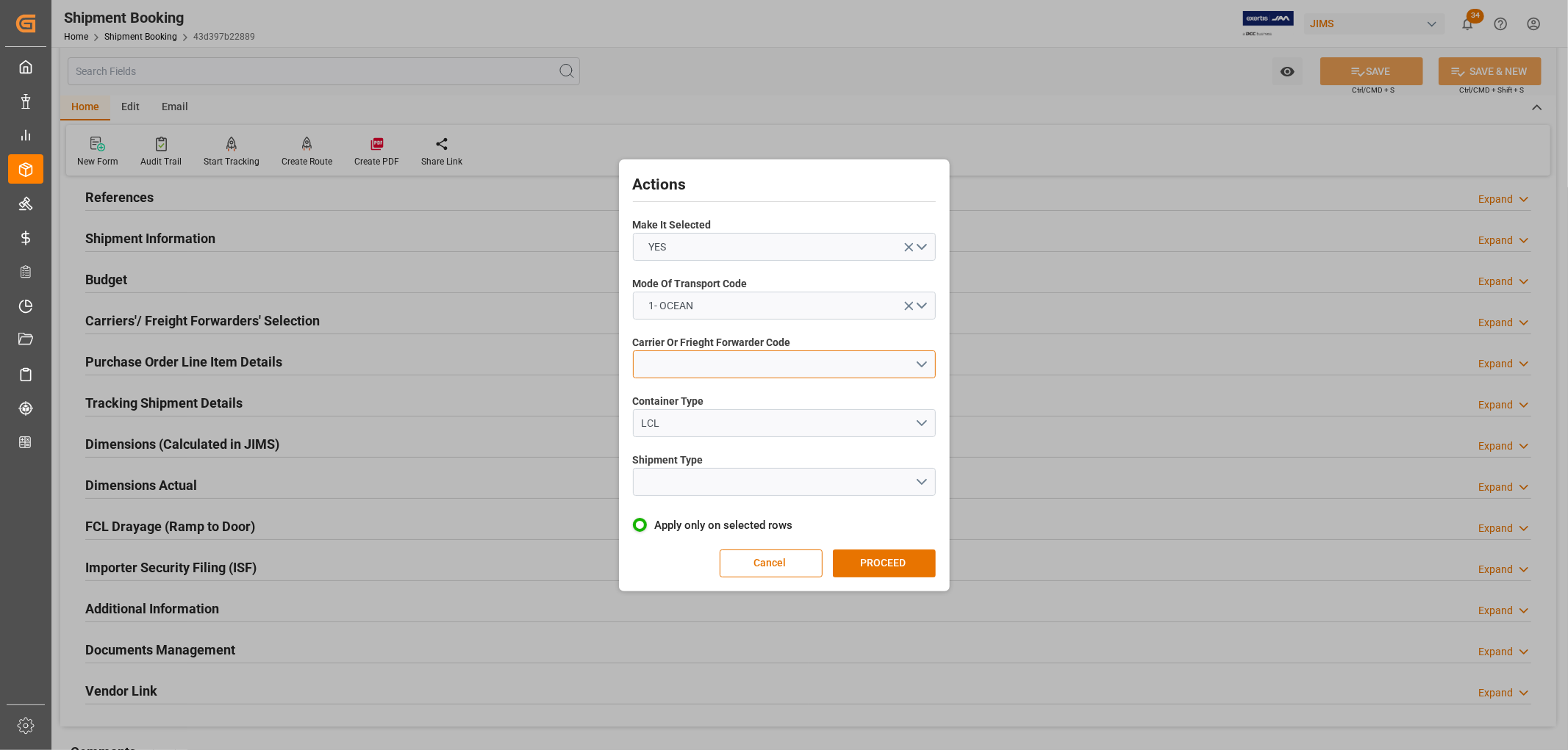
click at [664, 375] on button "open menu" at bounding box center [784, 364] width 302 height 28
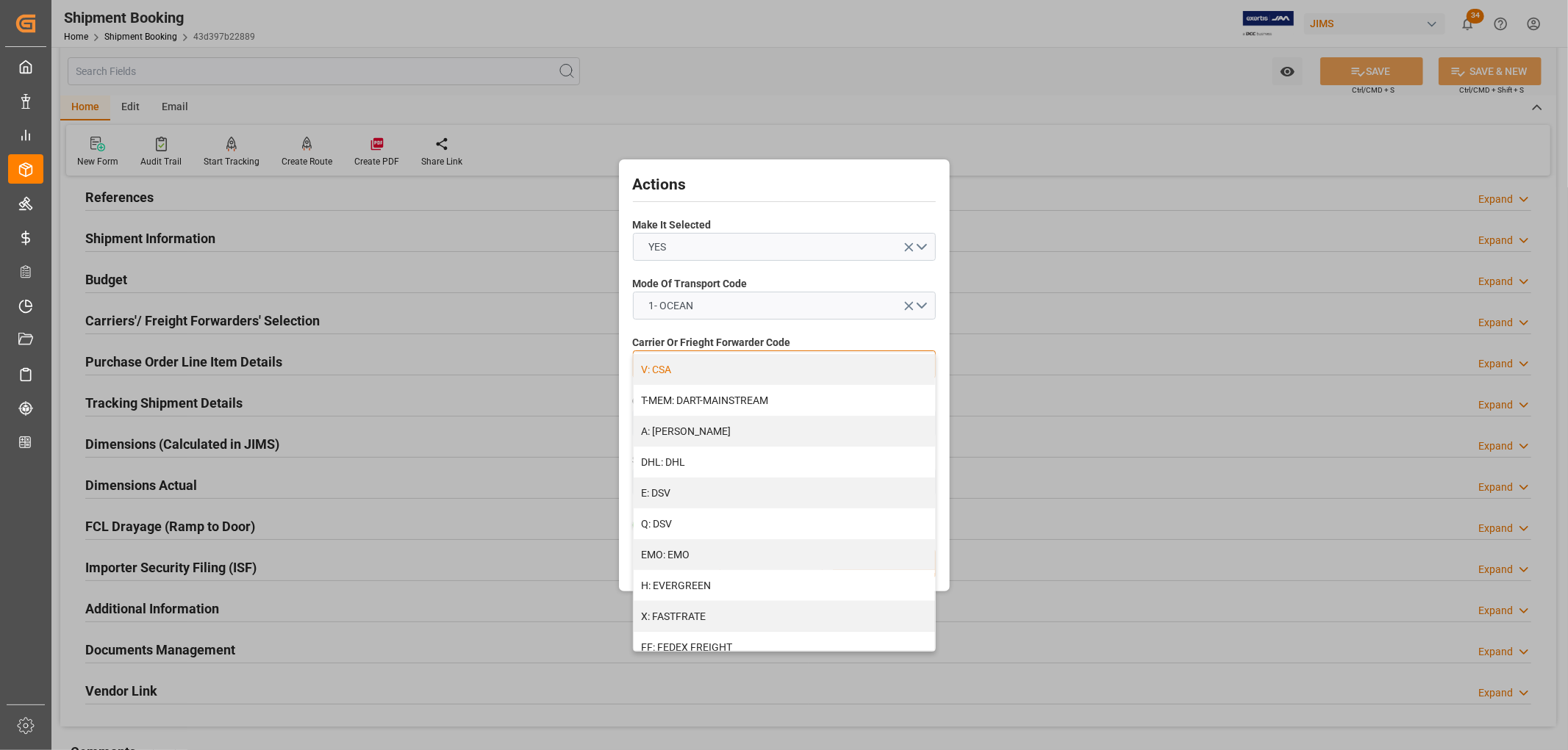
scroll to position [164, 0]
click at [680, 578] on div "H: EVERGREEN" at bounding box center [784, 575] width 302 height 31
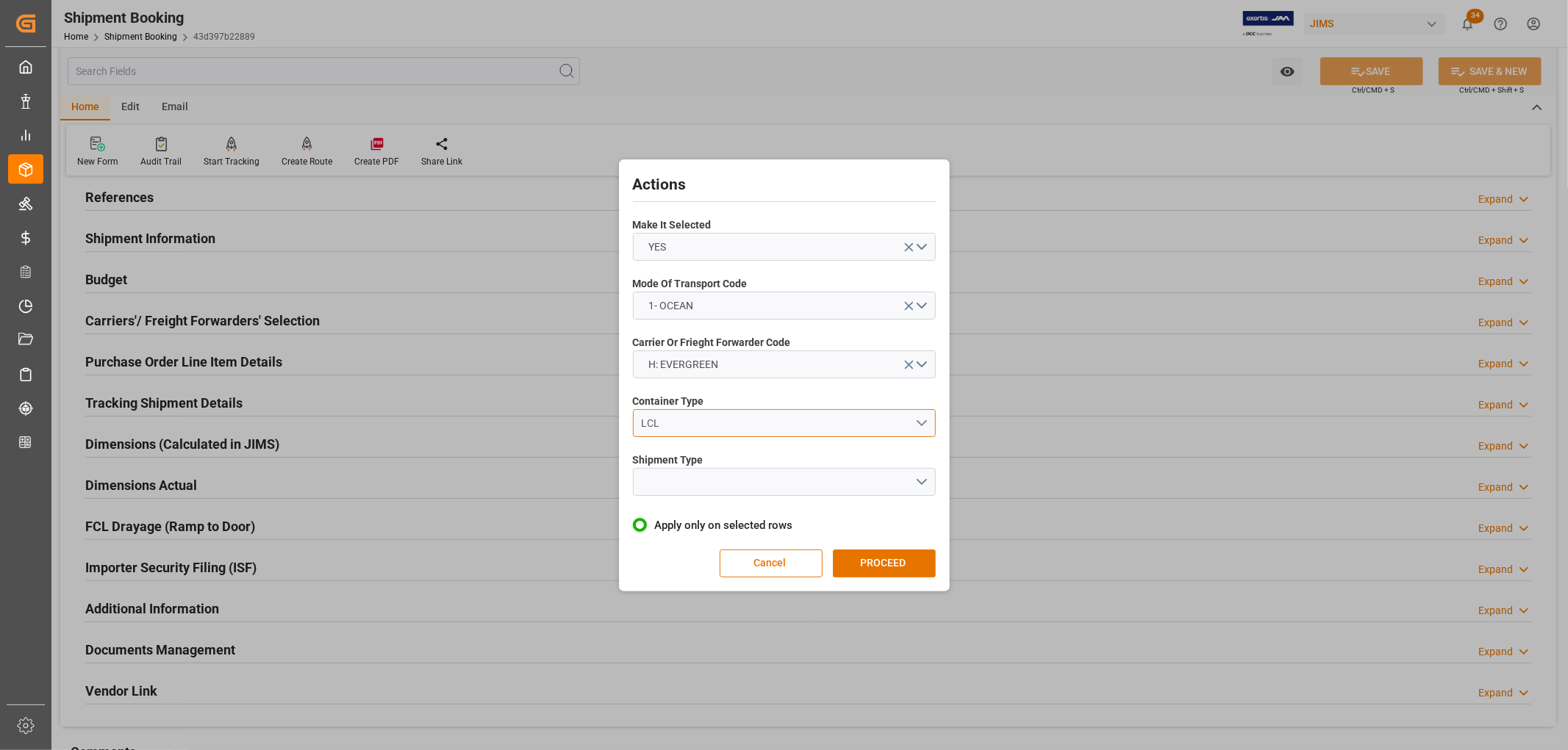
click at [653, 420] on div "LCL" at bounding box center [778, 424] width 274 height 15
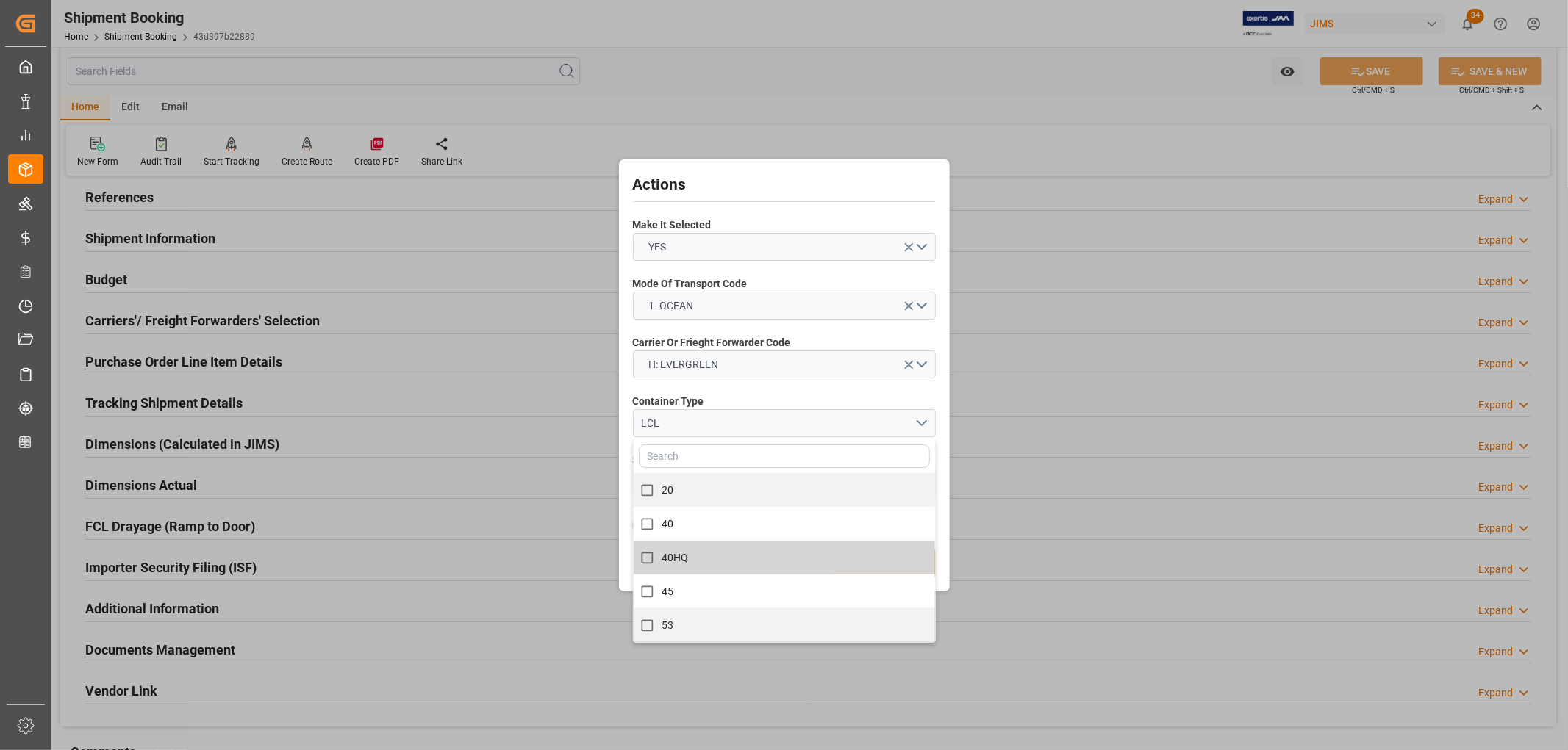
click at [679, 562] on span "40HQ" at bounding box center [675, 558] width 27 height 15
checkbox input "true"
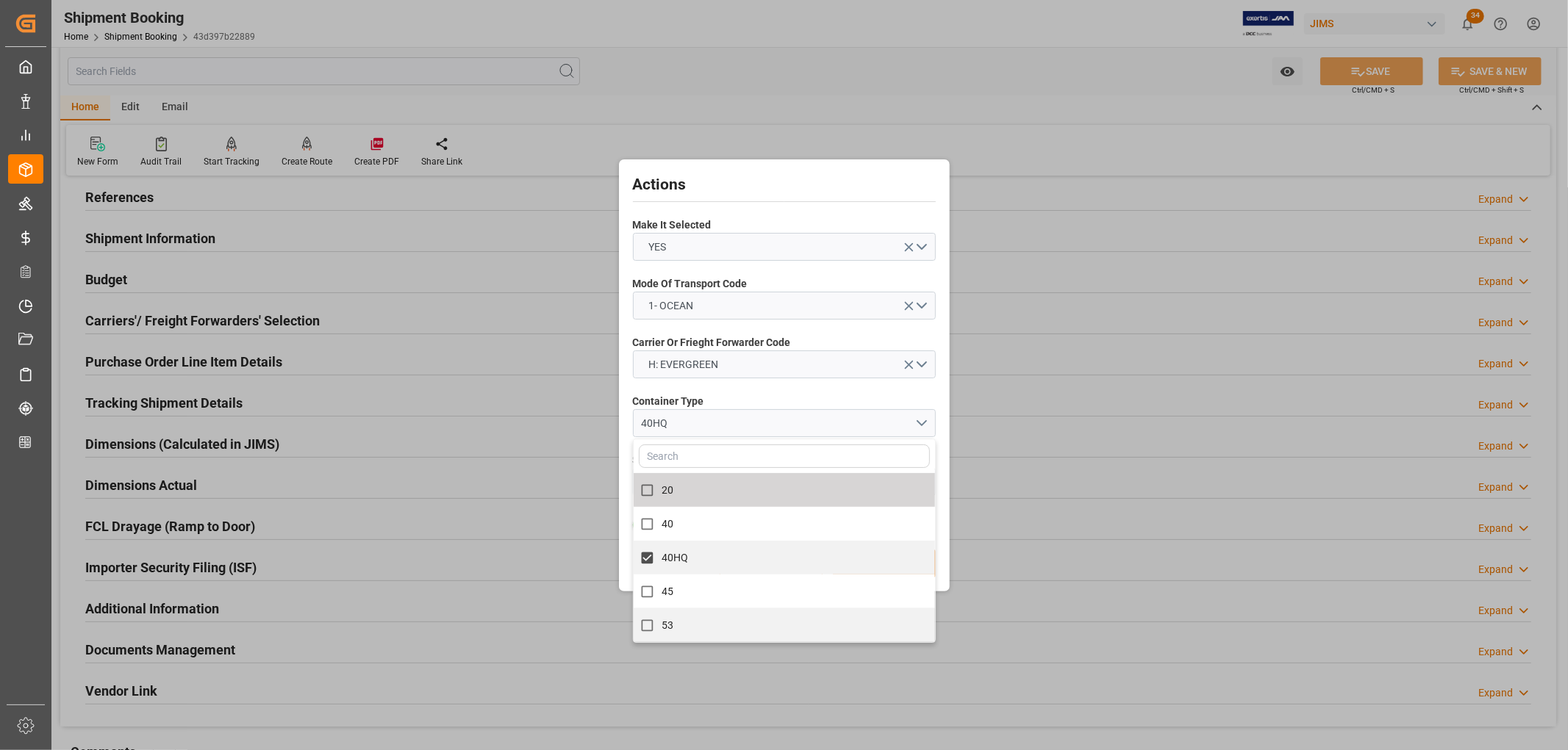
click at [675, 398] on span "Container Type" at bounding box center [668, 402] width 72 height 15
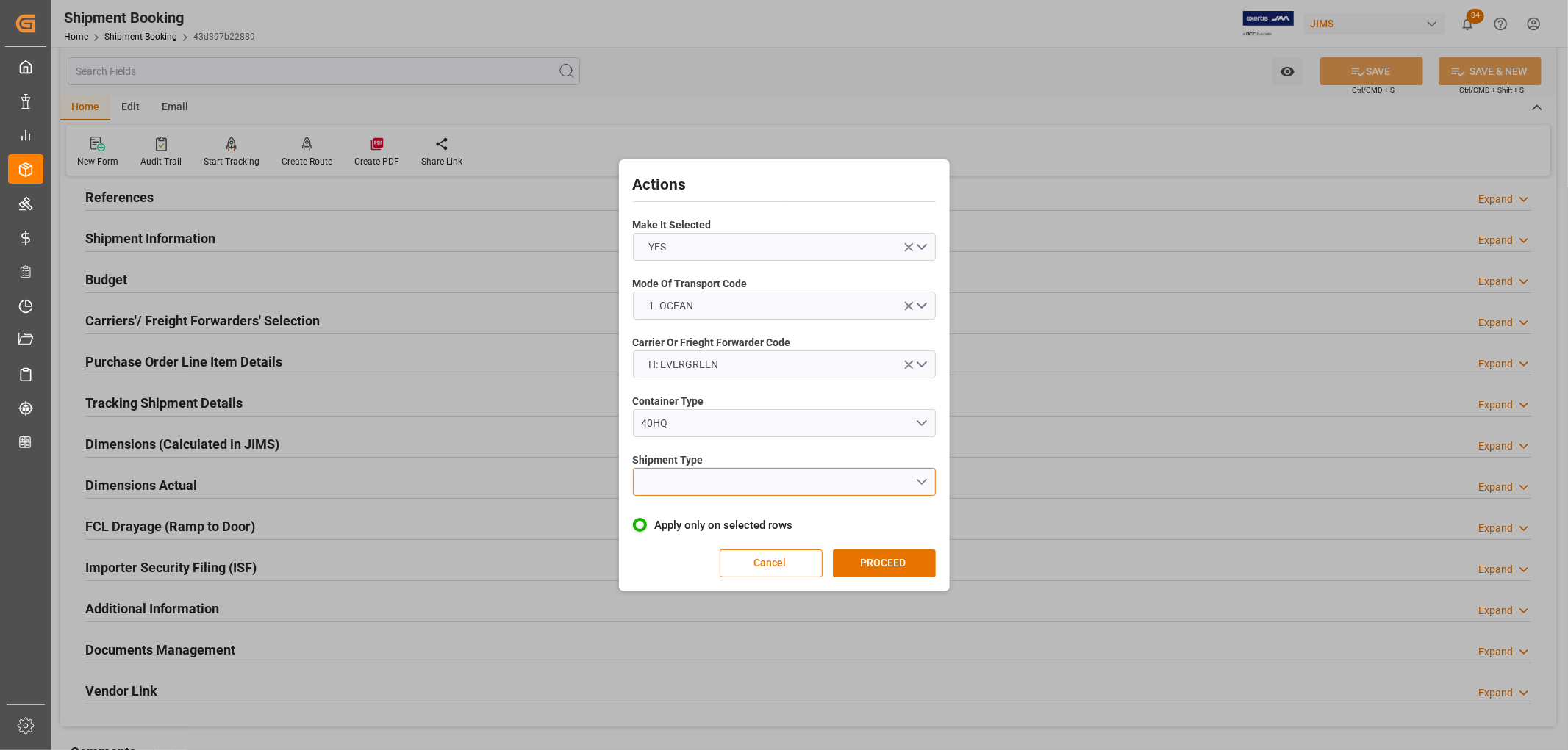
click at [660, 482] on button "open menu" at bounding box center [784, 481] width 302 height 28
click at [648, 551] on div "FCL" at bounding box center [784, 547] width 302 height 31
click at [883, 563] on button "PROCEED" at bounding box center [885, 563] width 103 height 28
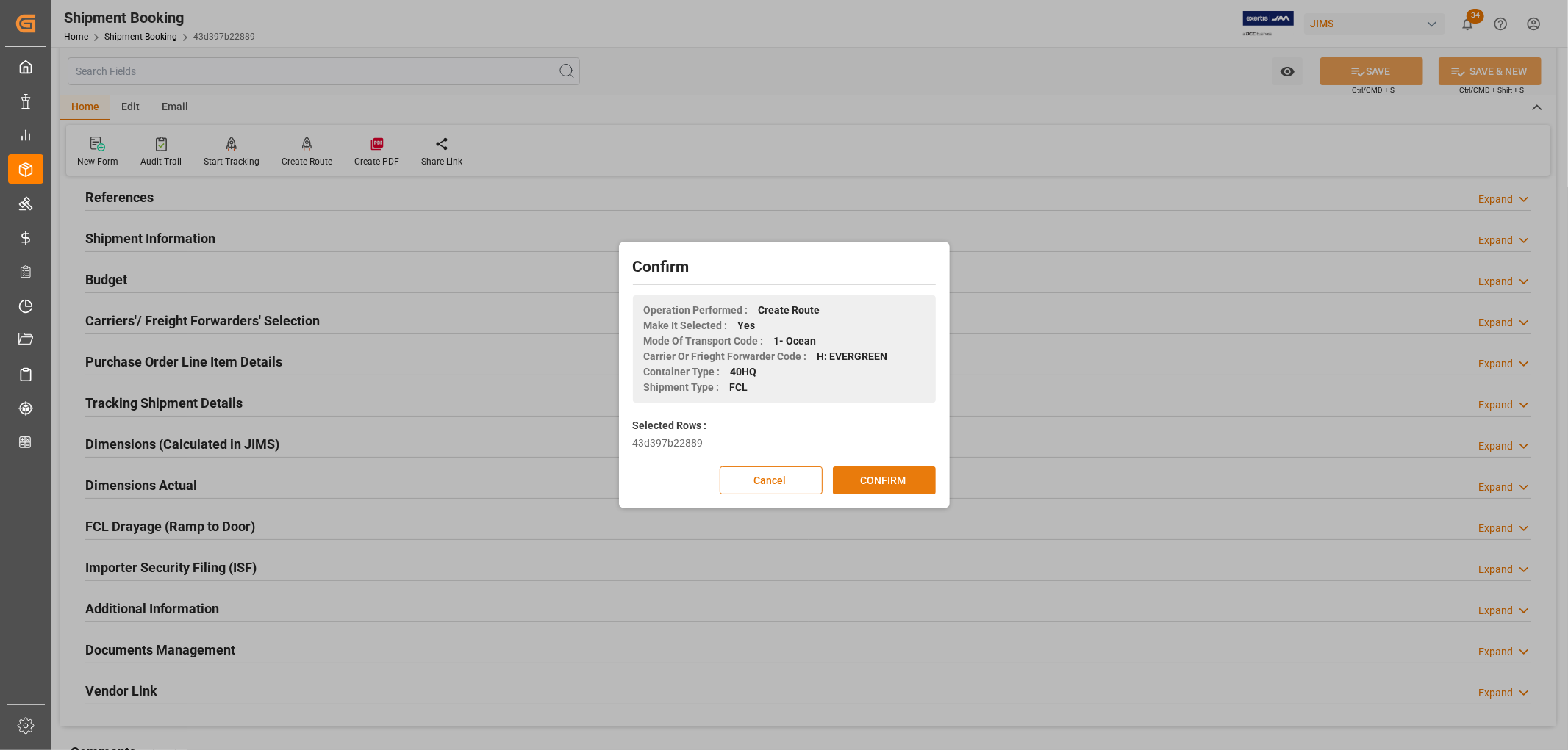
click at [886, 475] on button "CONFIRM" at bounding box center [885, 480] width 103 height 28
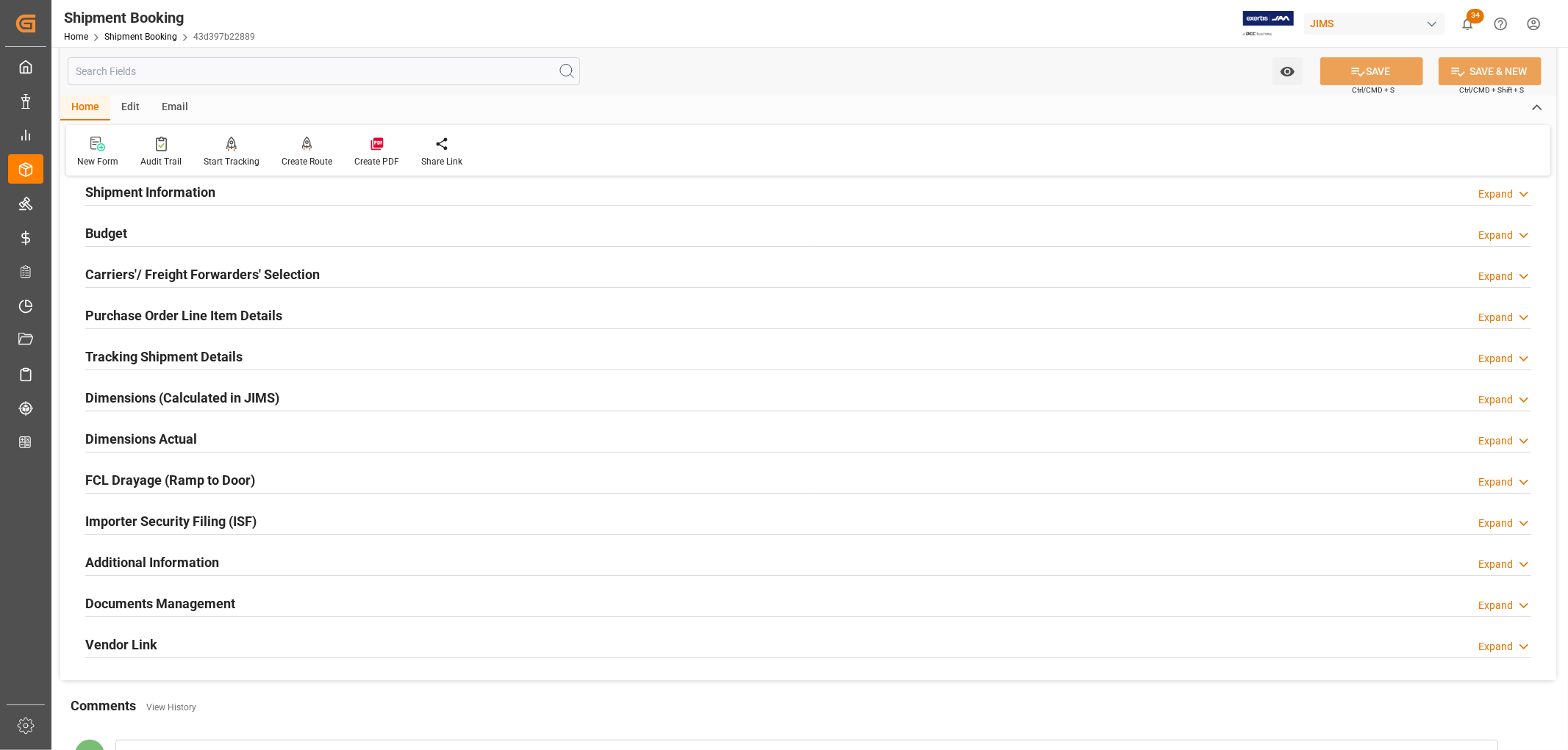
scroll to position [164, 0]
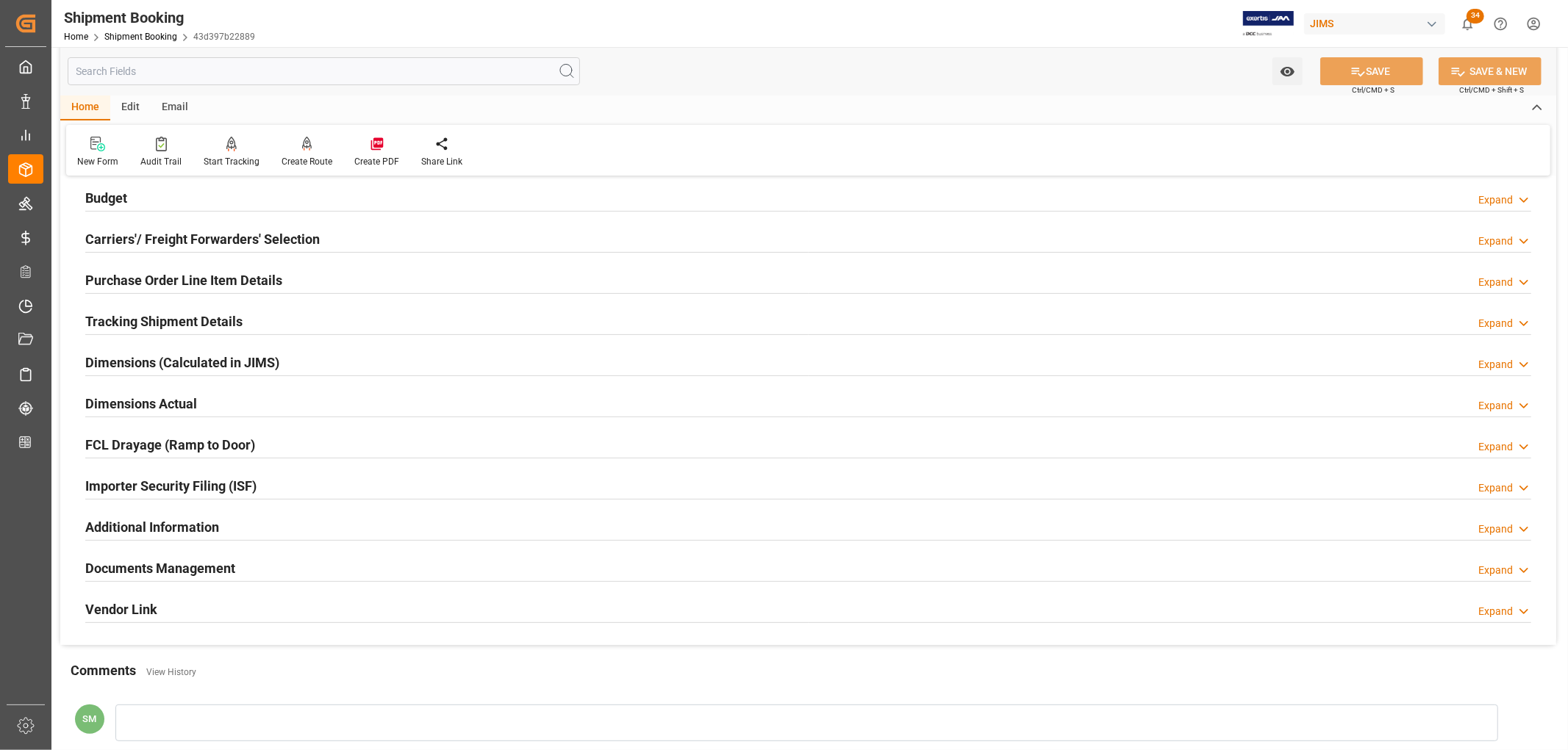
click at [144, 321] on h2 "Tracking Shipment Details" at bounding box center [164, 321] width 157 height 20
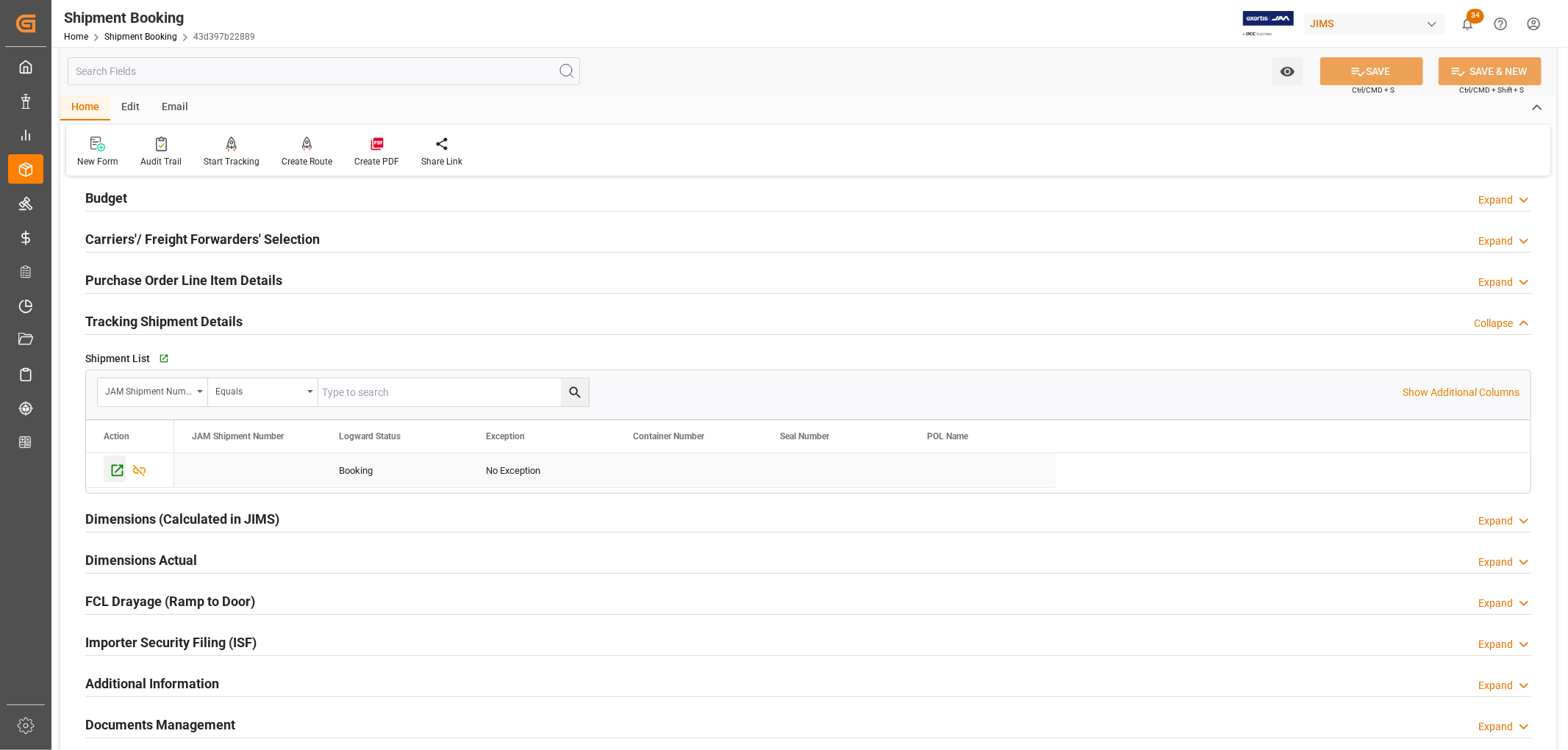
click at [116, 471] on icon "Press SPACE to select this row." at bounding box center [117, 471] width 15 height 15
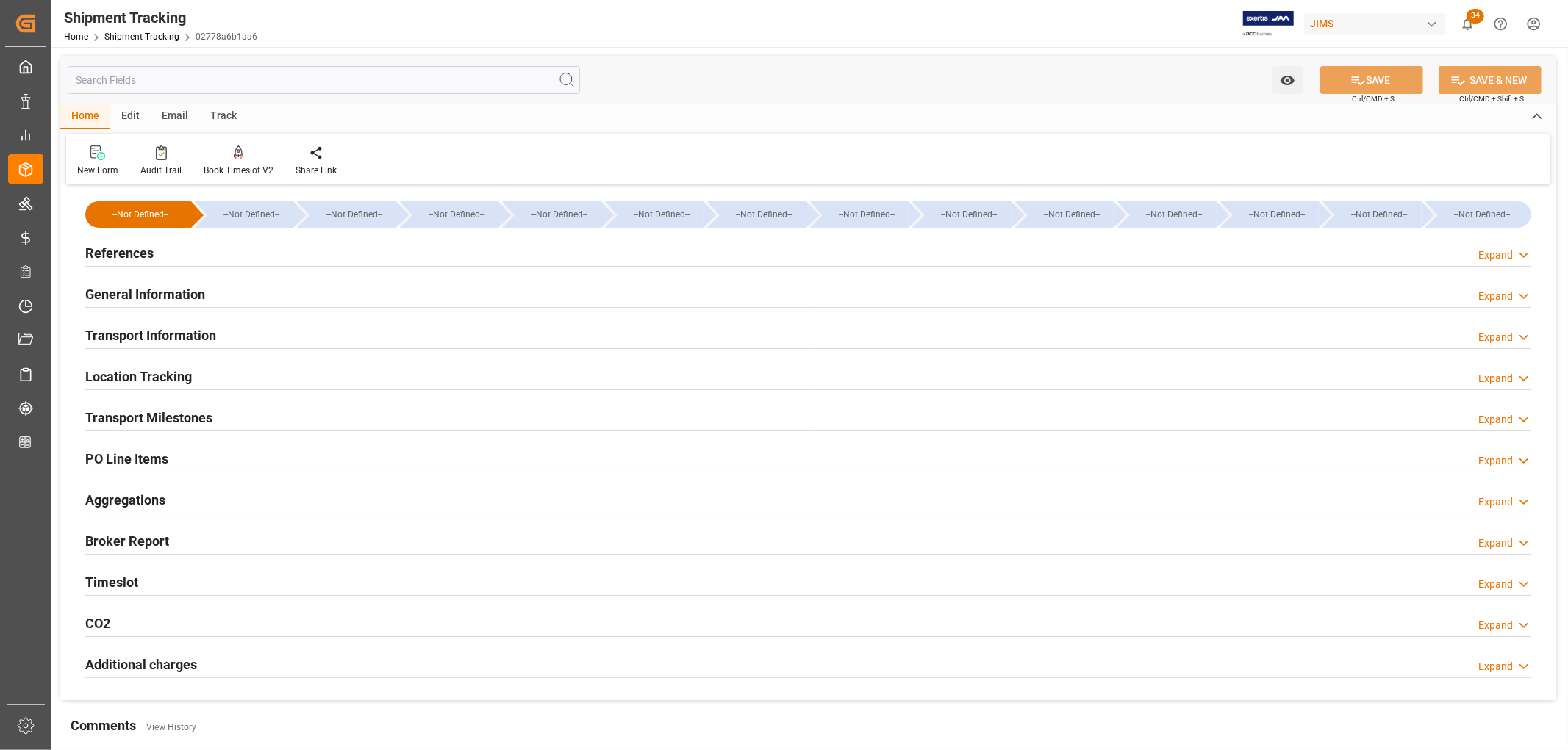
click at [134, 338] on h2 "Transport Information" at bounding box center [150, 335] width 131 height 20
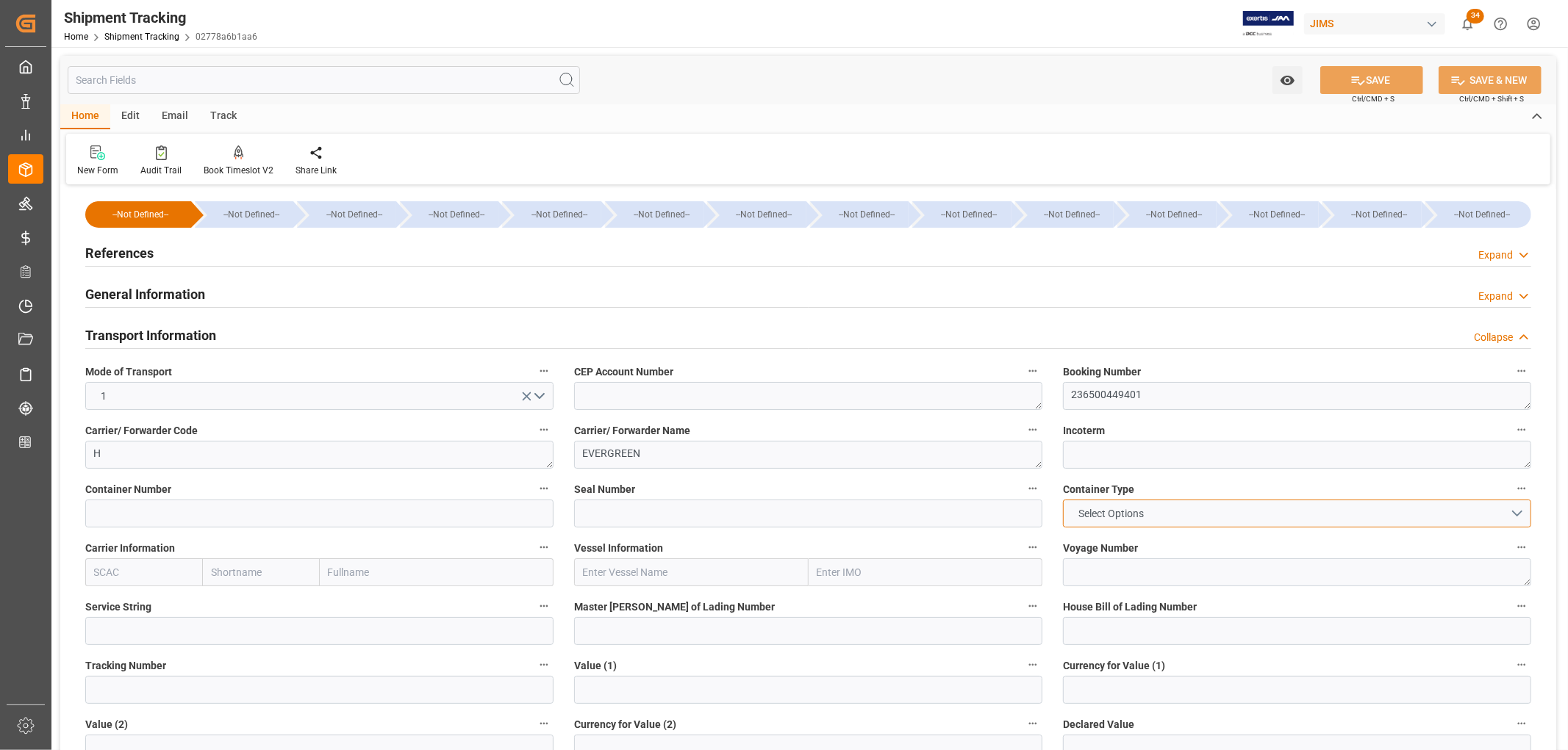
click at [1109, 512] on span "Select Options" at bounding box center [1112, 514] width 80 height 15
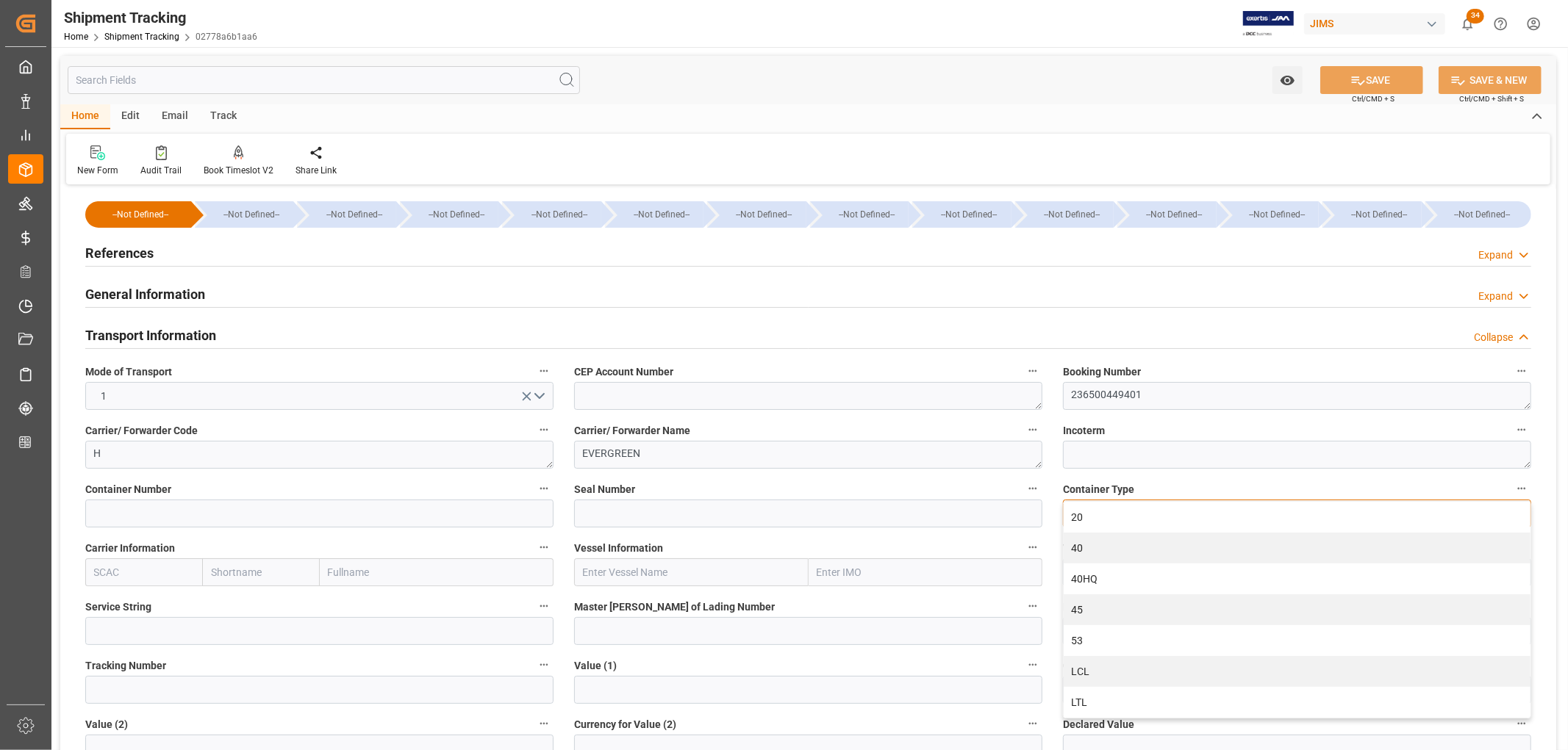
click at [1090, 583] on div "40HQ" at bounding box center [1297, 579] width 467 height 31
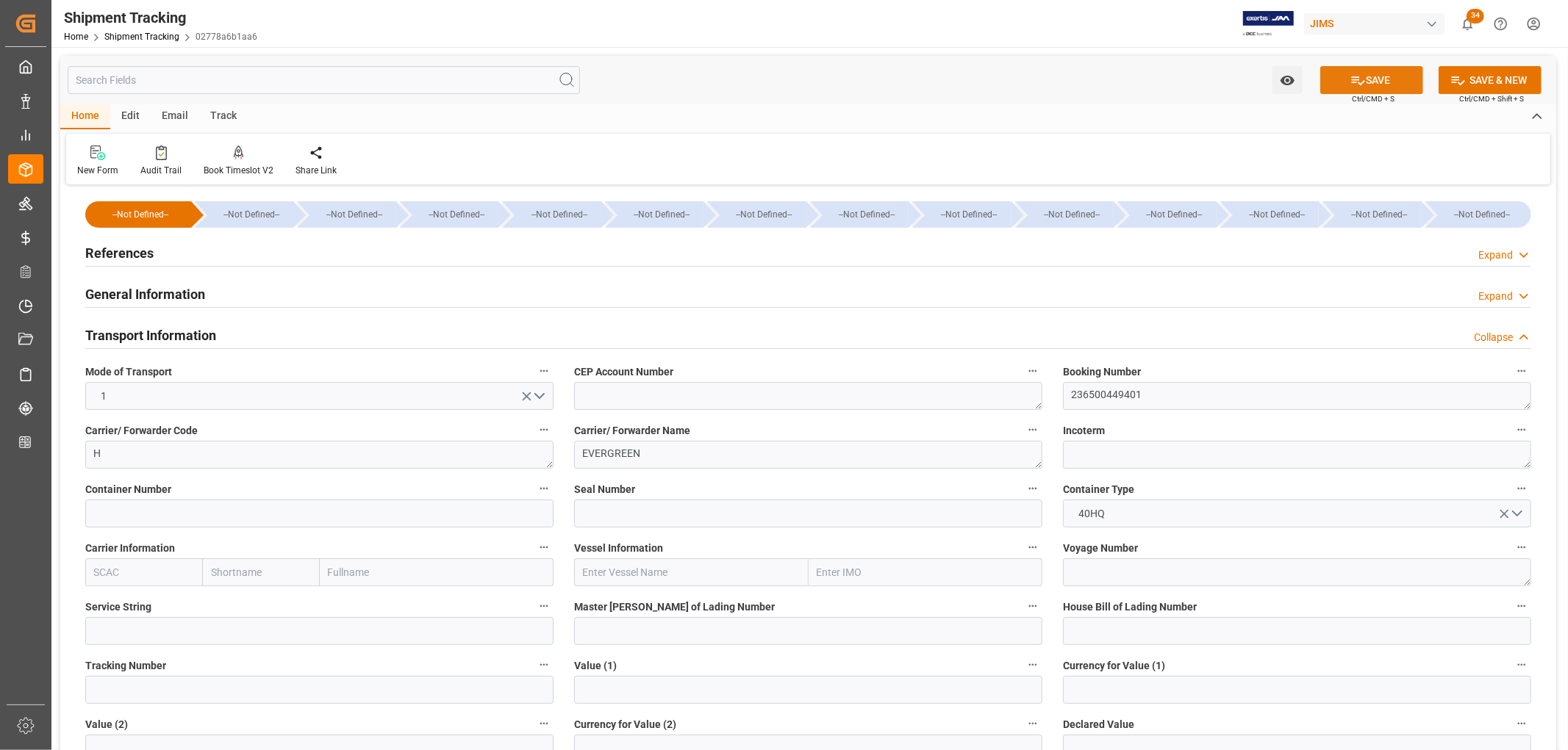
click at [1388, 84] on button "SAVE" at bounding box center [1372, 79] width 103 height 28
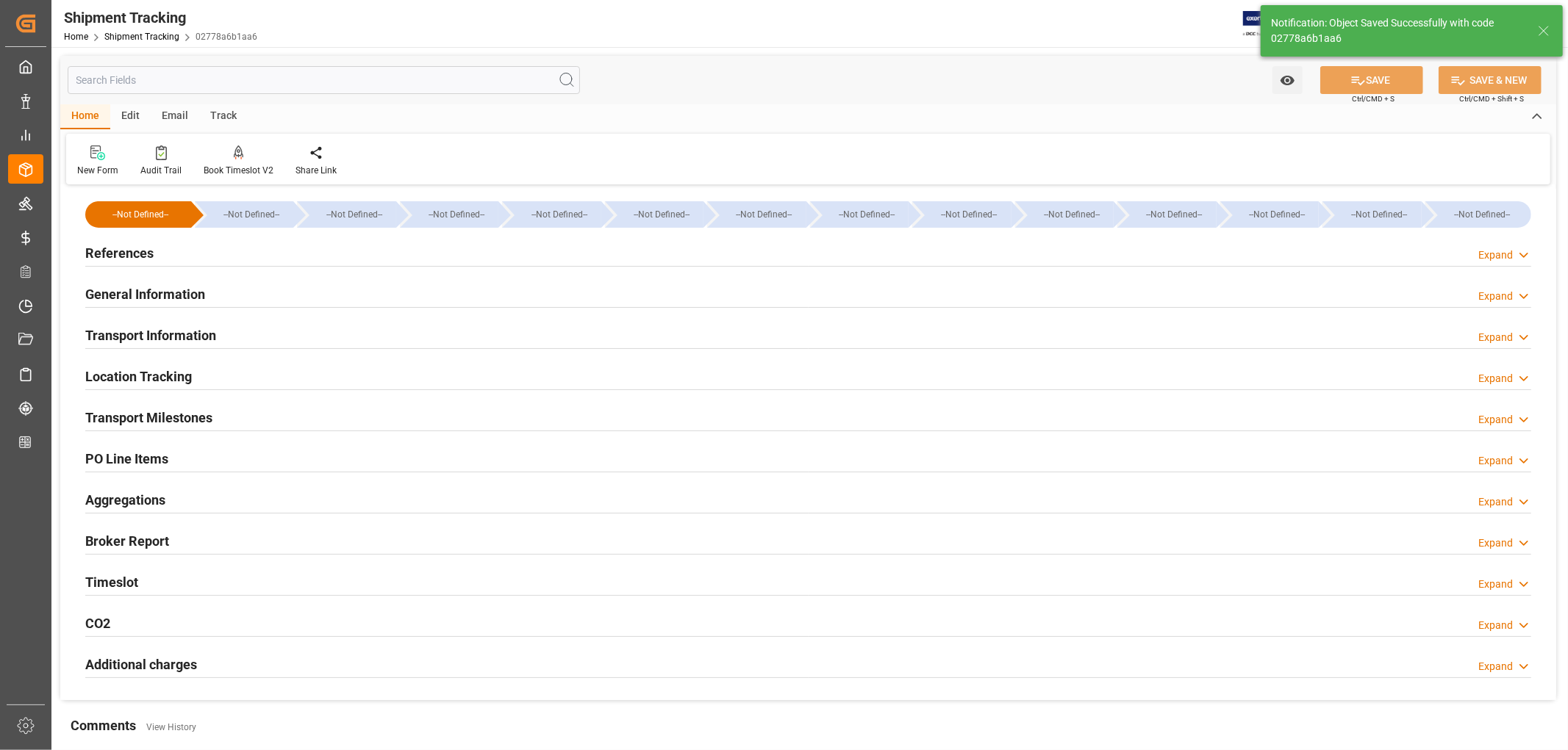
click at [123, 420] on h2 "Transport Milestones" at bounding box center [148, 417] width 127 height 20
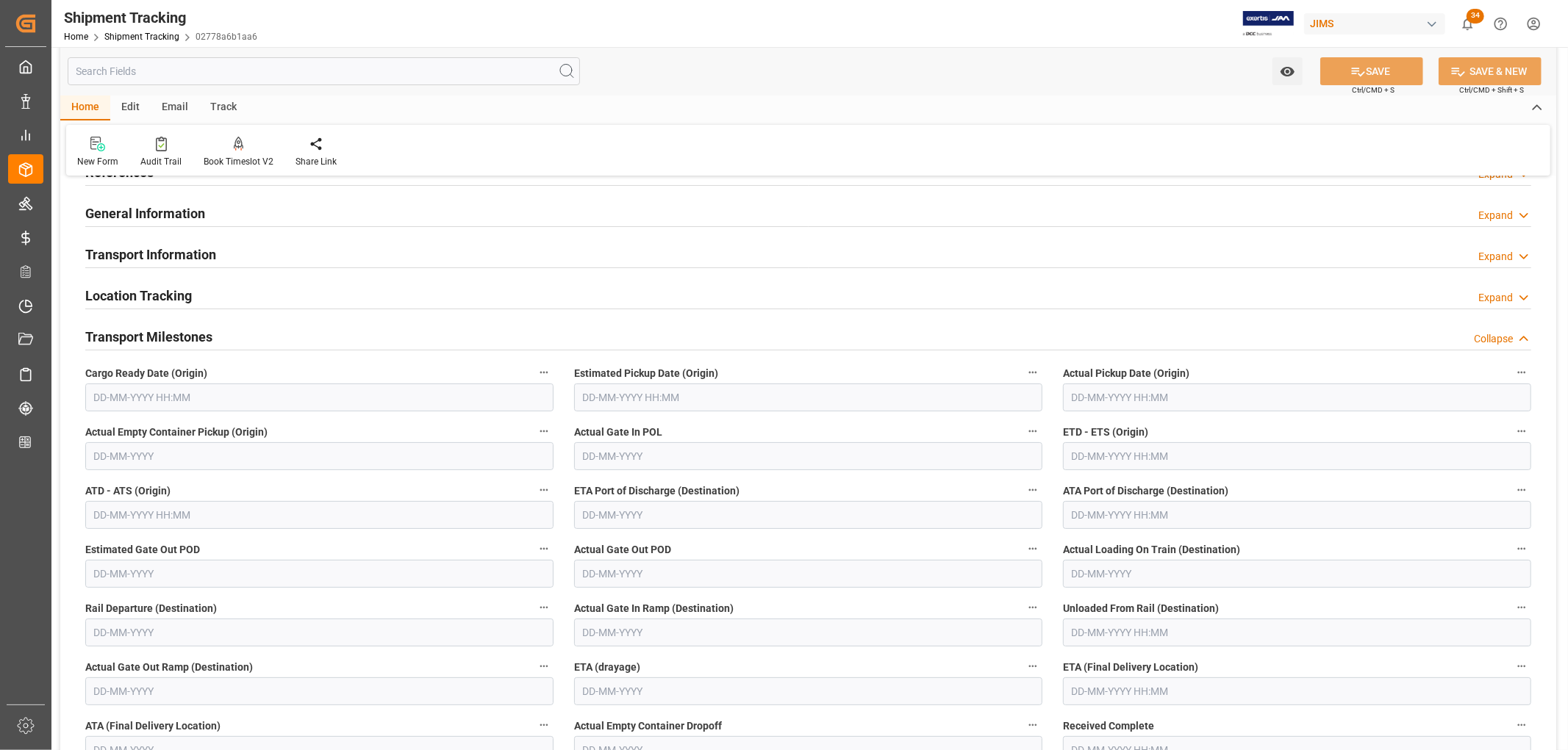
scroll to position [81, 0]
click at [1086, 452] on input "text" at bounding box center [1297, 455] width 468 height 28
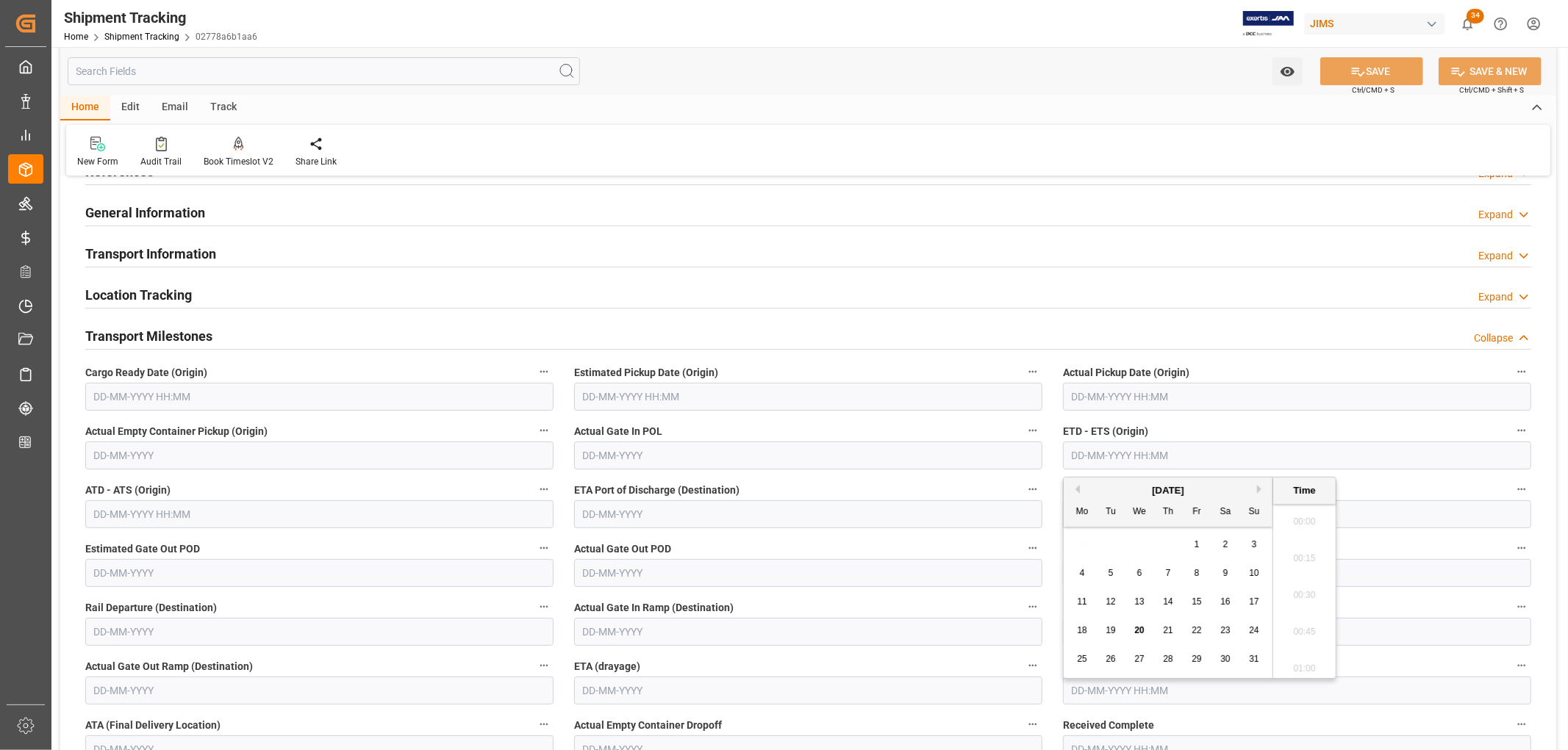
scroll to position [1952, 0]
click at [1262, 489] on button "Next Month" at bounding box center [1261, 489] width 9 height 9
click at [1247, 544] on div "7" at bounding box center [1254, 545] width 18 height 17
type input "[DATE] 00:00"
click at [609, 515] on input "text" at bounding box center [808, 514] width 468 height 28
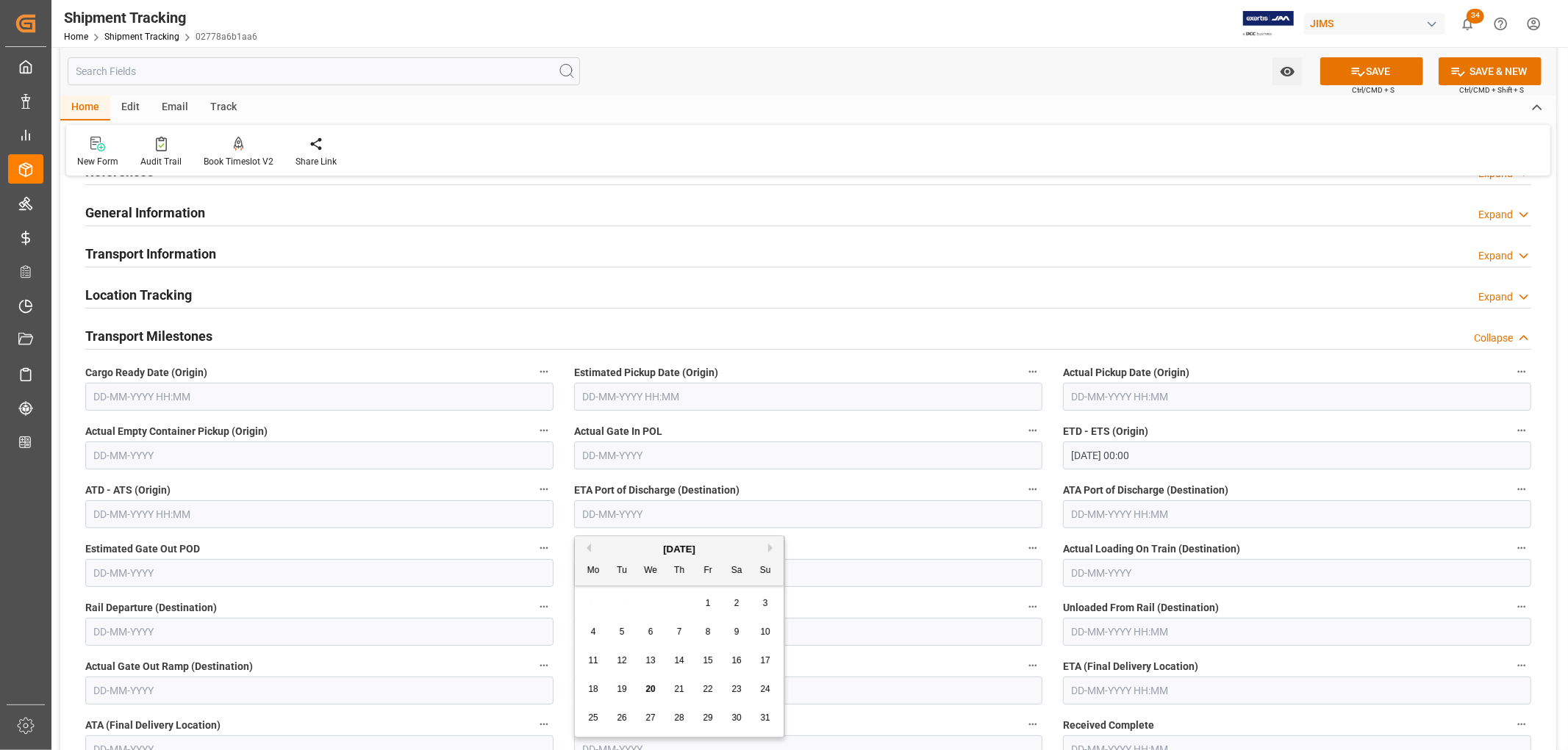
click at [739, 717] on span "30" at bounding box center [736, 717] width 10 height 11
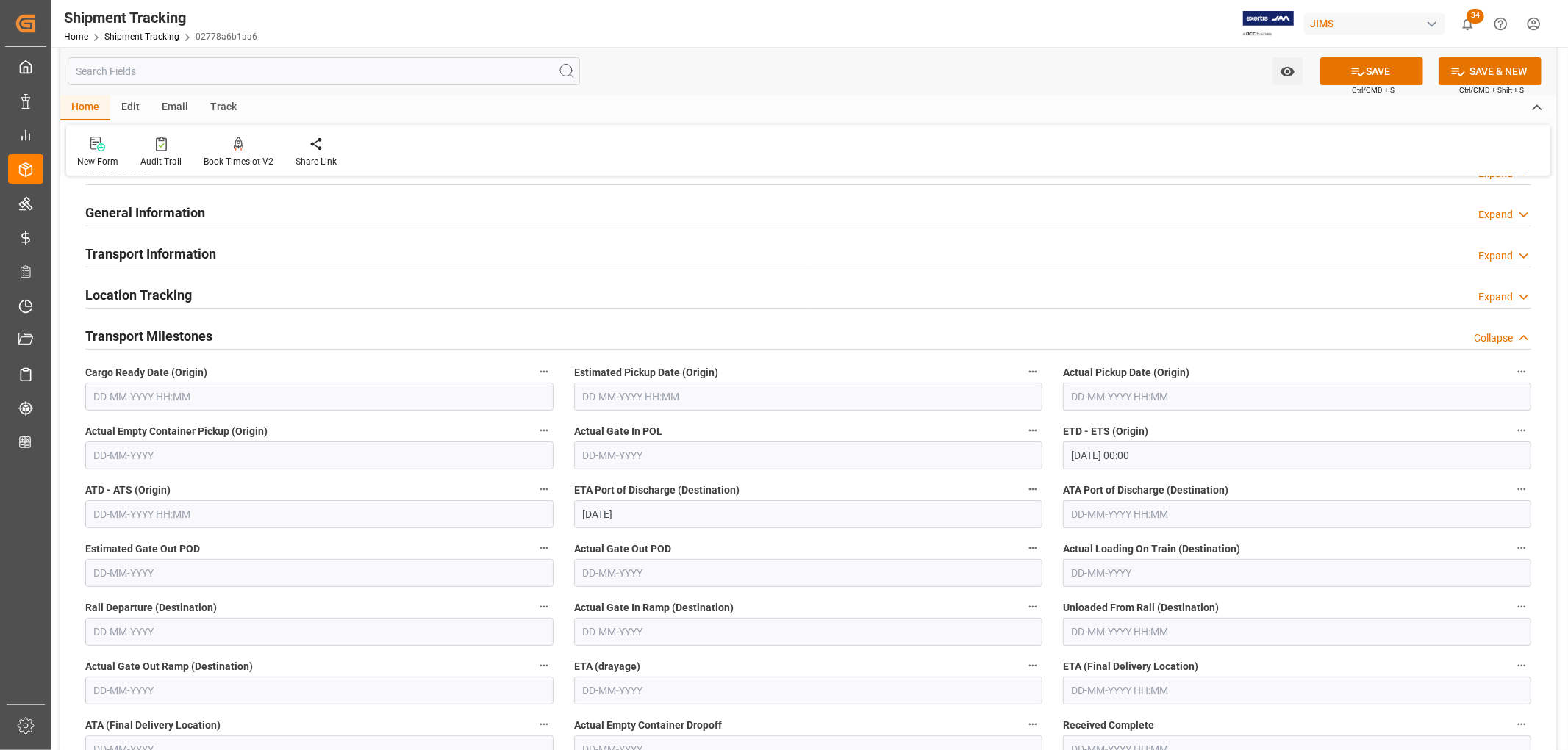
click at [617, 509] on input "[DATE]" at bounding box center [808, 514] width 468 height 28
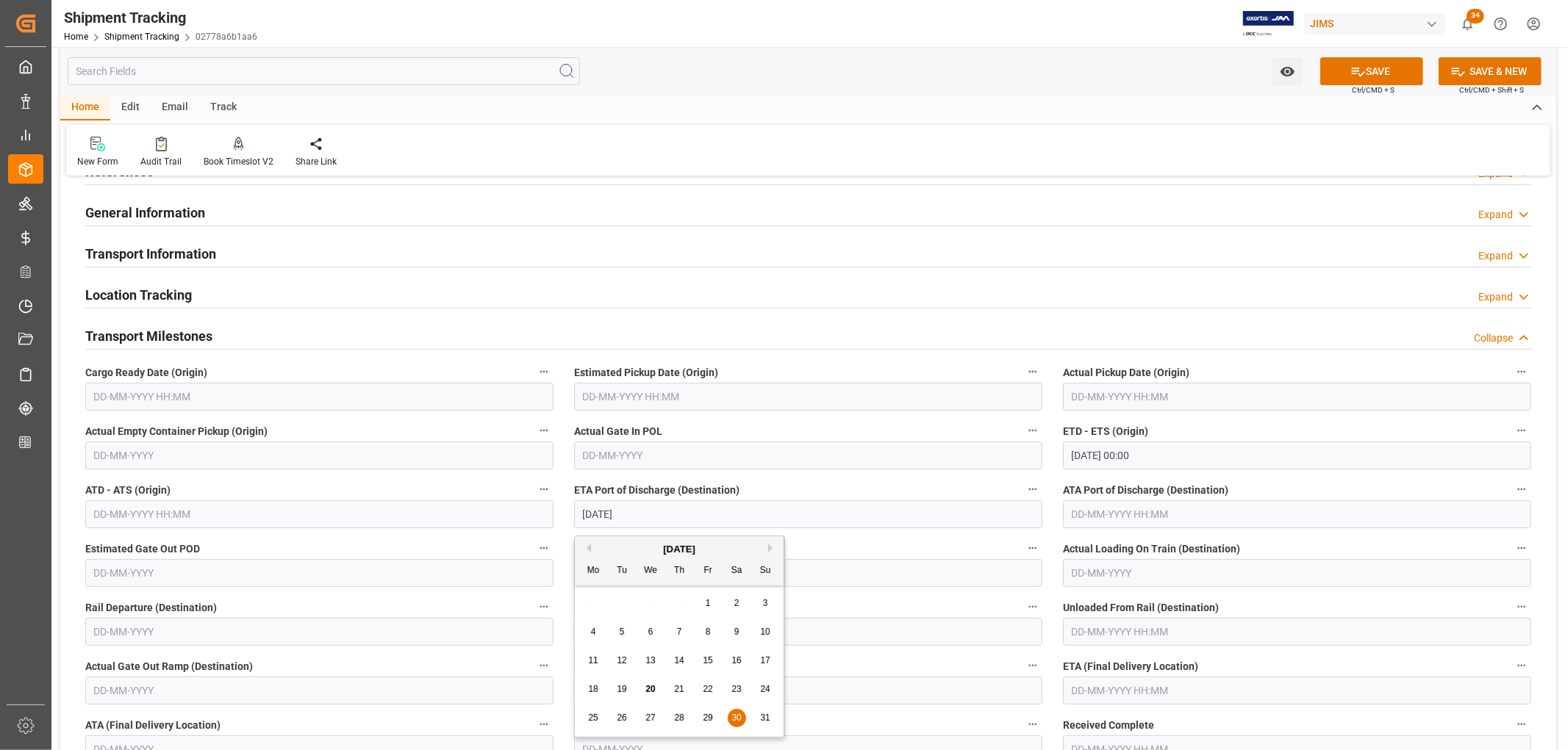
click at [772, 548] on button "Next Month" at bounding box center [773, 547] width 9 height 9
click at [622, 717] on span "30" at bounding box center [621, 717] width 10 height 11
type input "[DATE]"
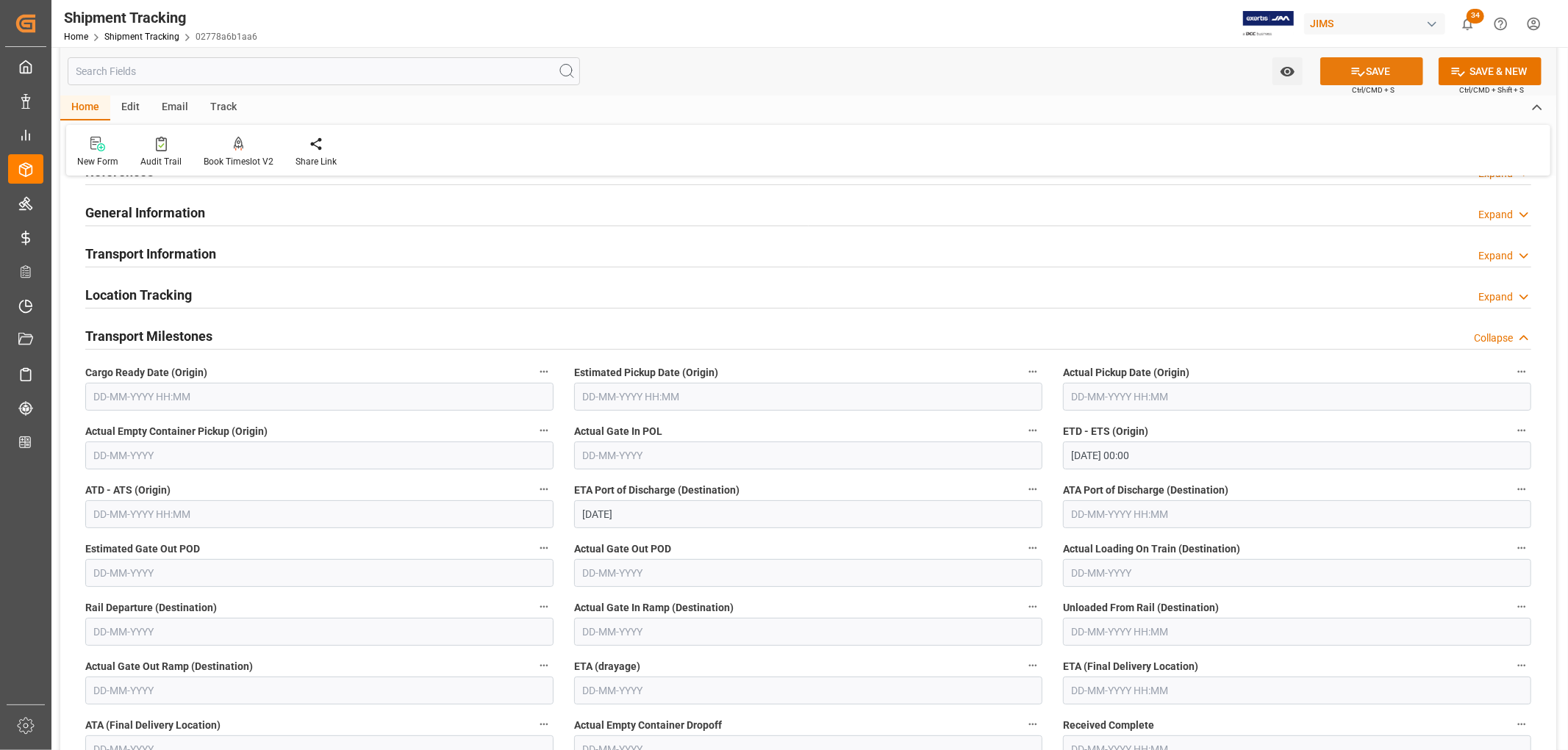
click at [1362, 71] on icon at bounding box center [1358, 72] width 15 height 15
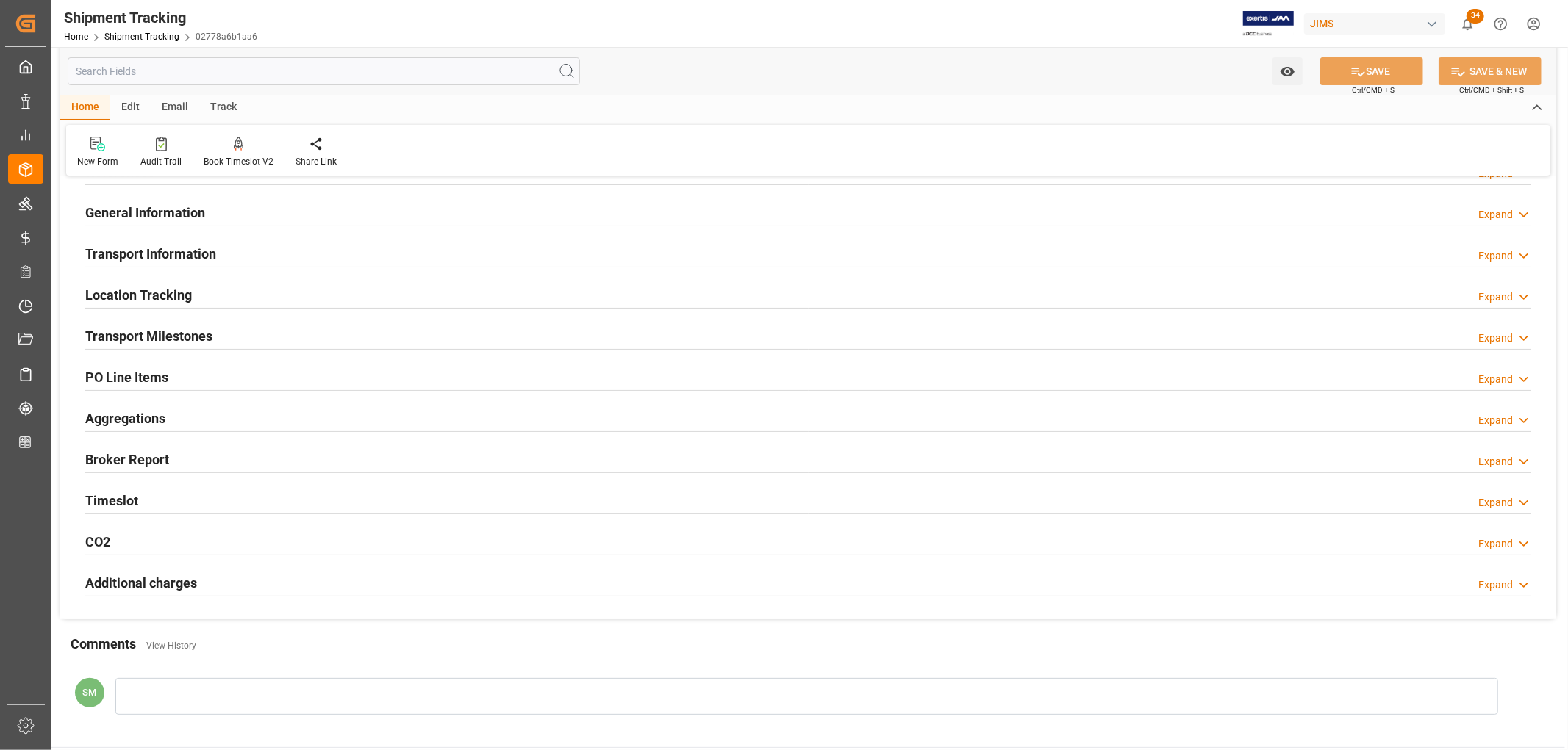
click at [147, 337] on h2 "Transport Milestones" at bounding box center [148, 336] width 127 height 20
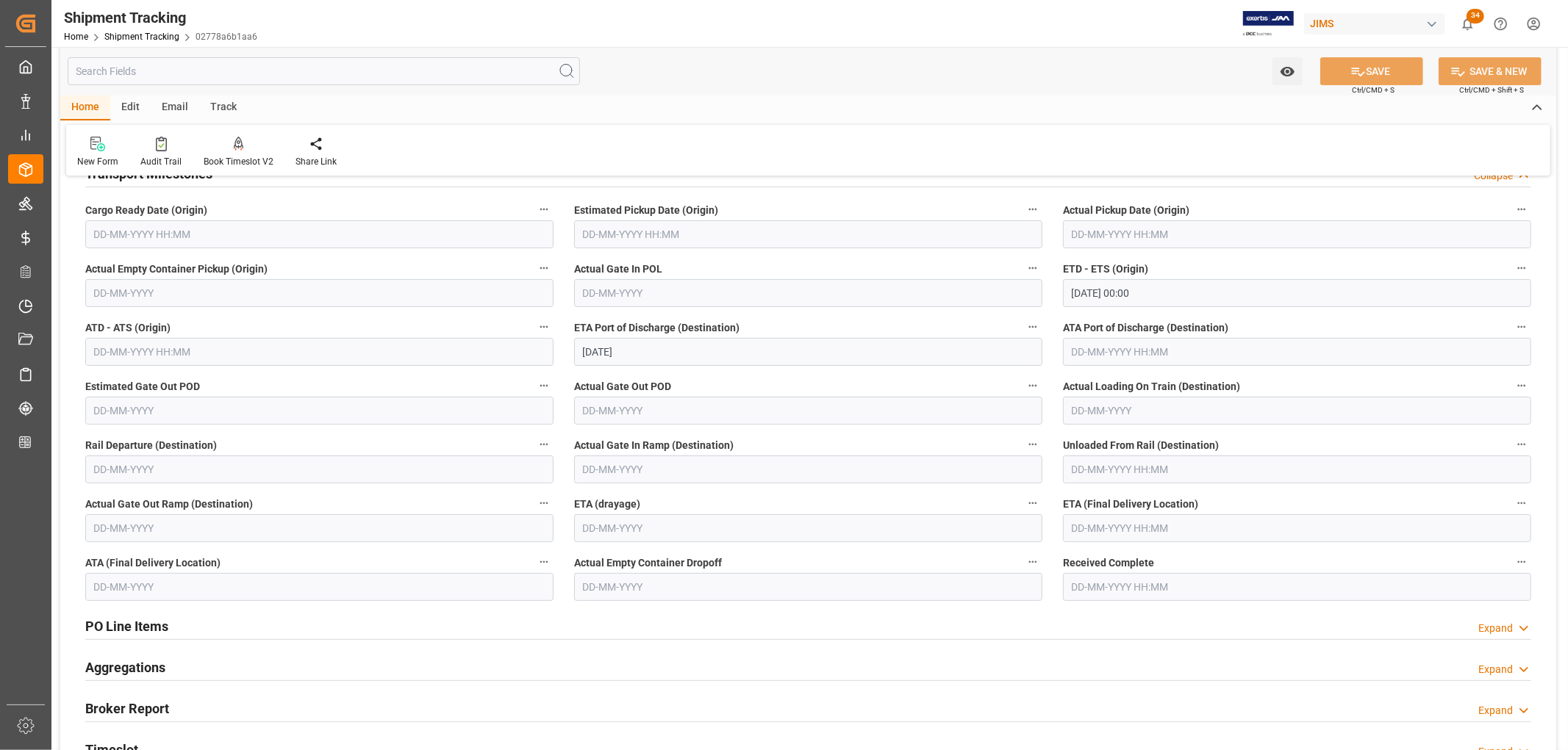
scroll to position [245, 0]
click at [1086, 526] on input "text" at bounding box center [1297, 527] width 468 height 28
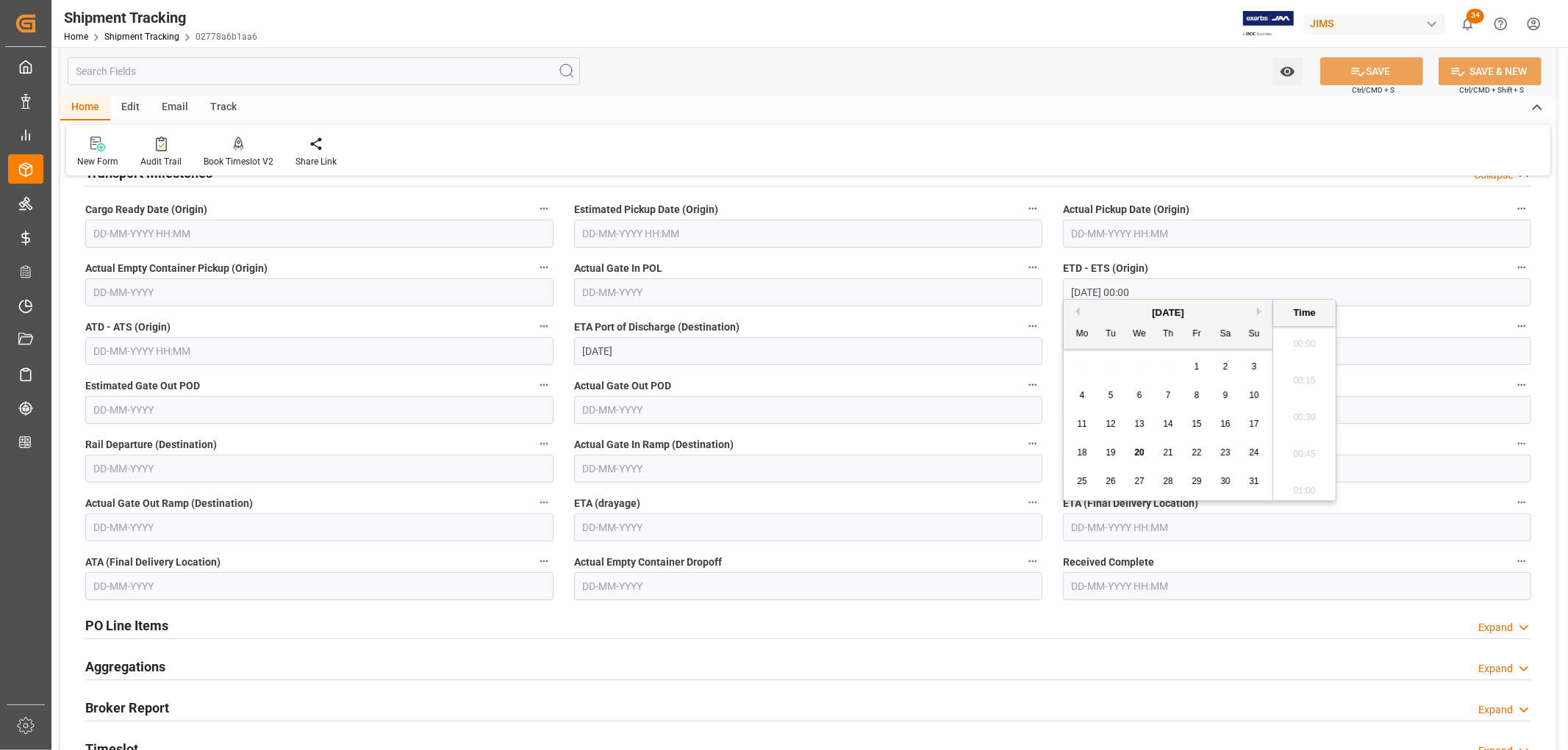
scroll to position [1952, 0]
click at [1258, 310] on button "Next Month" at bounding box center [1261, 311] width 9 height 9
click at [1198, 395] on span "10" at bounding box center [1197, 395] width 10 height 11
type input "[DATE] 00:00"
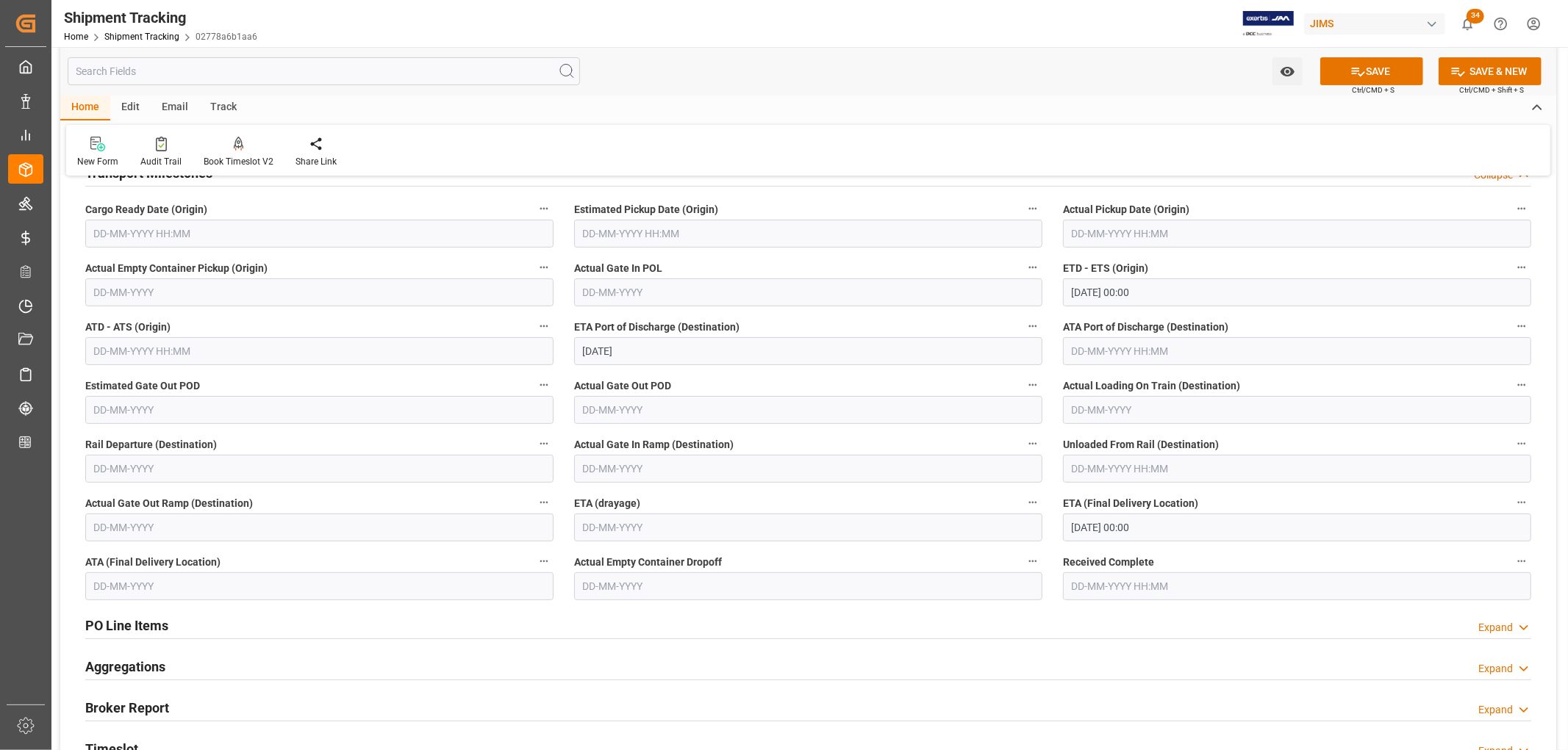
click at [1150, 68] on div "Watch Option SAVE Ctrl/CMD + S SAVE & NEW Ctrl/CMD + Shift + S" at bounding box center [808, 71] width 1496 height 49
click at [1347, 75] on button "SAVE" at bounding box center [1372, 71] width 103 height 28
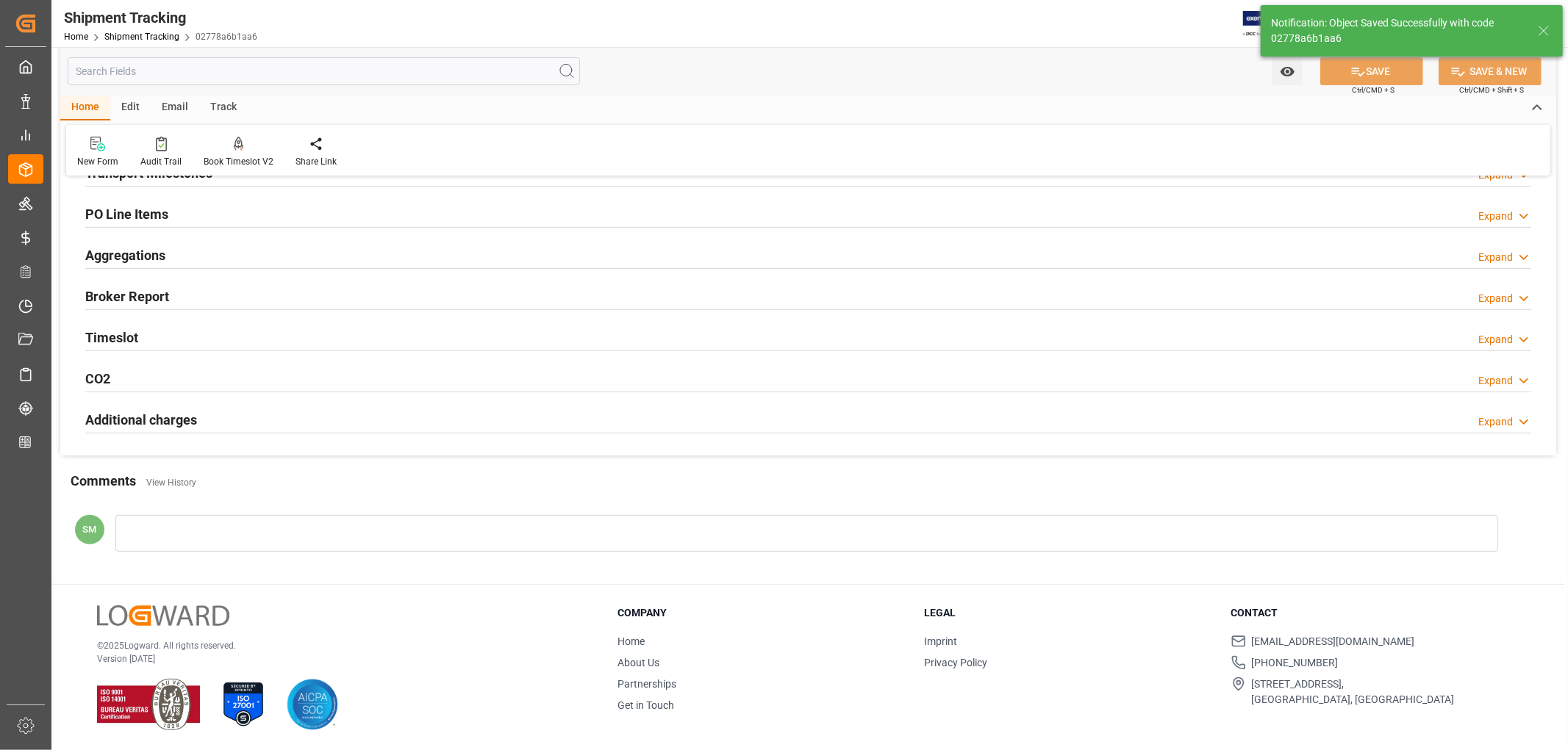
scroll to position [0, 0]
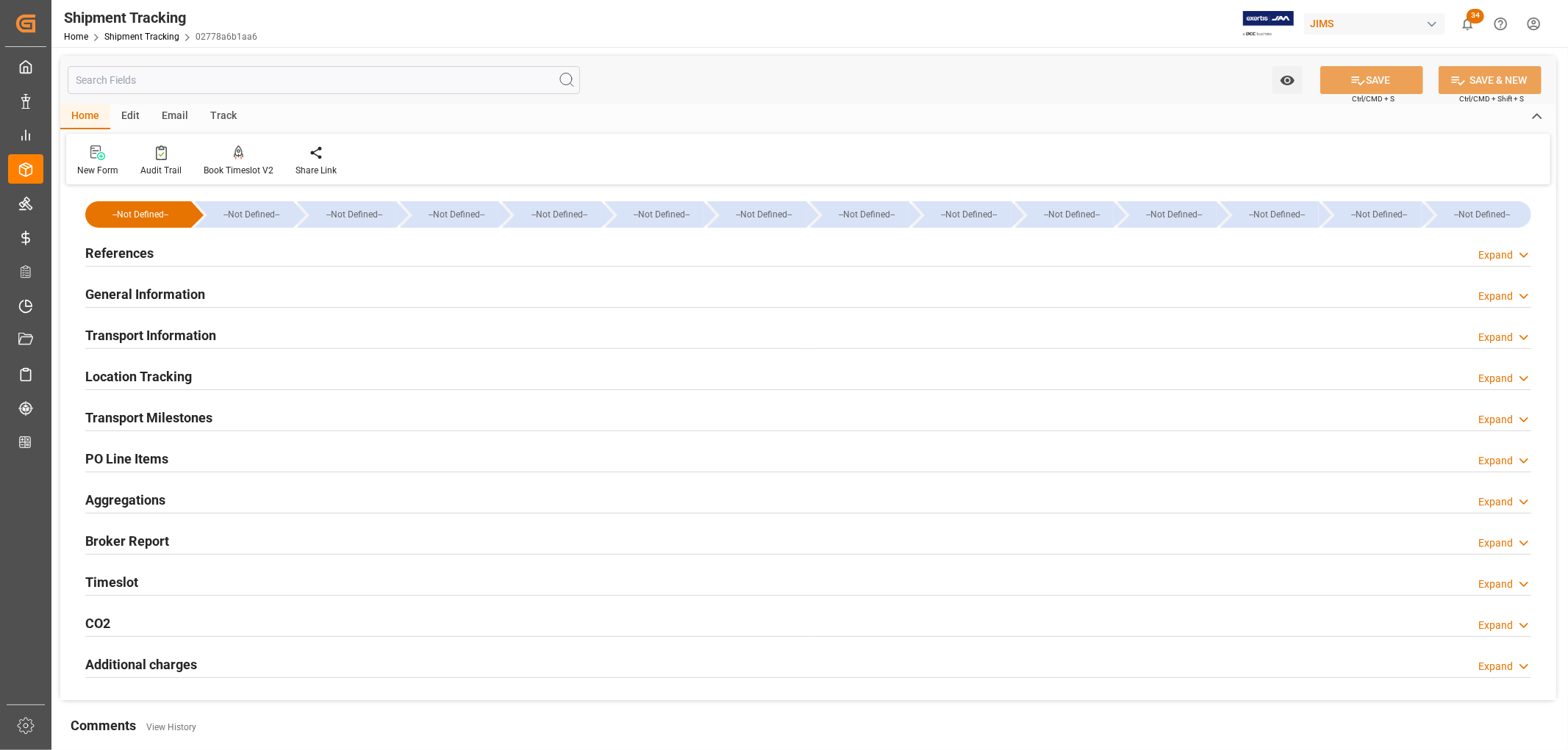
click at [179, 425] on h2 "Transport Milestones" at bounding box center [148, 417] width 127 height 20
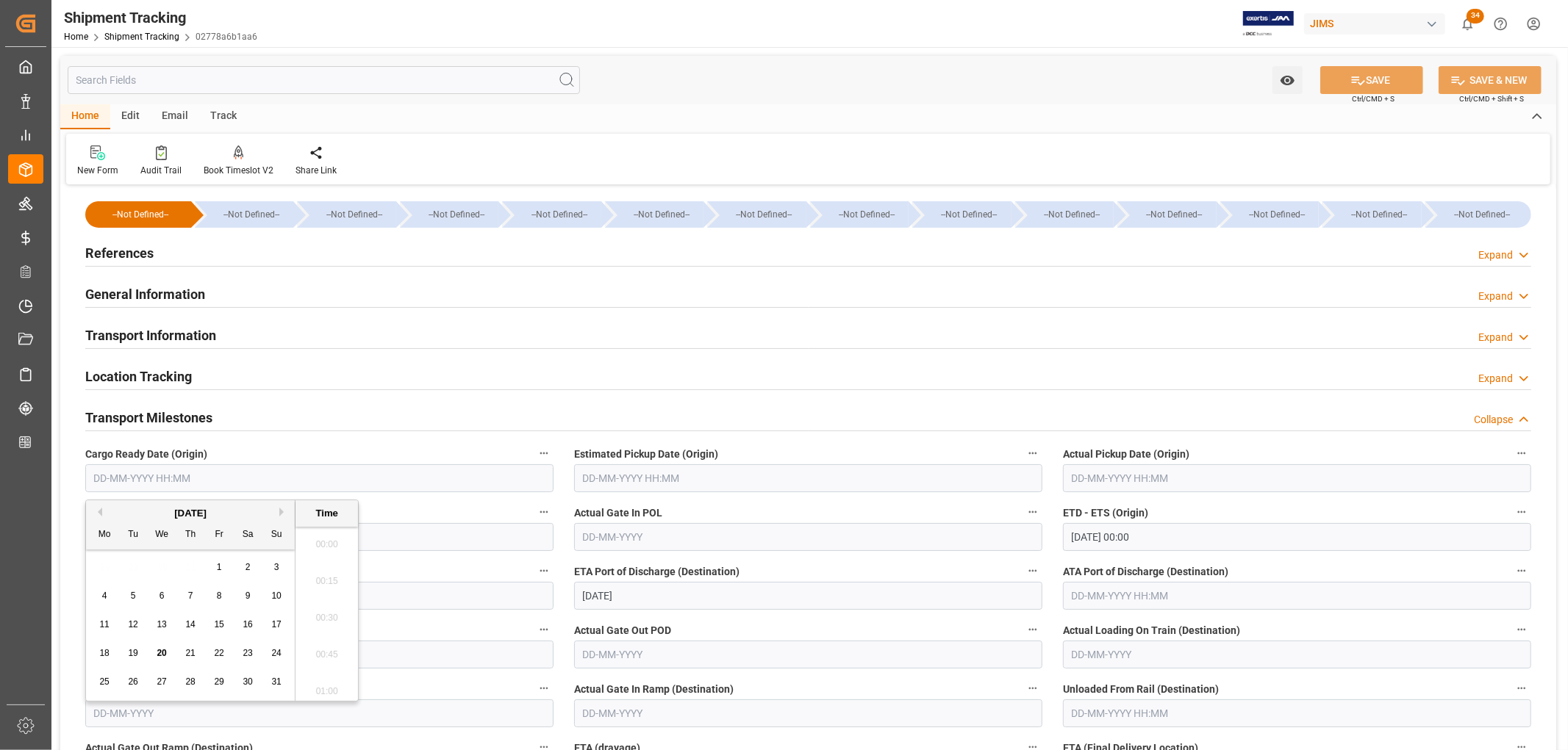
click at [134, 476] on input "text" at bounding box center [319, 477] width 468 height 28
click at [281, 510] on button "Next Month" at bounding box center [283, 512] width 9 height 9
click at [133, 568] on span "2" at bounding box center [133, 567] width 5 height 11
type input "[DATE] 00:00"
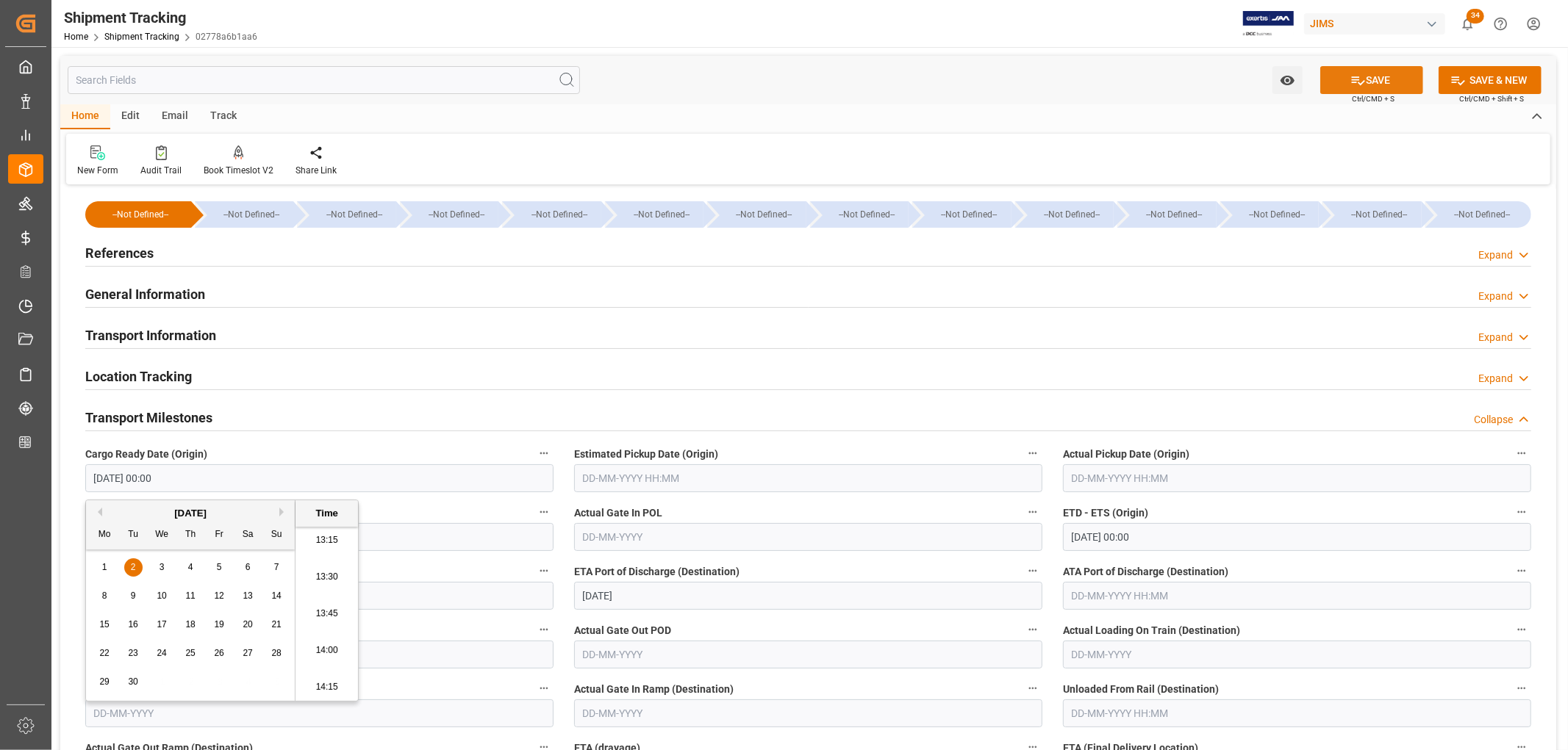
click at [1358, 79] on icon at bounding box center [1358, 80] width 15 height 15
